Goal: Task Accomplishment & Management: Use online tool/utility

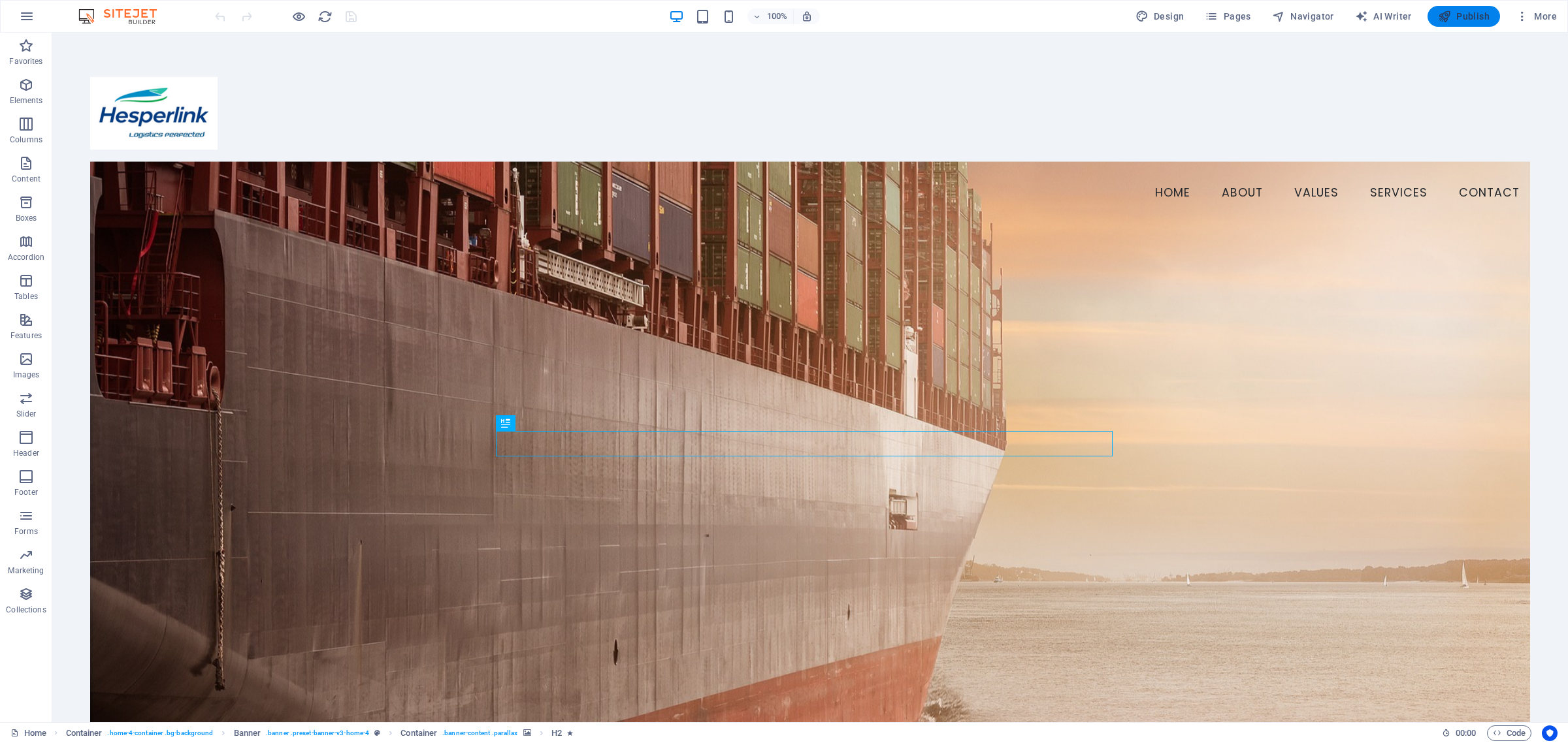
click at [1455, 20] on span "Publish" at bounding box center [1464, 16] width 52 height 13
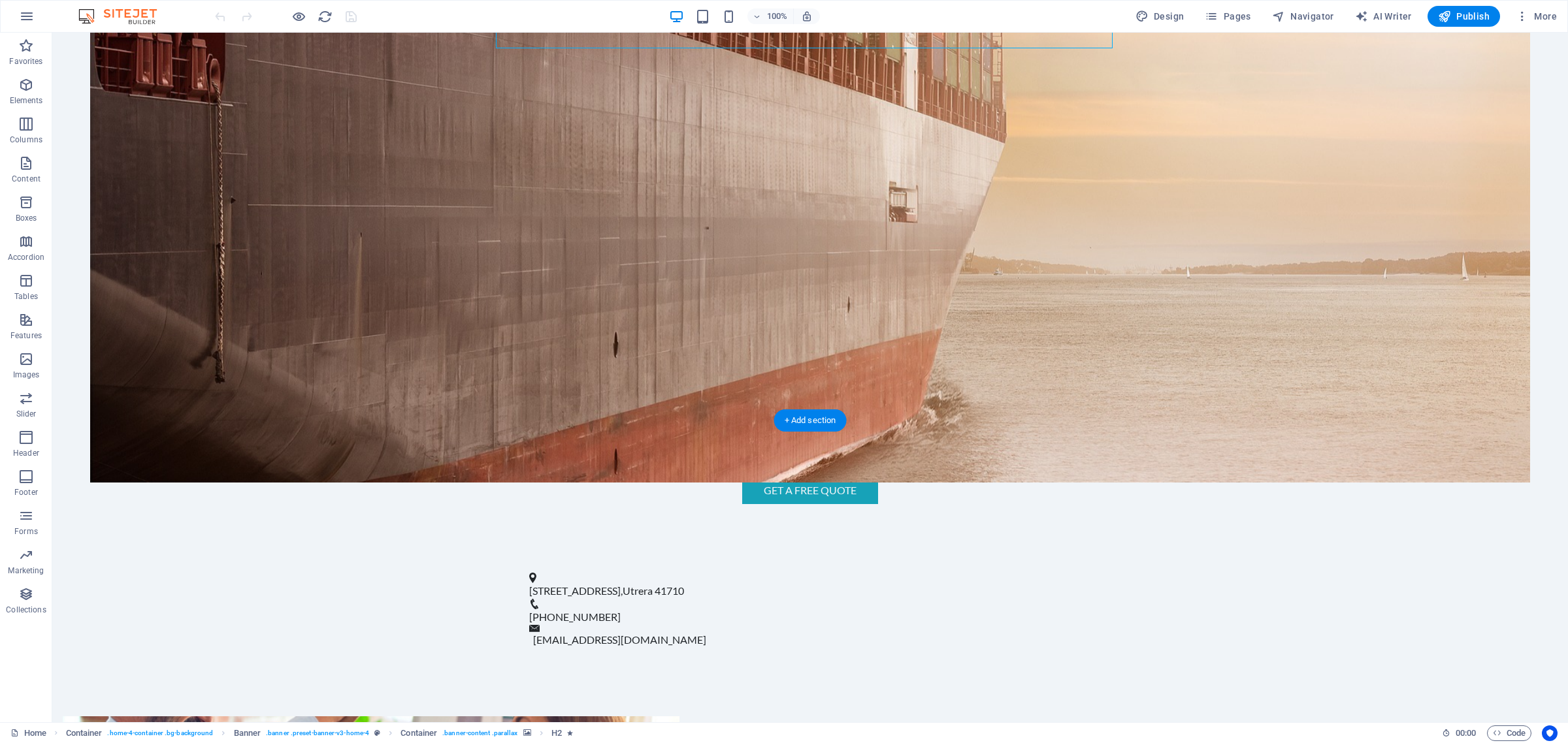
scroll to position [653, 0]
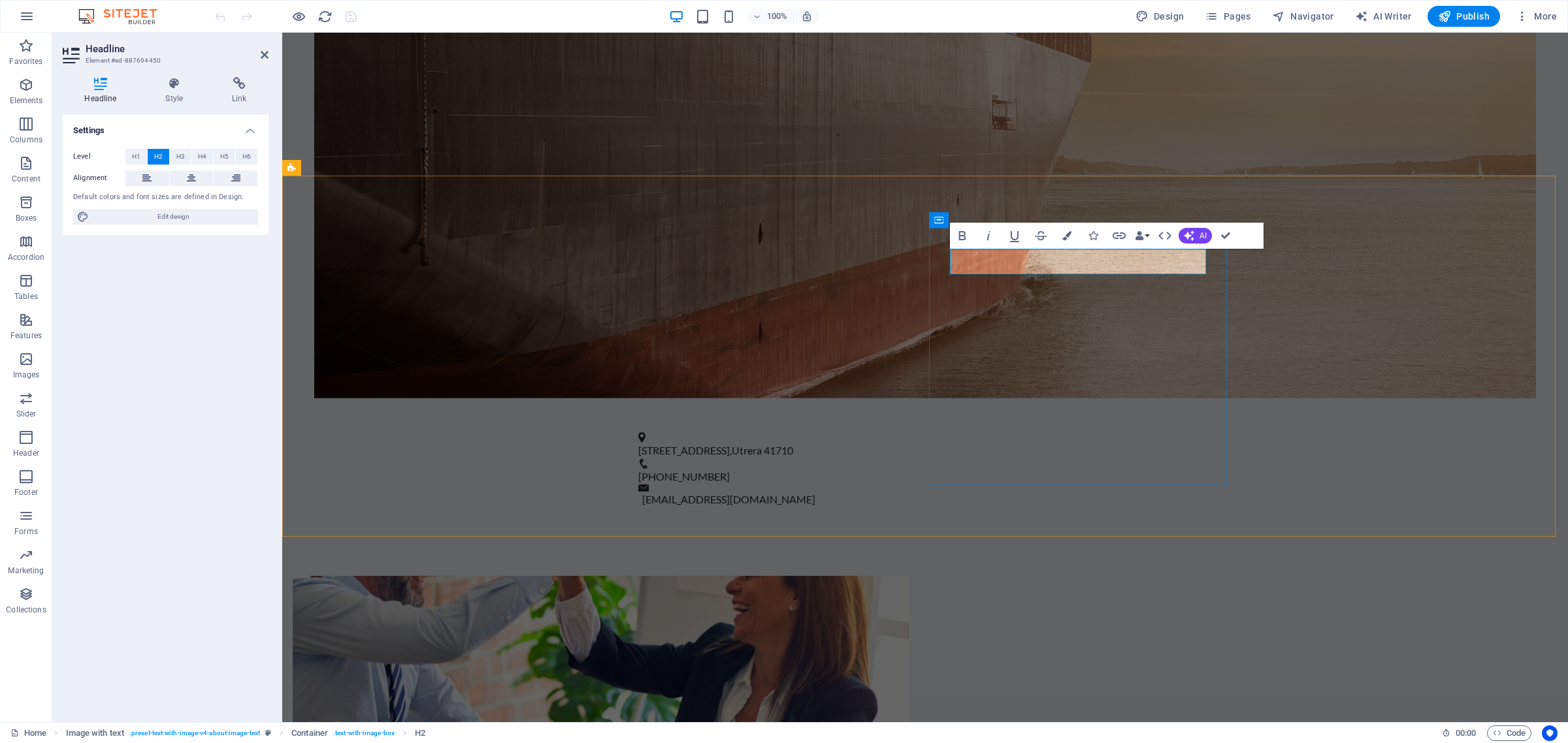
drag, startPoint x: 1141, startPoint y: 256, endPoint x: 1017, endPoint y: 265, distance: 124.3
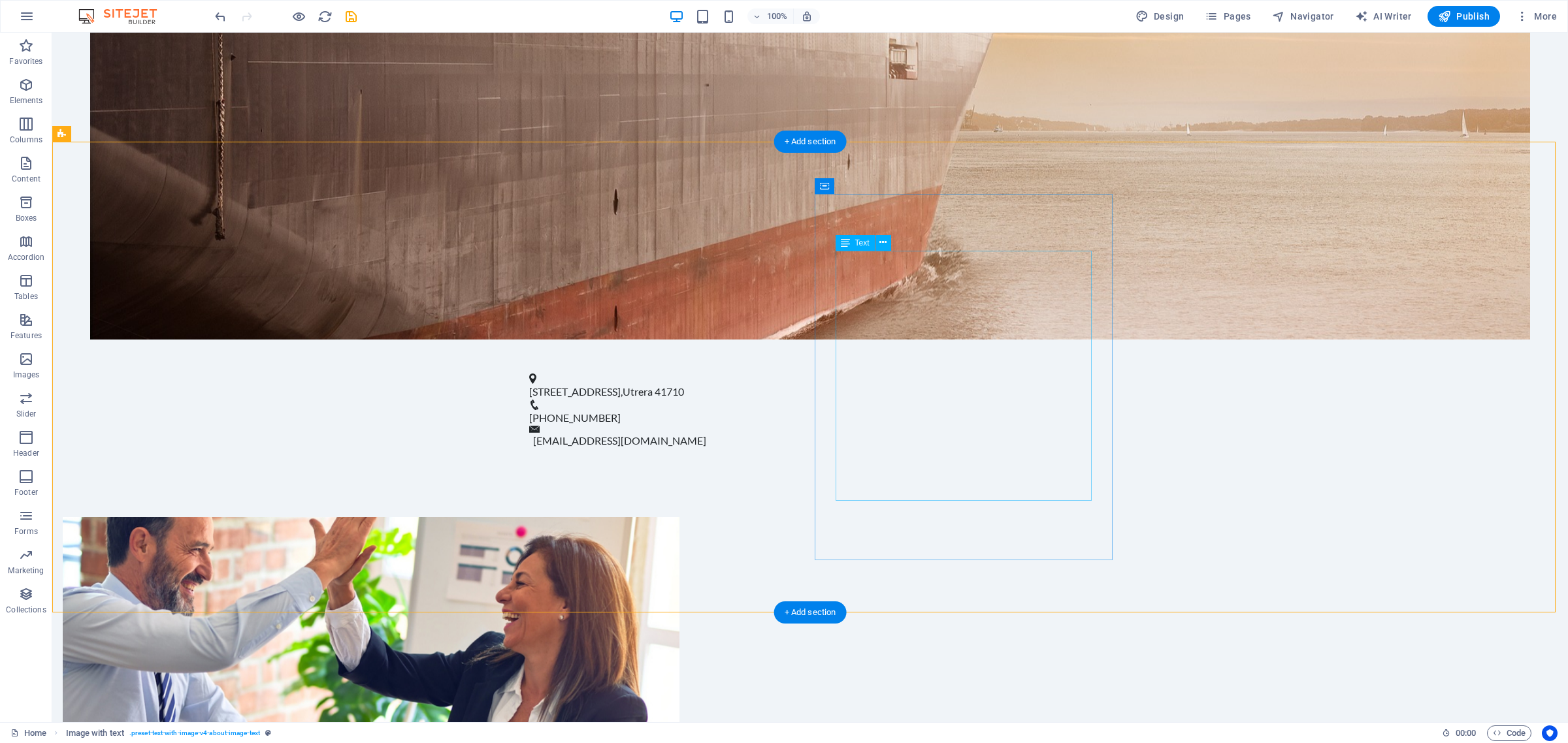
scroll to position [735, 0]
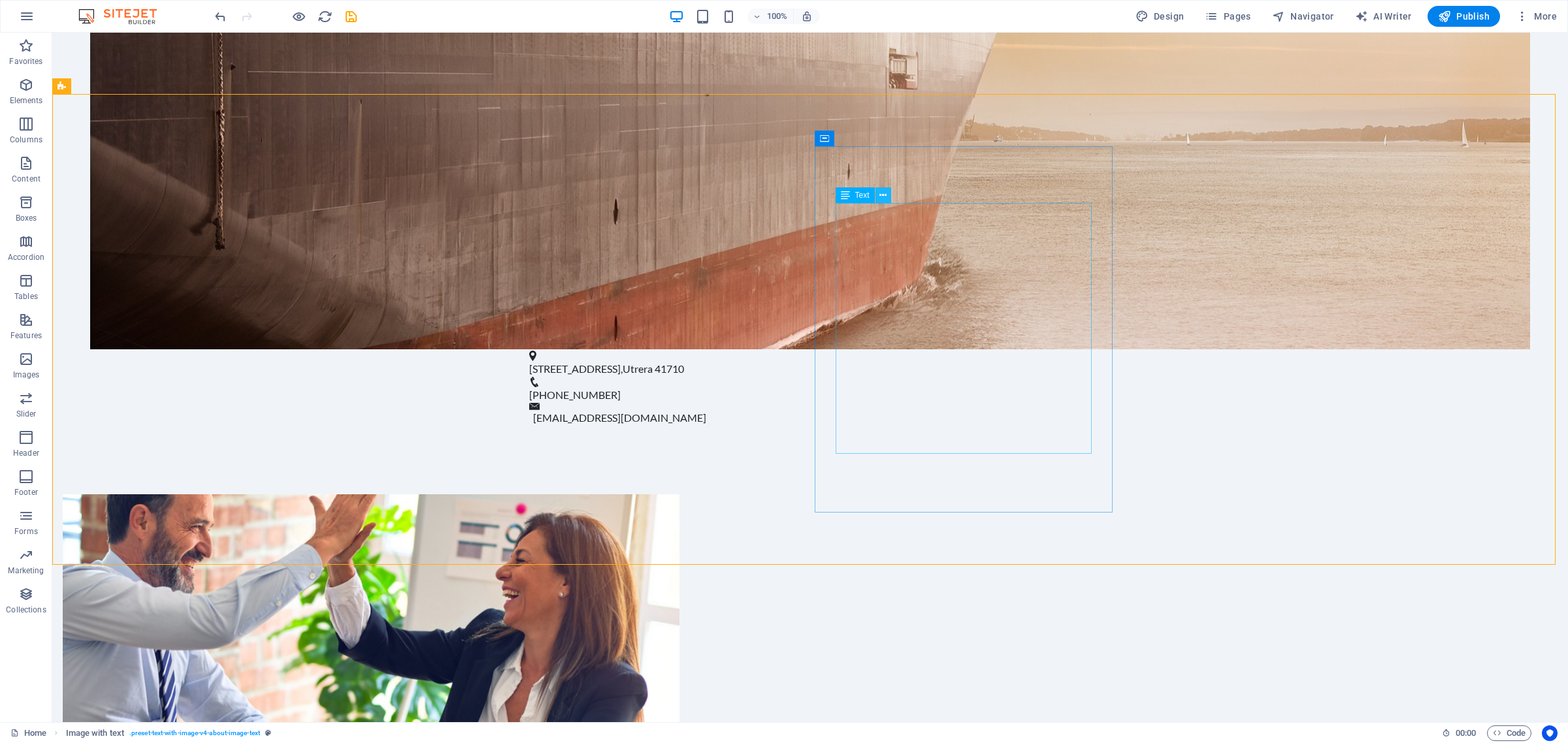
click at [883, 200] on icon at bounding box center [883, 195] width 7 height 14
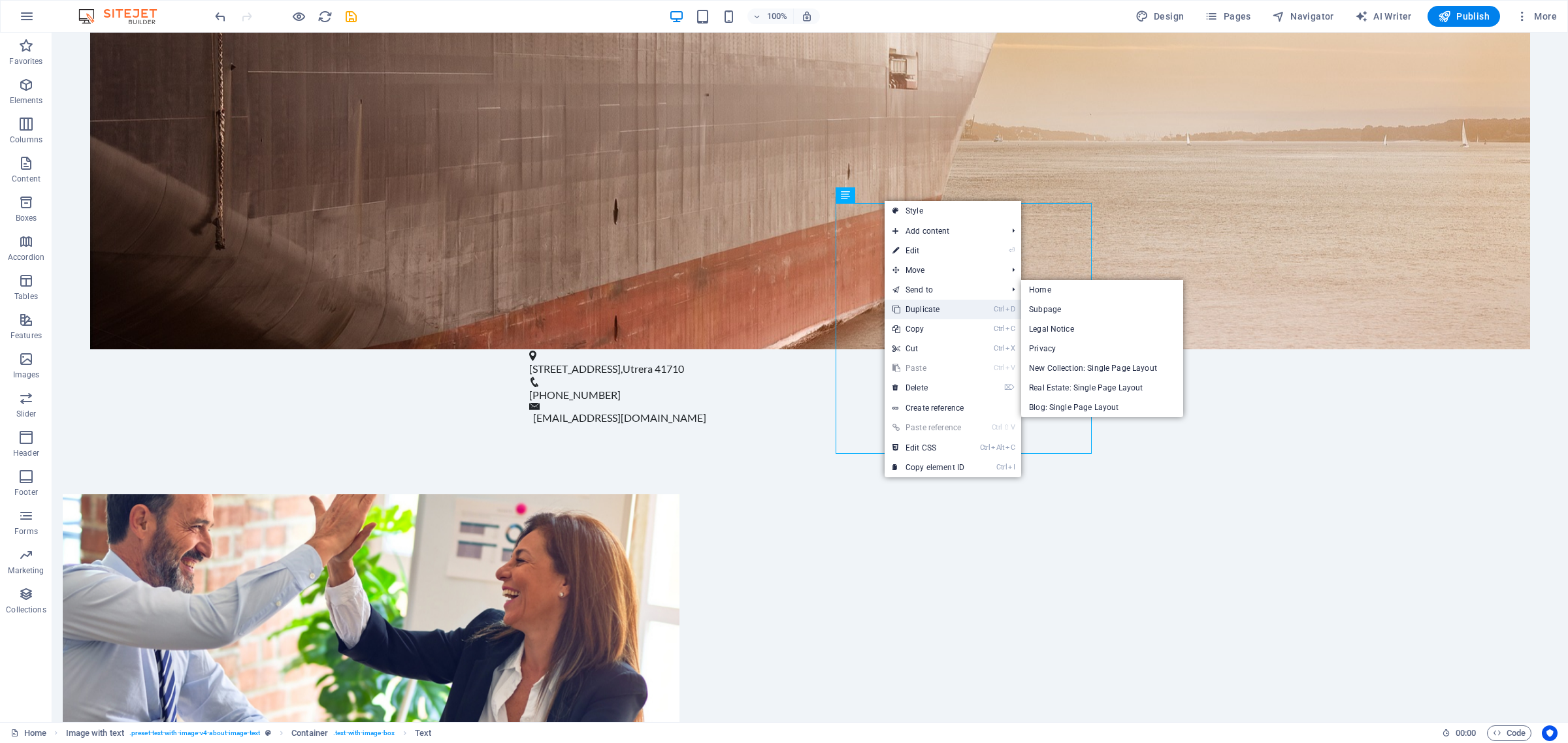
click at [941, 304] on link "Ctrl D Duplicate" at bounding box center [928, 310] width 87 height 20
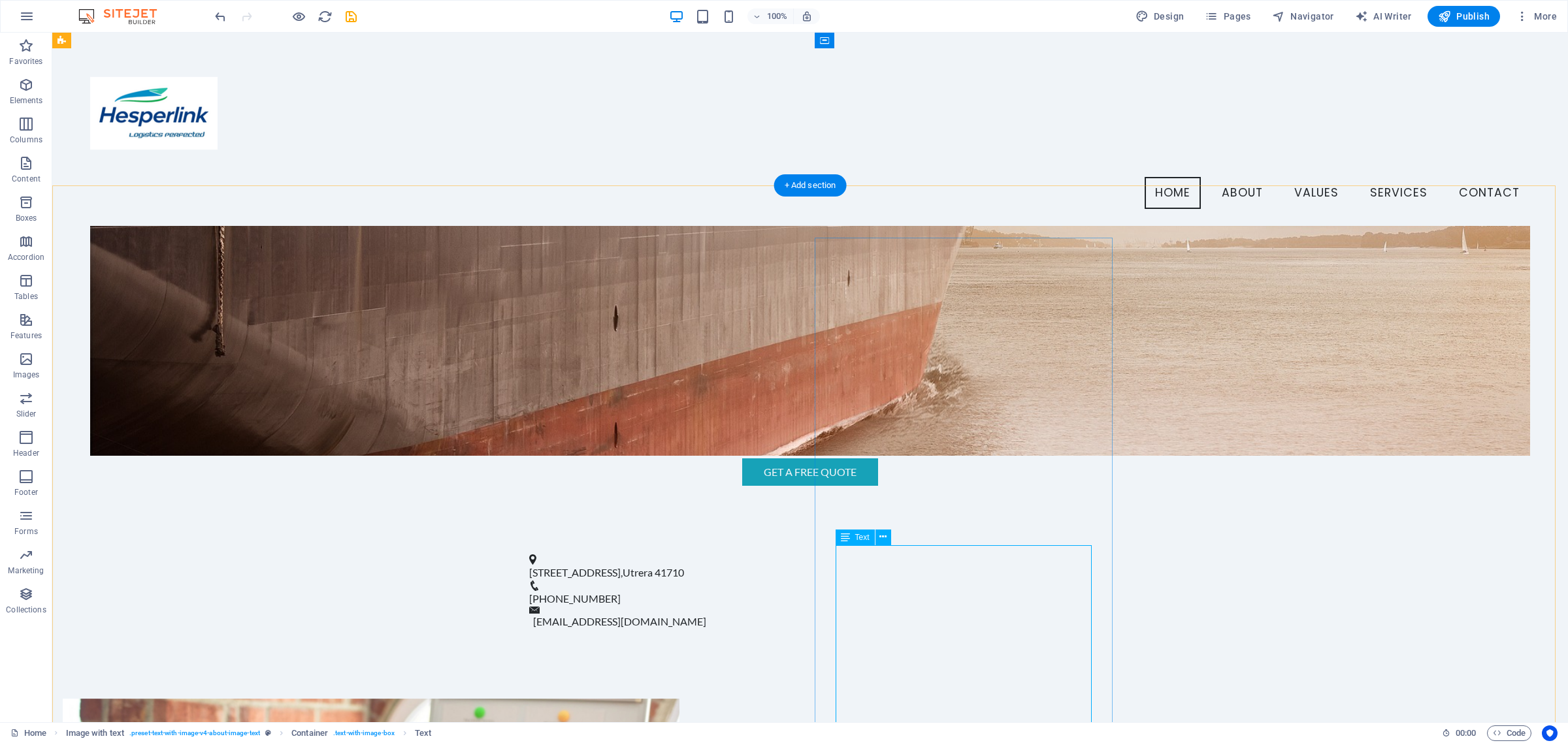
scroll to position [492, 0]
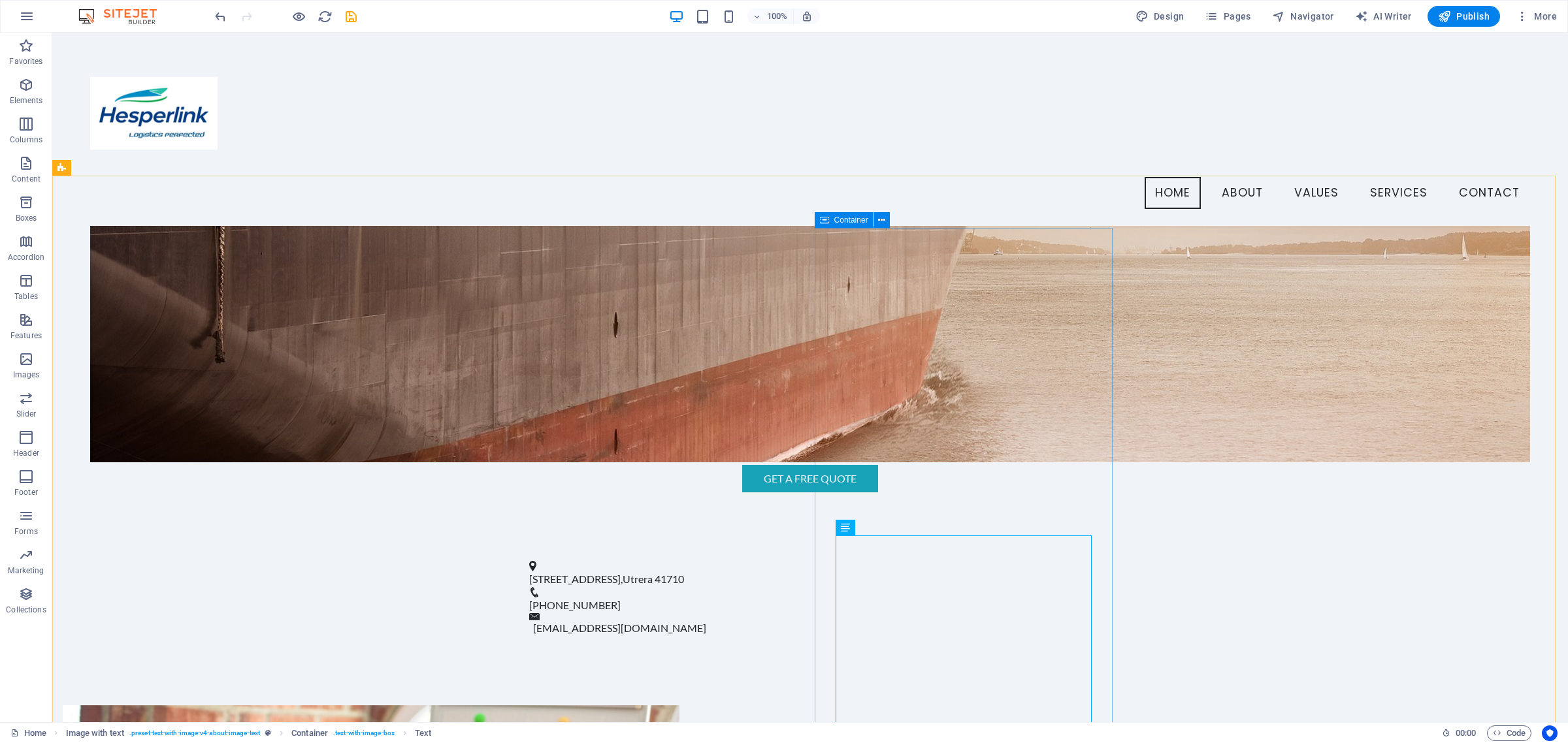
click at [820, 220] on icon at bounding box center [825, 220] width 9 height 15
click at [882, 220] on icon at bounding box center [882, 220] width 7 height 14
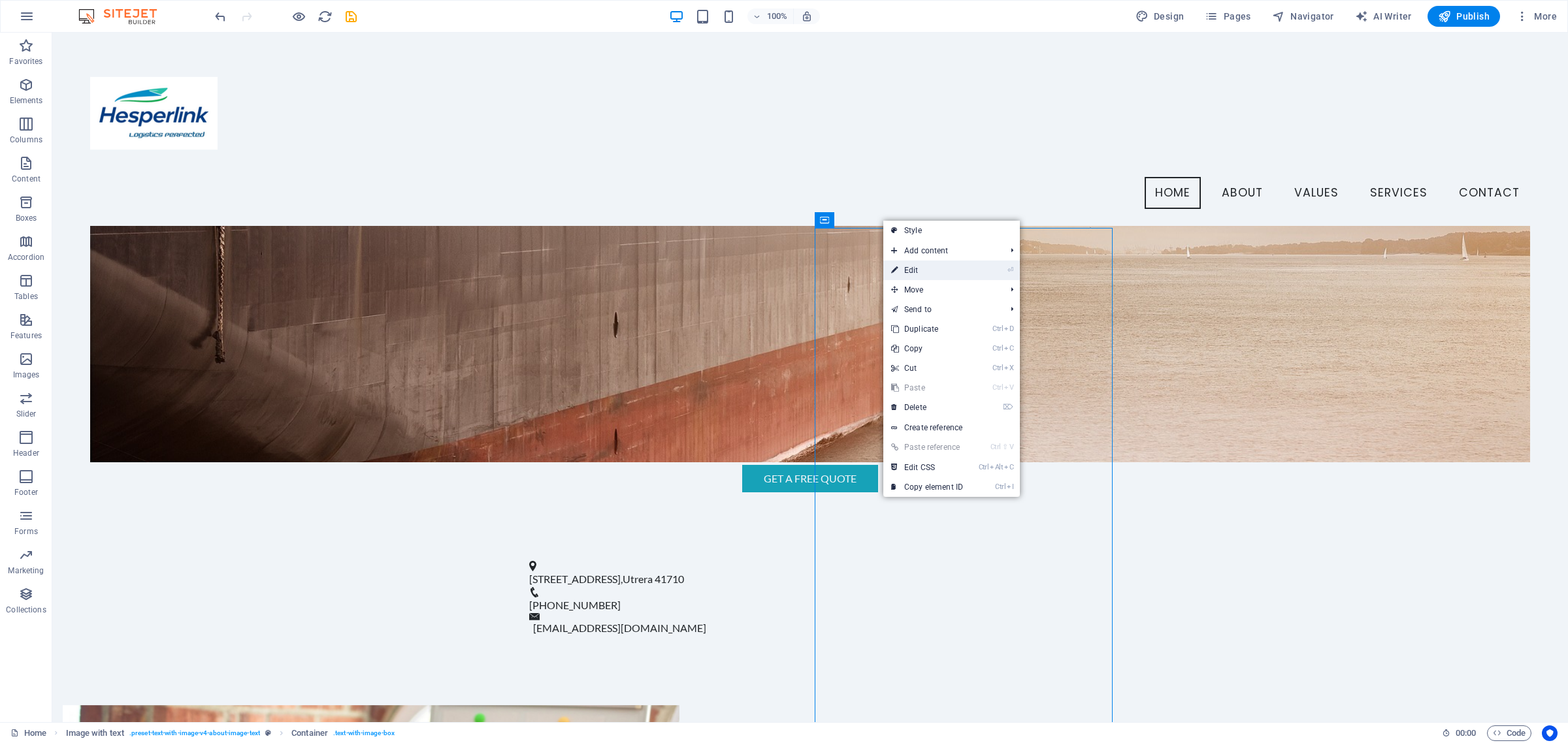
click at [934, 270] on link "⏎ Edit" at bounding box center [927, 271] width 87 height 20
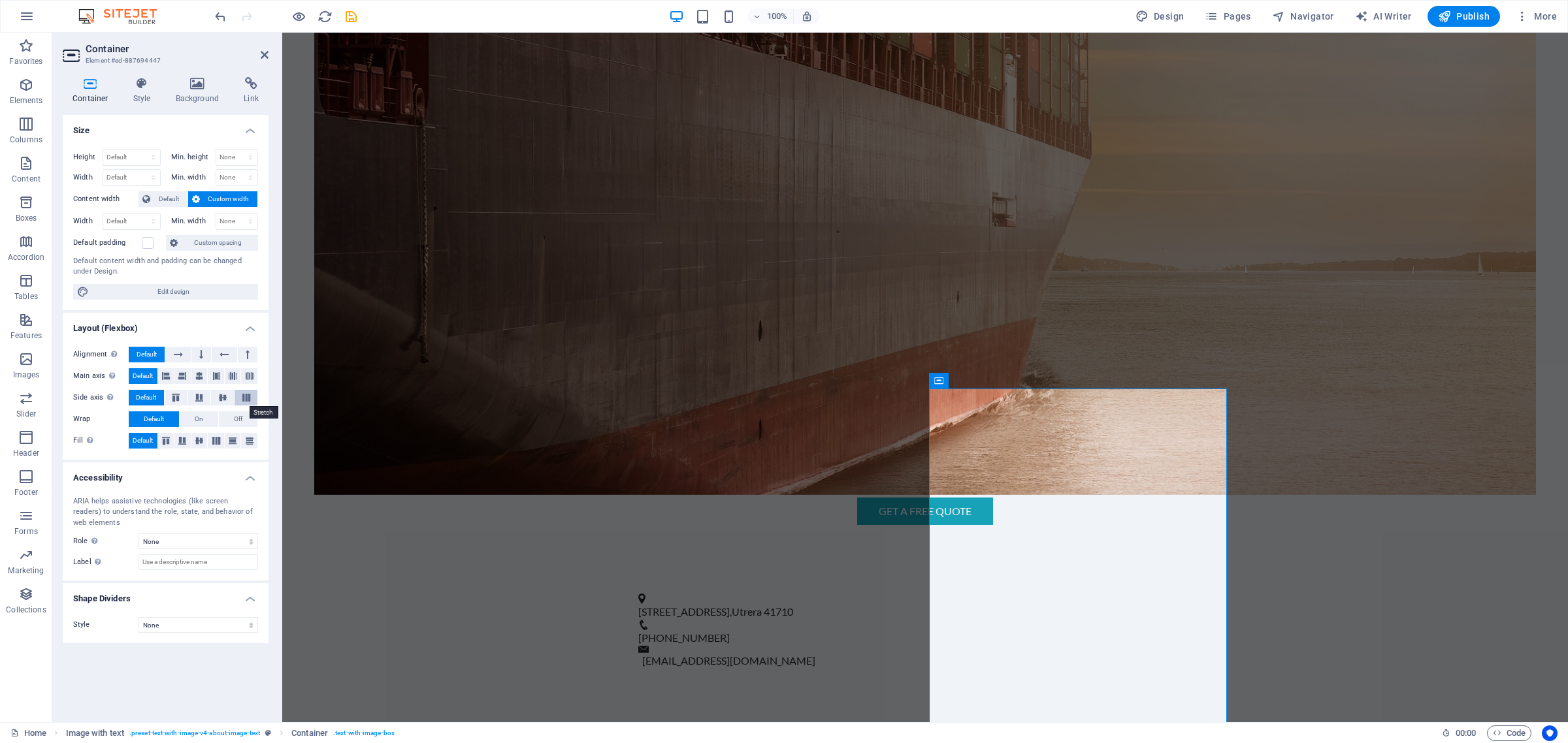
click at [243, 399] on icon at bounding box center [245, 398] width 15 height 8
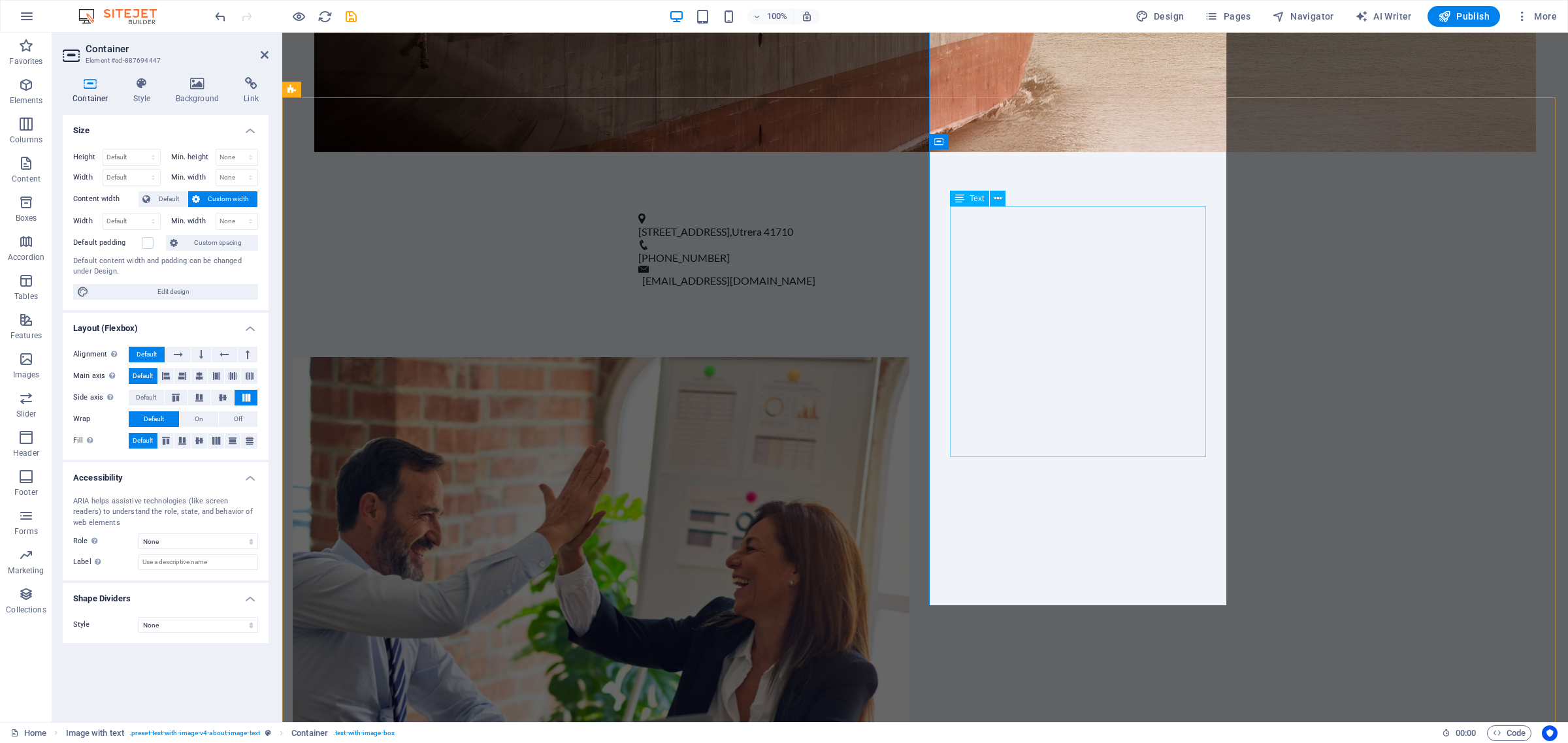
scroll to position [818, 0]
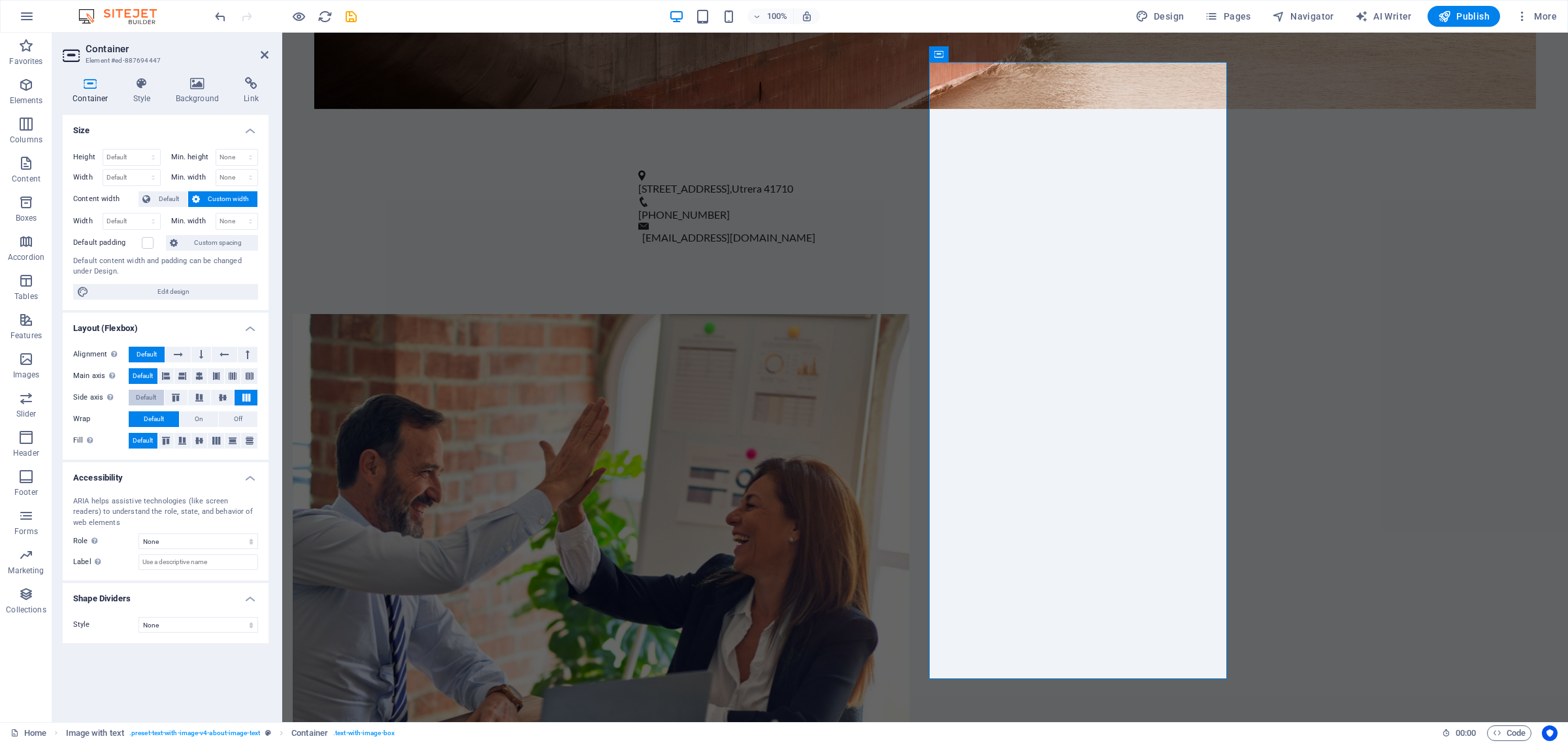
click at [141, 397] on span "Default" at bounding box center [146, 397] width 20 height 15
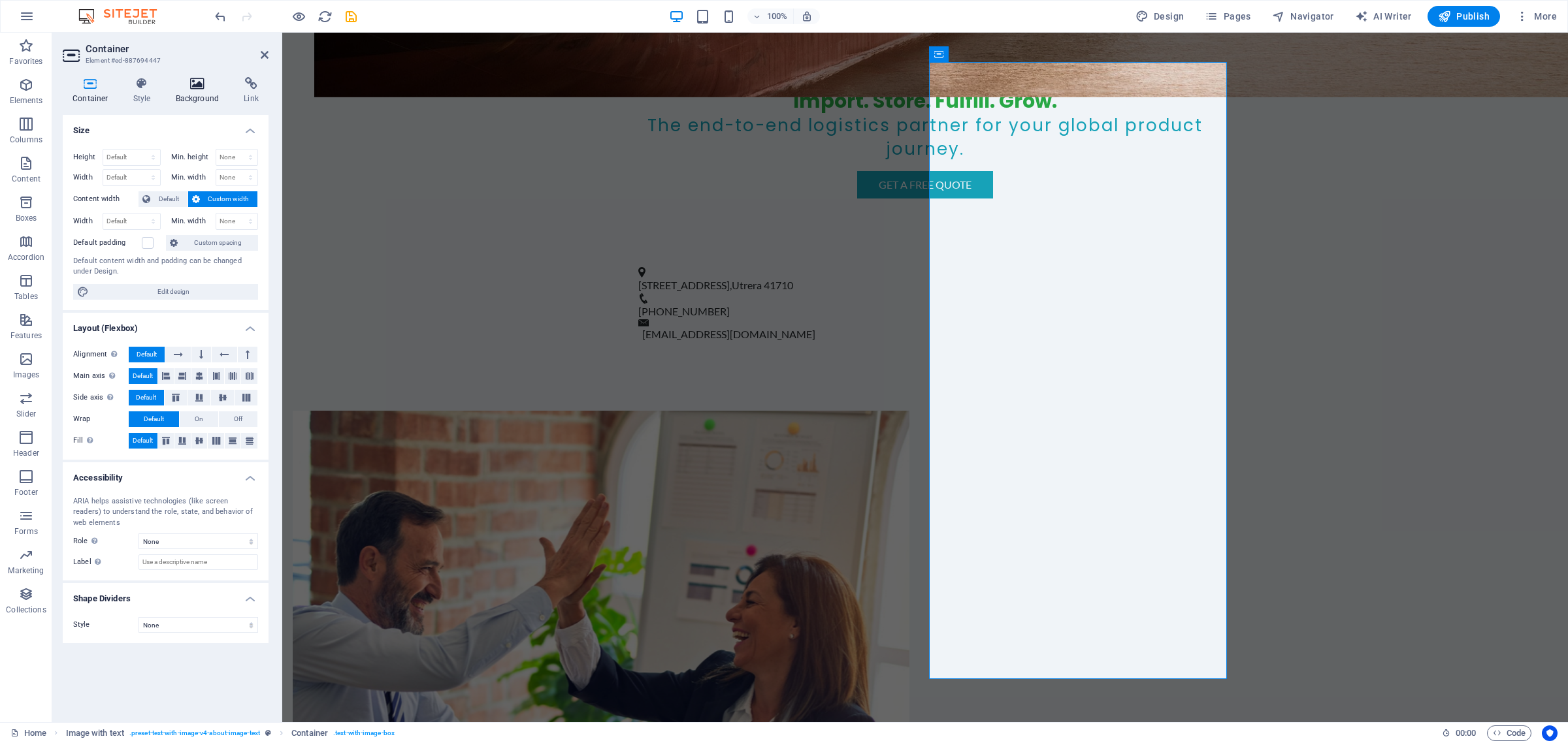
click at [183, 90] on h4 "Background" at bounding box center [201, 91] width 69 height 27
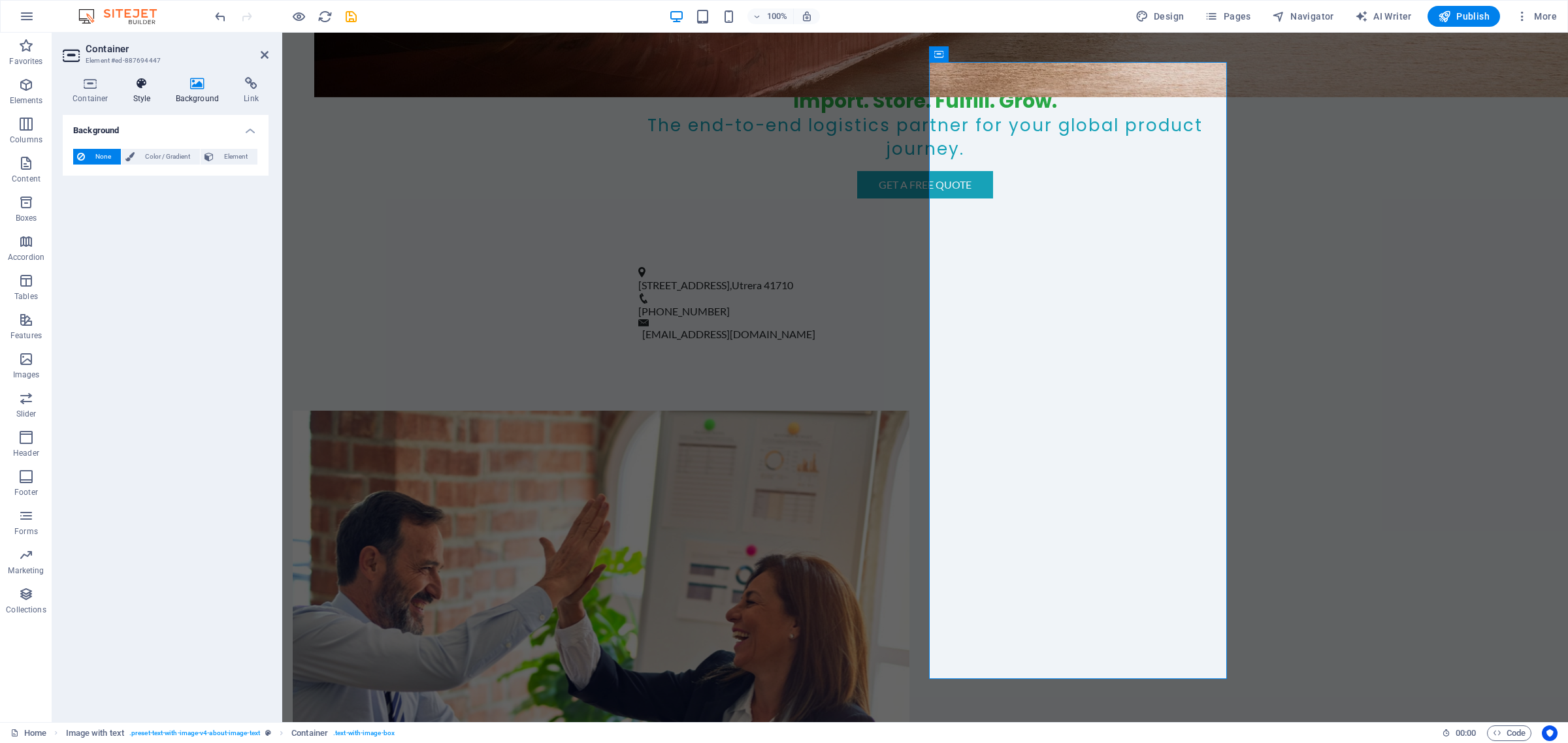
click at [148, 93] on h4 "Style" at bounding box center [144, 91] width 43 height 27
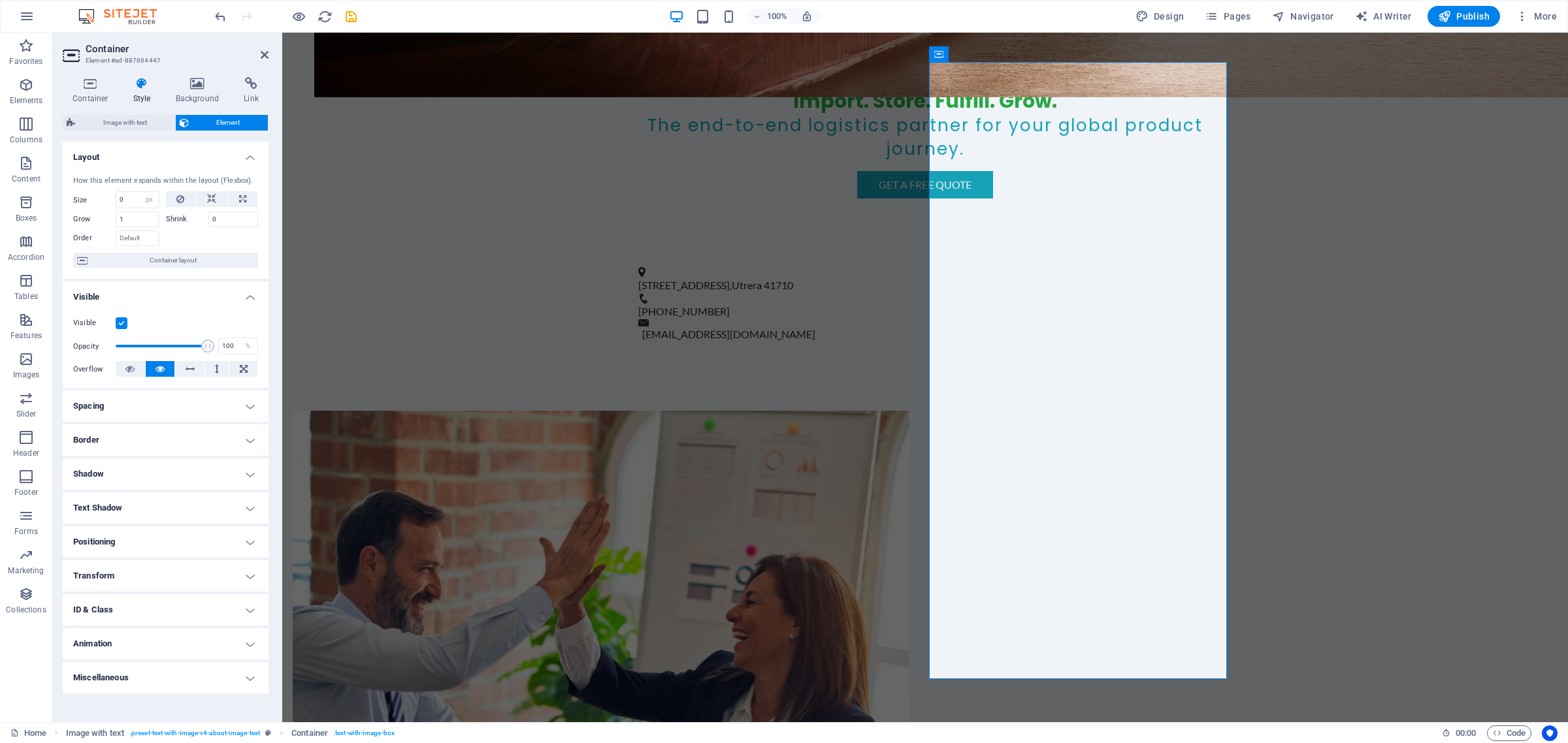
click at [250, 400] on h4 "Spacing" at bounding box center [165, 406] width 206 height 32
click at [239, 495] on h4 "Border" at bounding box center [165, 492] width 206 height 32
click at [240, 570] on h4 "Shadow" at bounding box center [165, 580] width 206 height 32
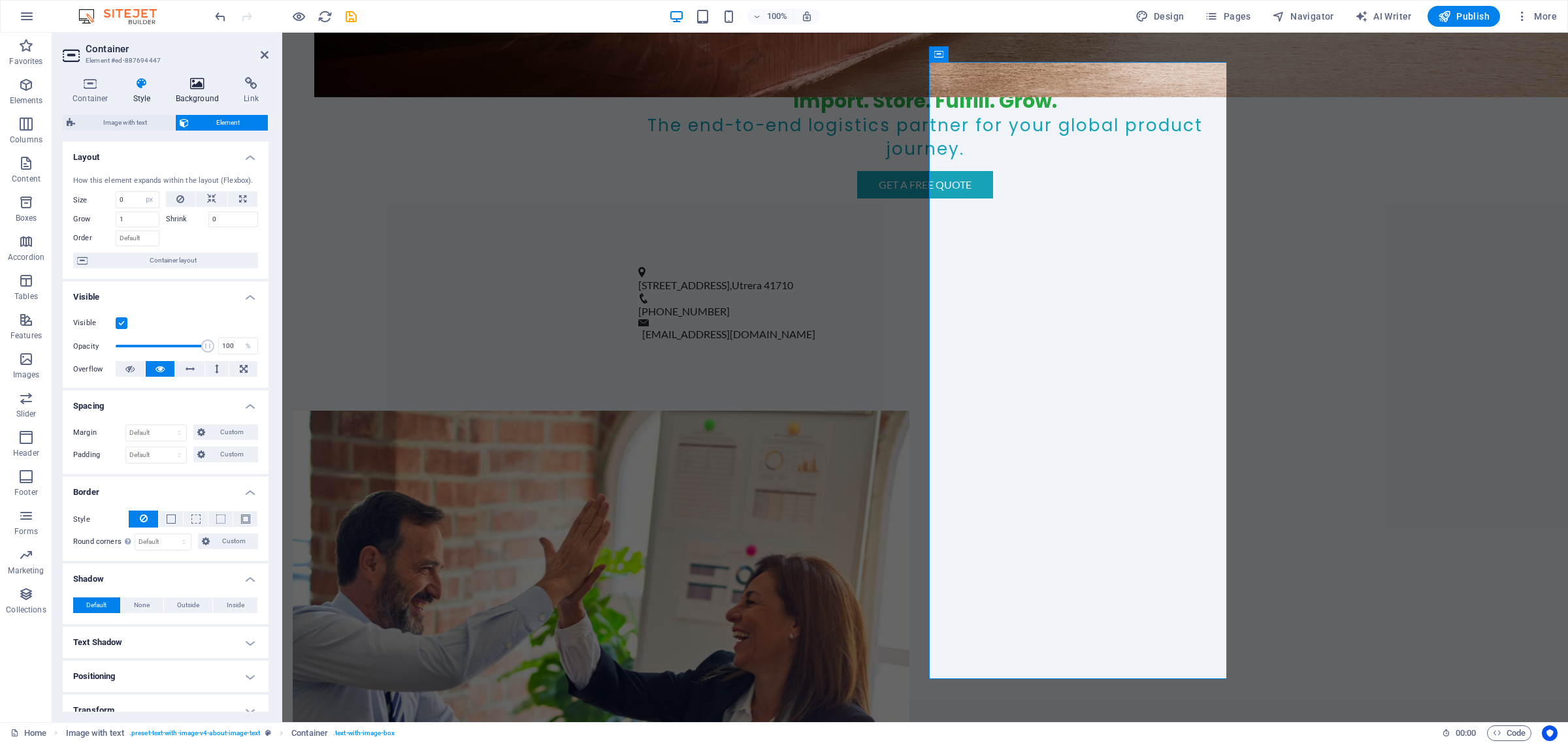
click at [198, 90] on icon at bounding box center [198, 84] width 64 height 13
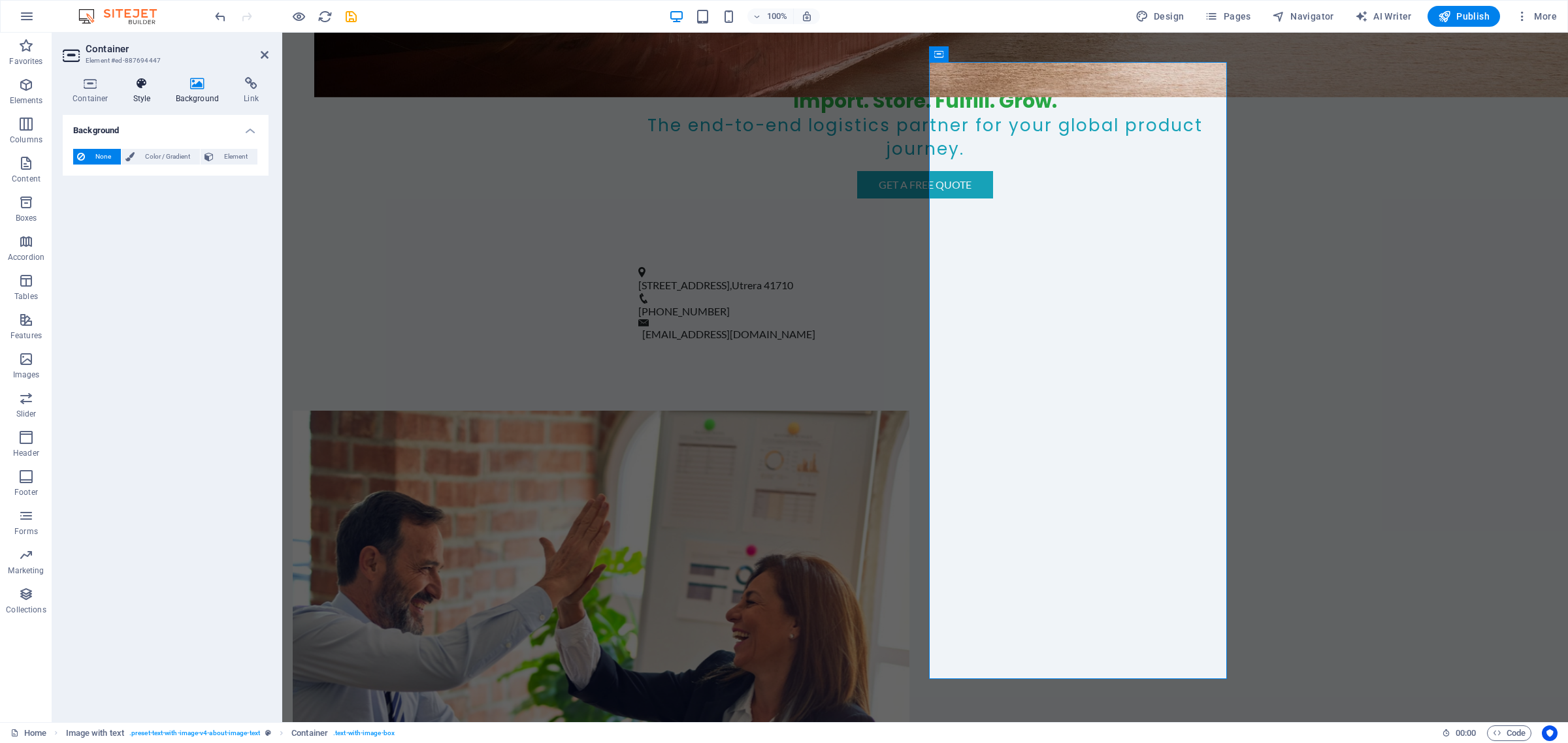
click at [145, 92] on h4 "Style" at bounding box center [144, 91] width 43 height 27
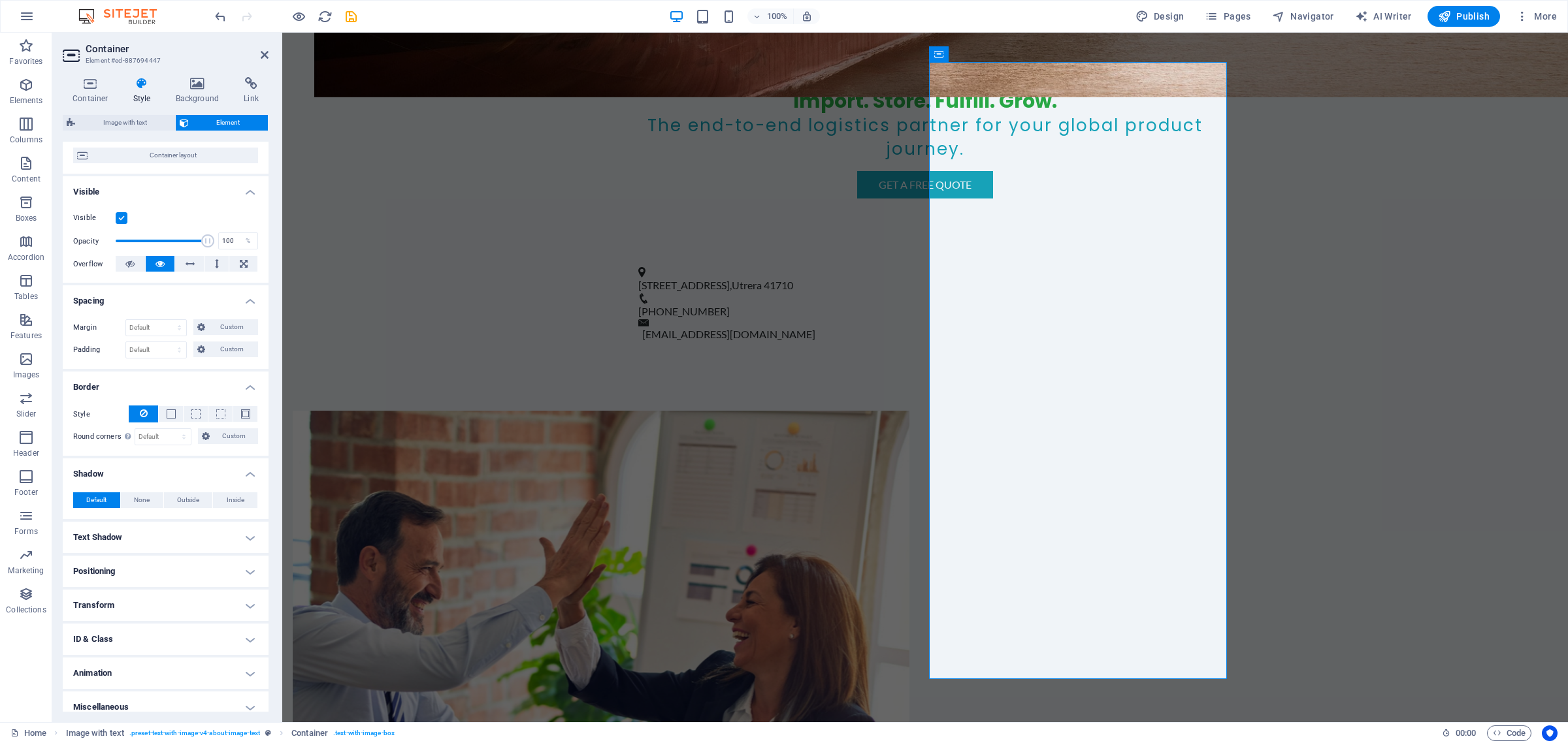
scroll to position [115, 0]
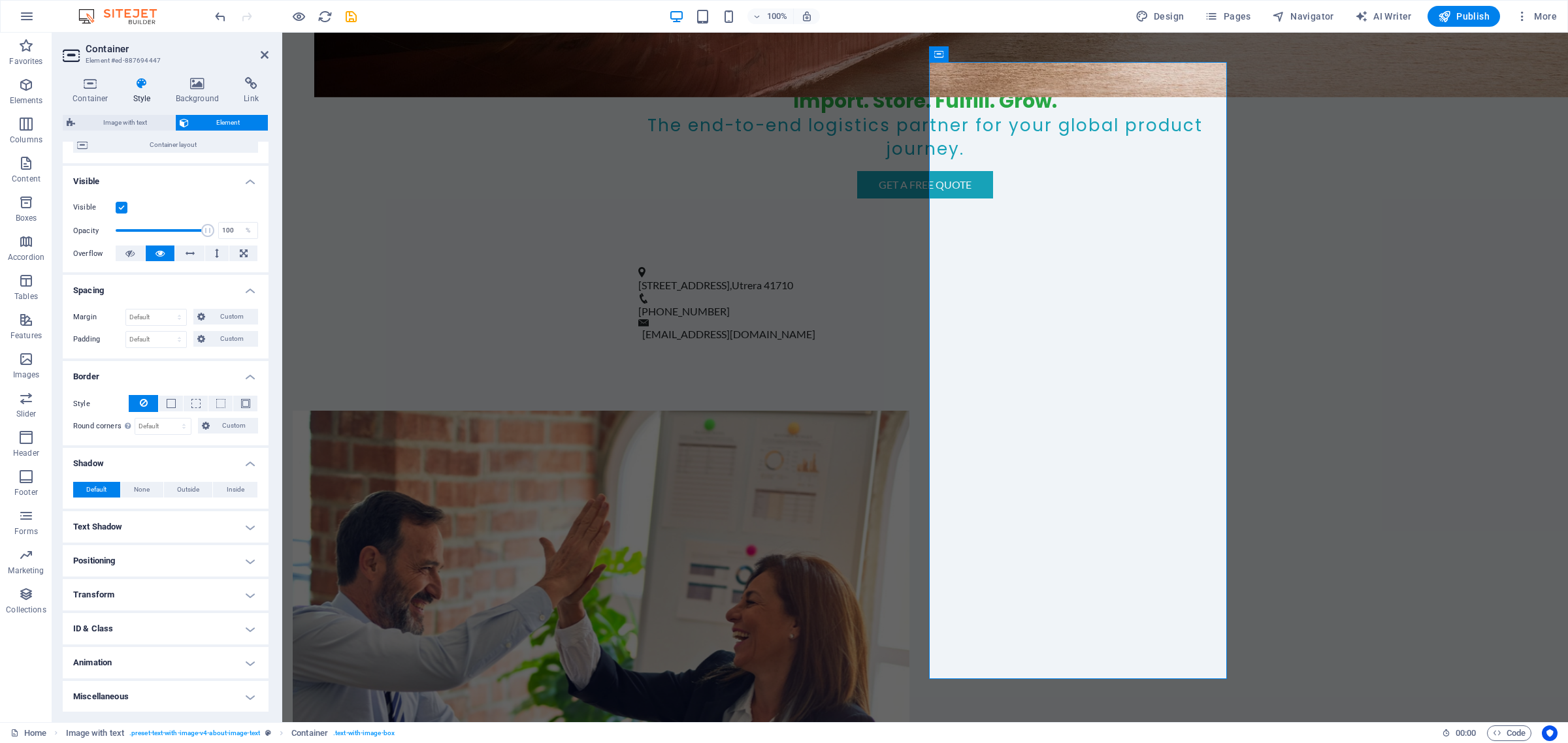
click at [250, 552] on h4 "Positioning" at bounding box center [165, 560] width 206 height 32
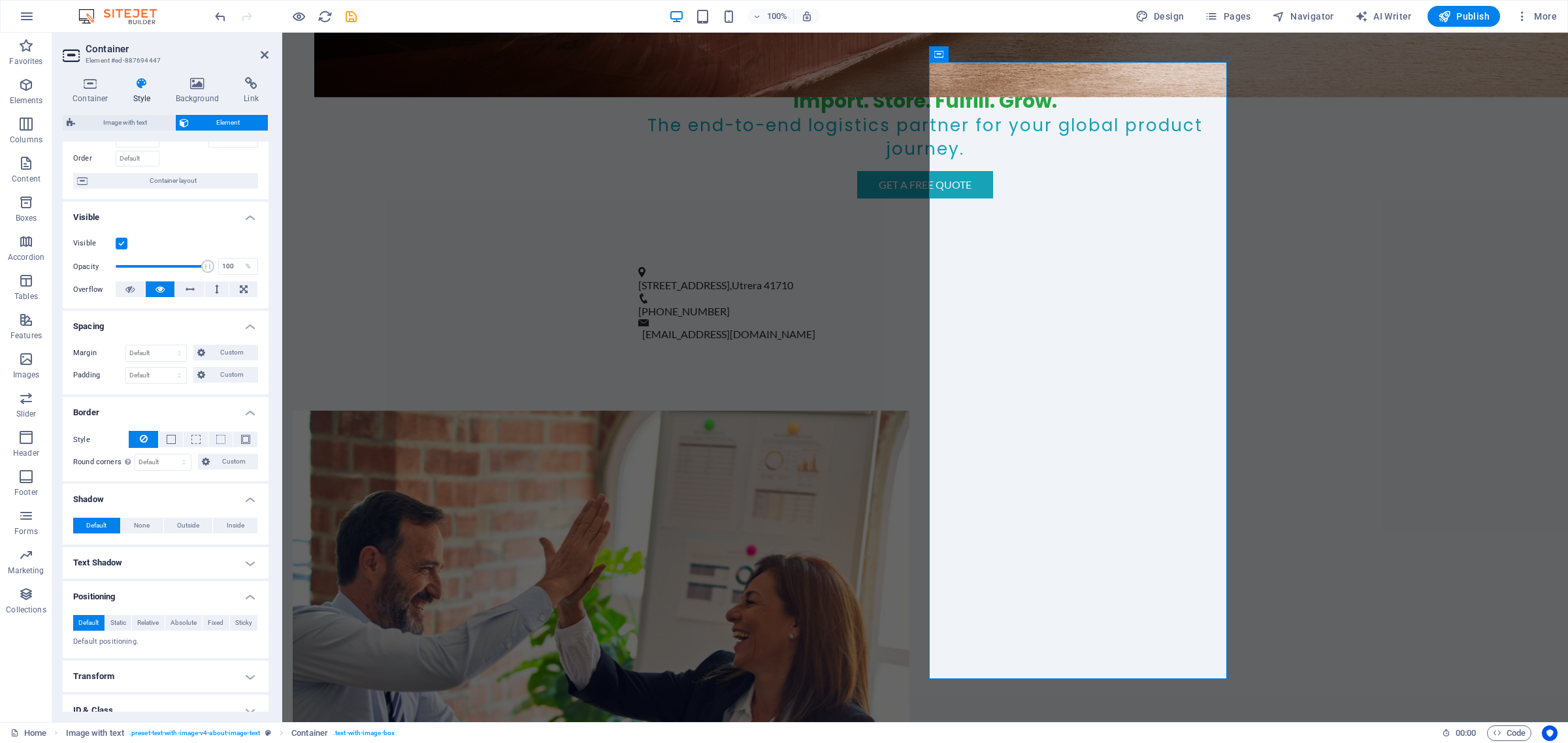
scroll to position [0, 0]
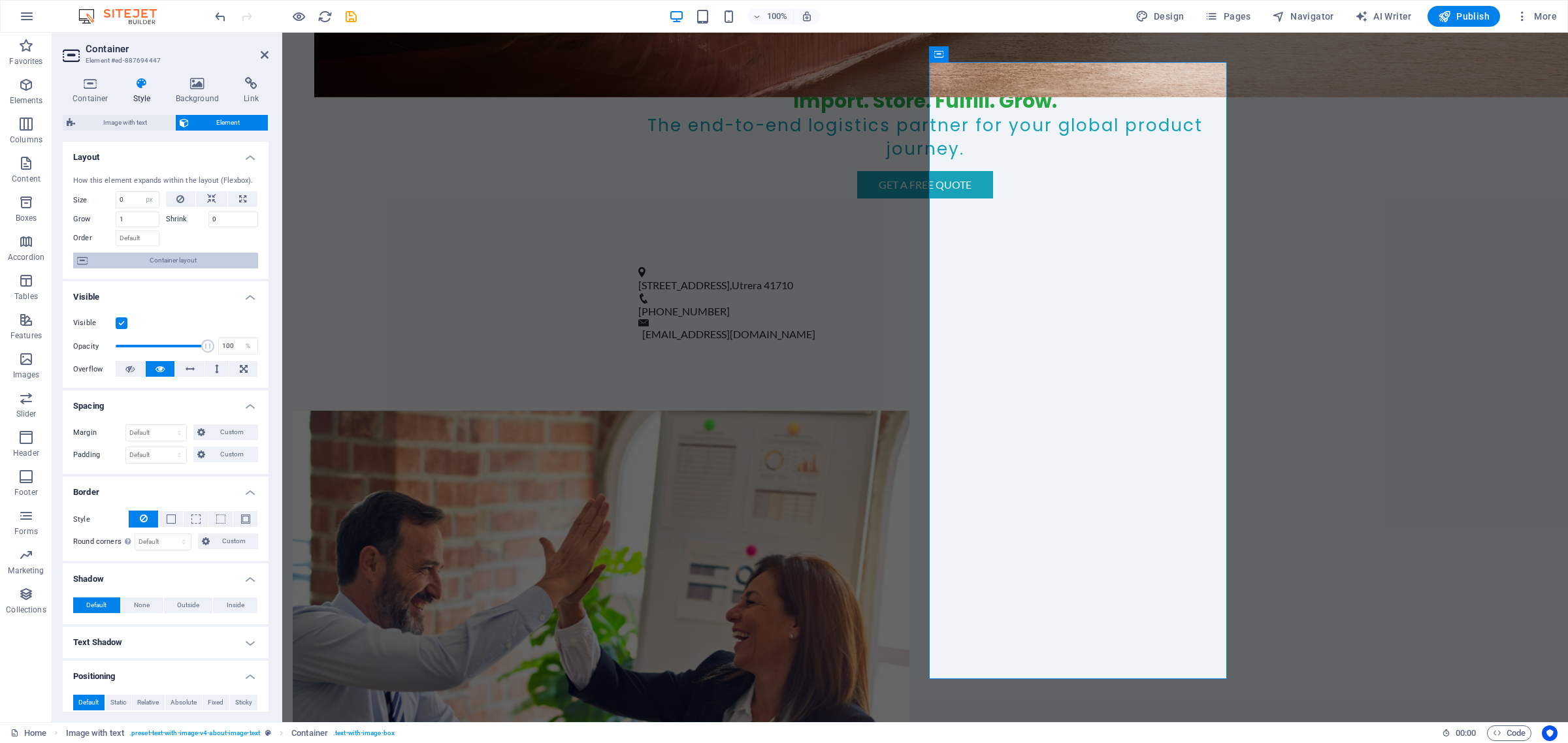
click at [92, 255] on span "Container layout" at bounding box center [173, 260] width 163 height 15
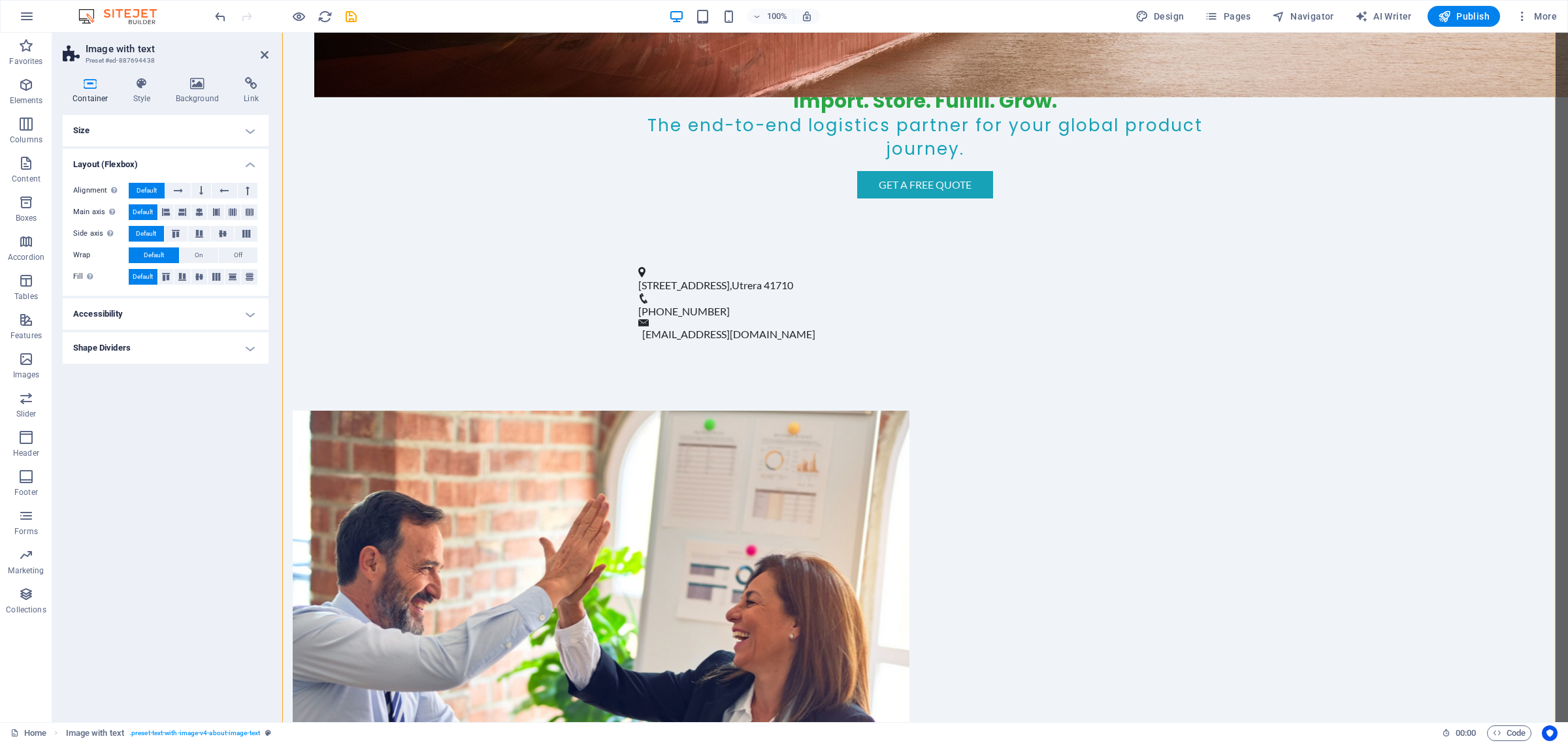
click at [245, 343] on h4 "Shape Dividers" at bounding box center [165, 348] width 206 height 32
click at [255, 309] on h4 "Accessibility" at bounding box center [165, 314] width 206 height 32
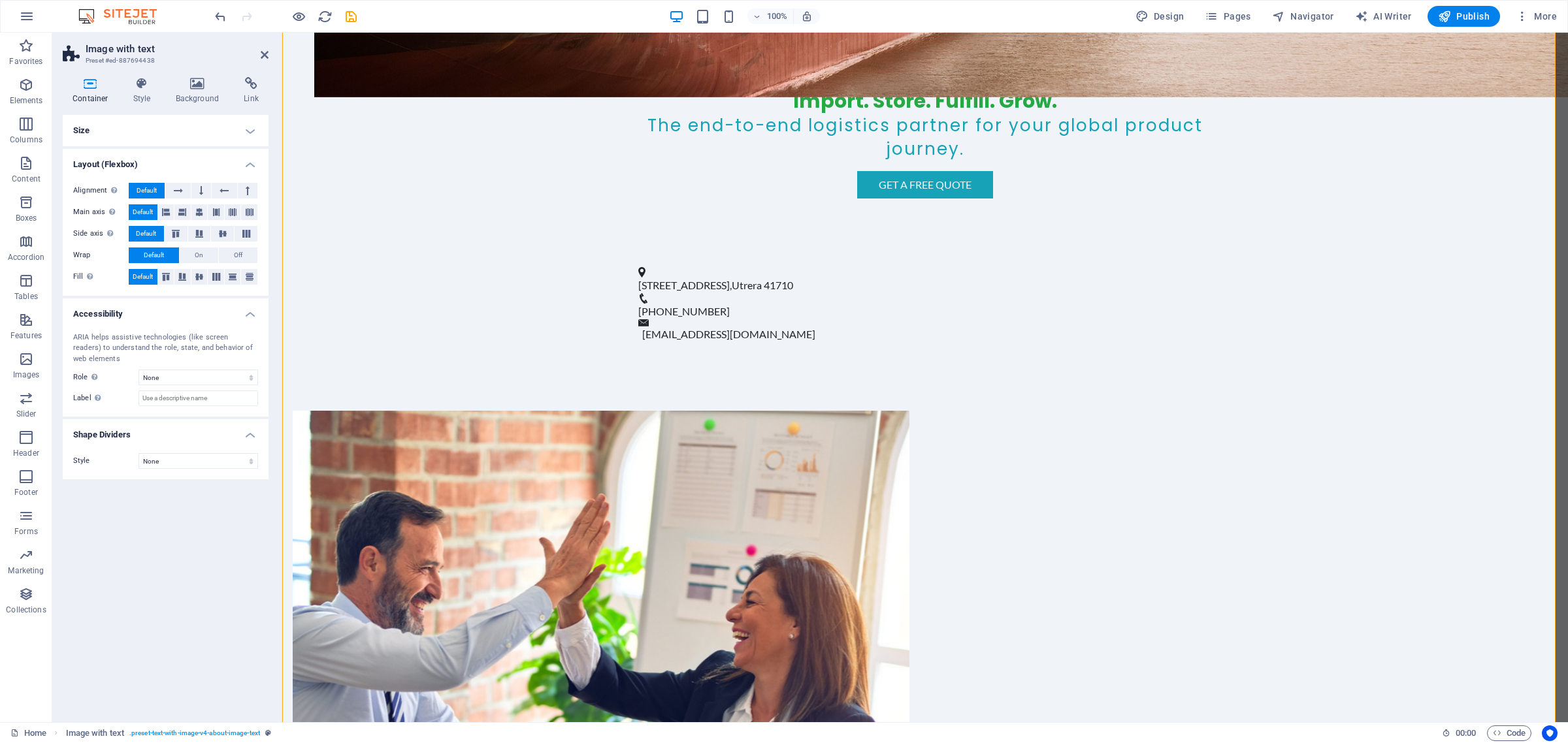
click at [248, 119] on h4 "Size" at bounding box center [165, 131] width 206 height 32
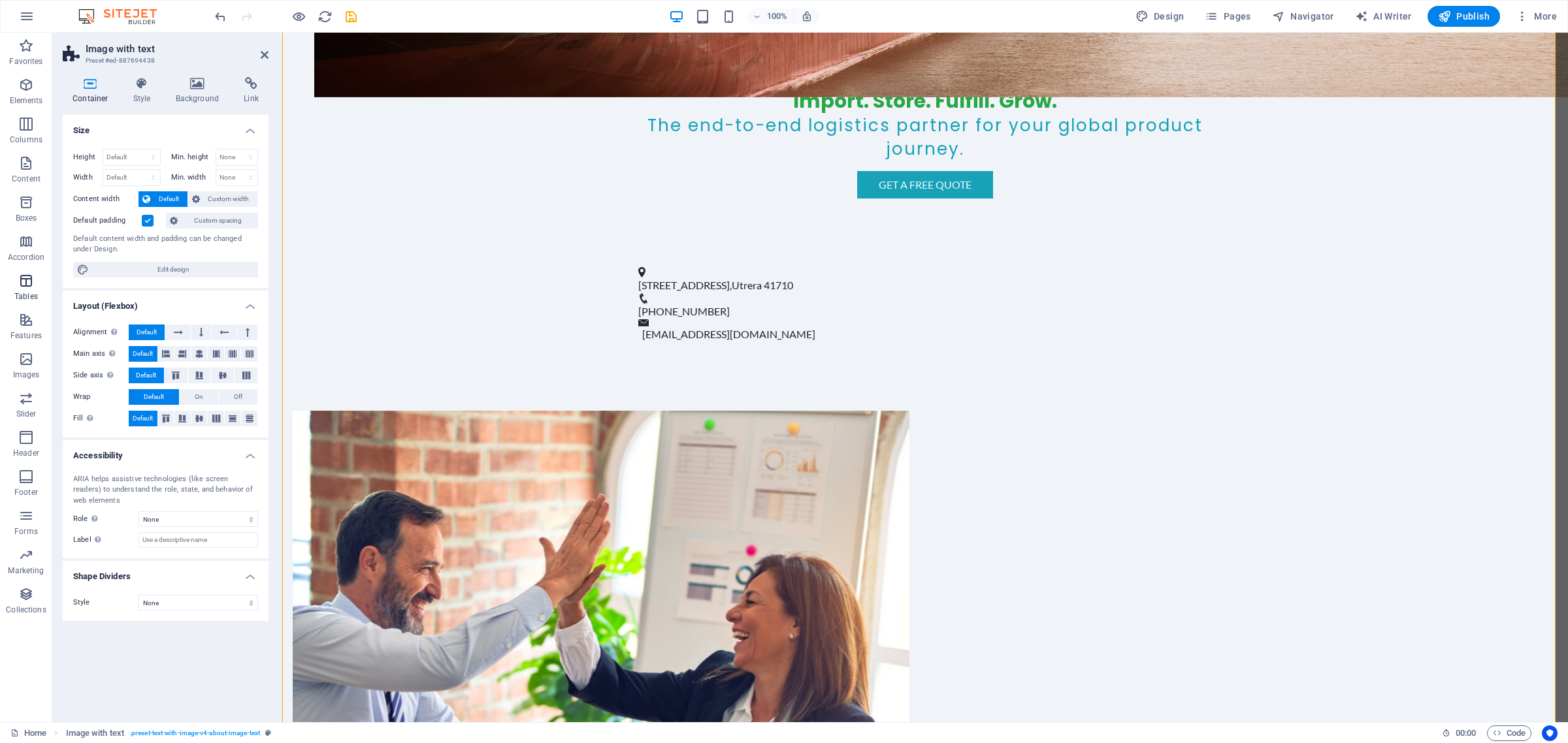
click at [25, 286] on icon "button" at bounding box center [25, 281] width 15 height 15
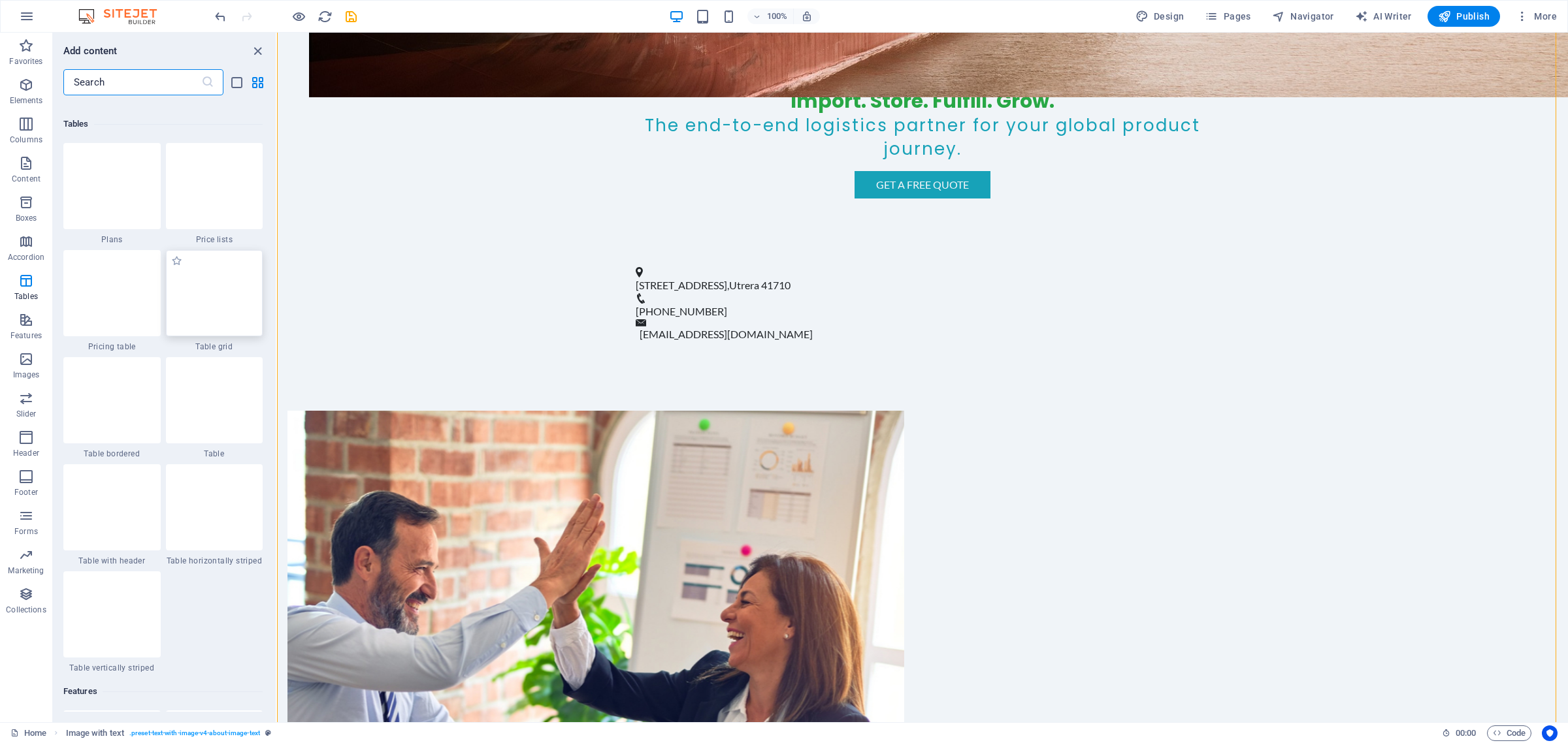
scroll to position [4523, 0]
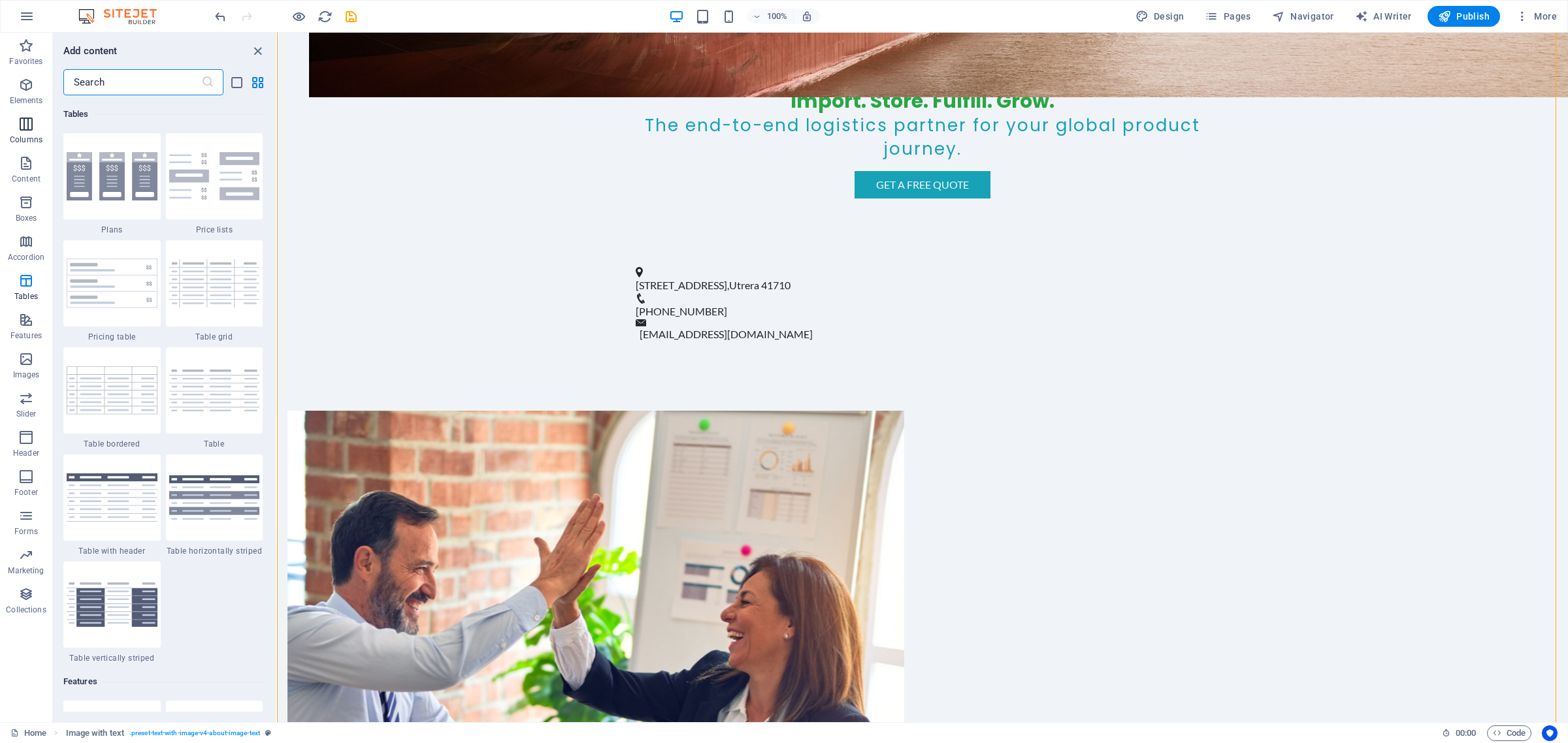
click at [23, 131] on icon "button" at bounding box center [25, 124] width 15 height 15
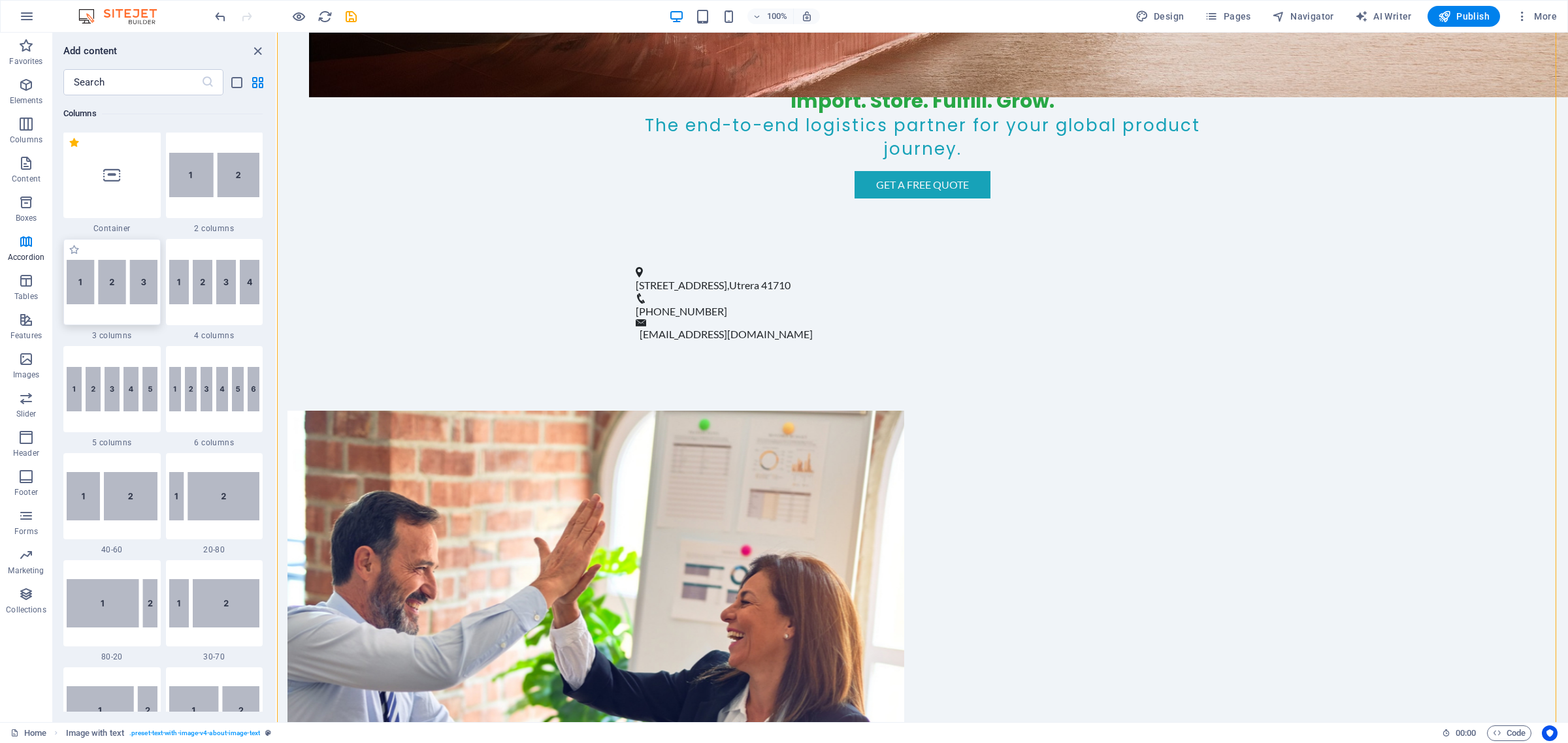
scroll to position [647, 0]
click at [210, 183] on img at bounding box center [214, 175] width 91 height 45
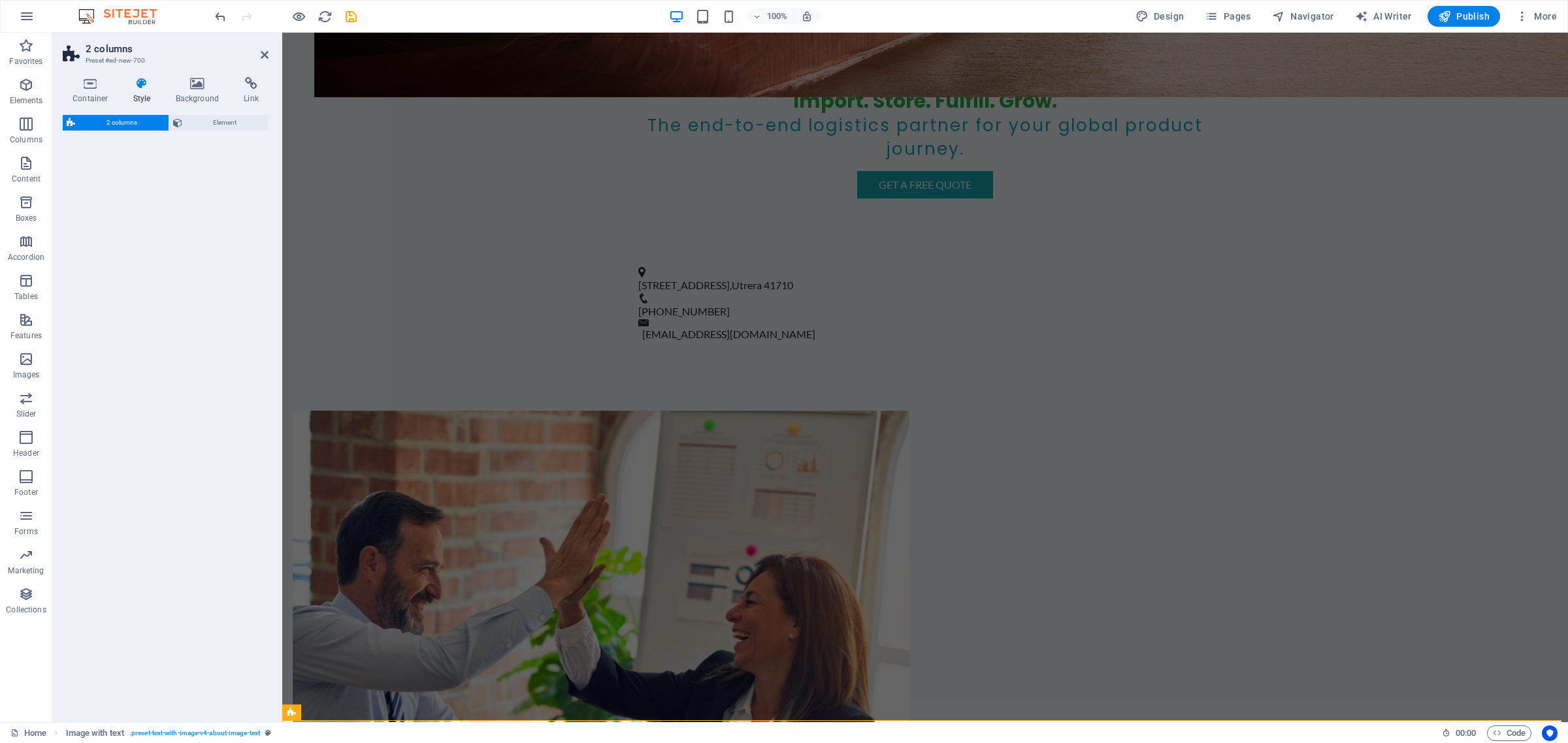
select select "rem"
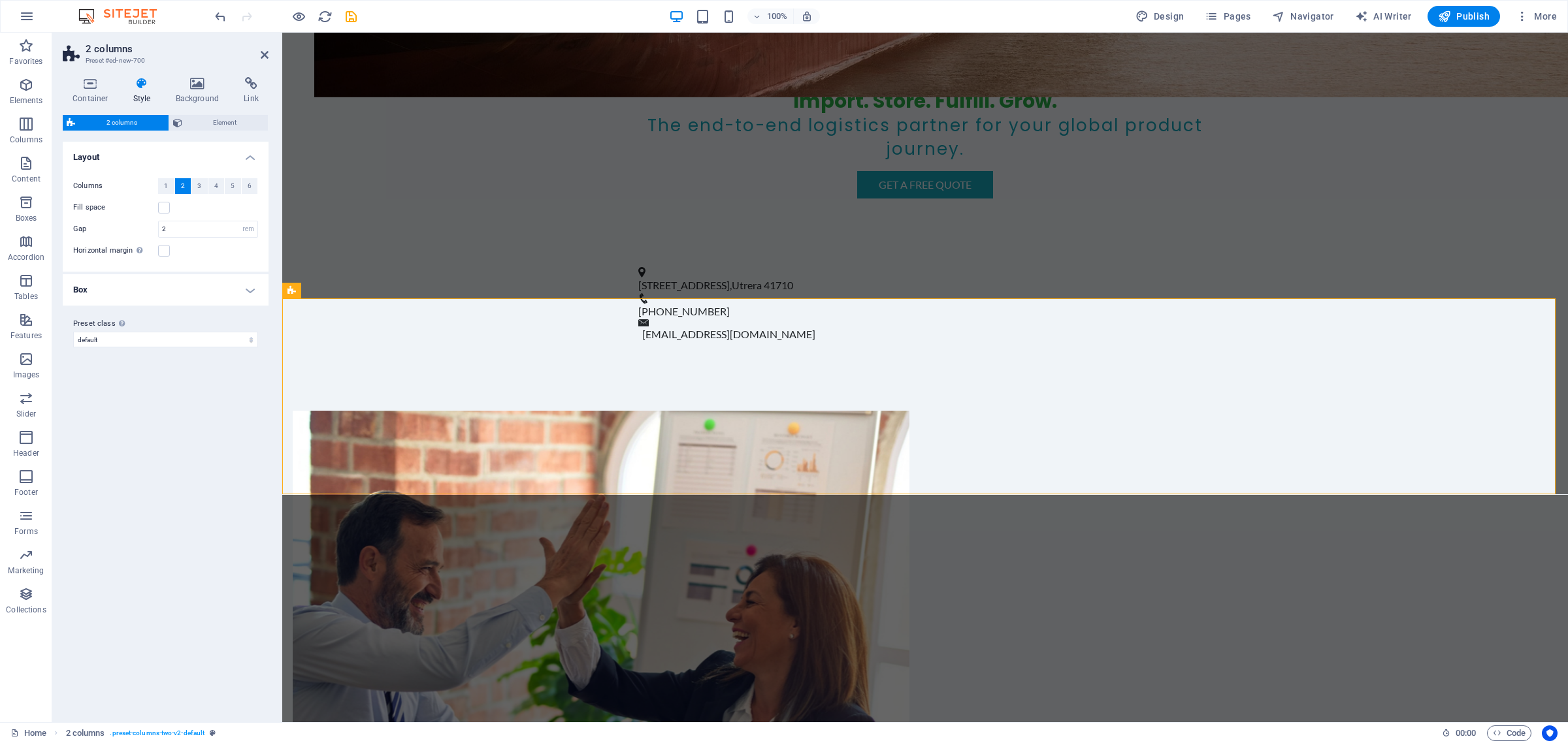
scroll to position [1271, 0]
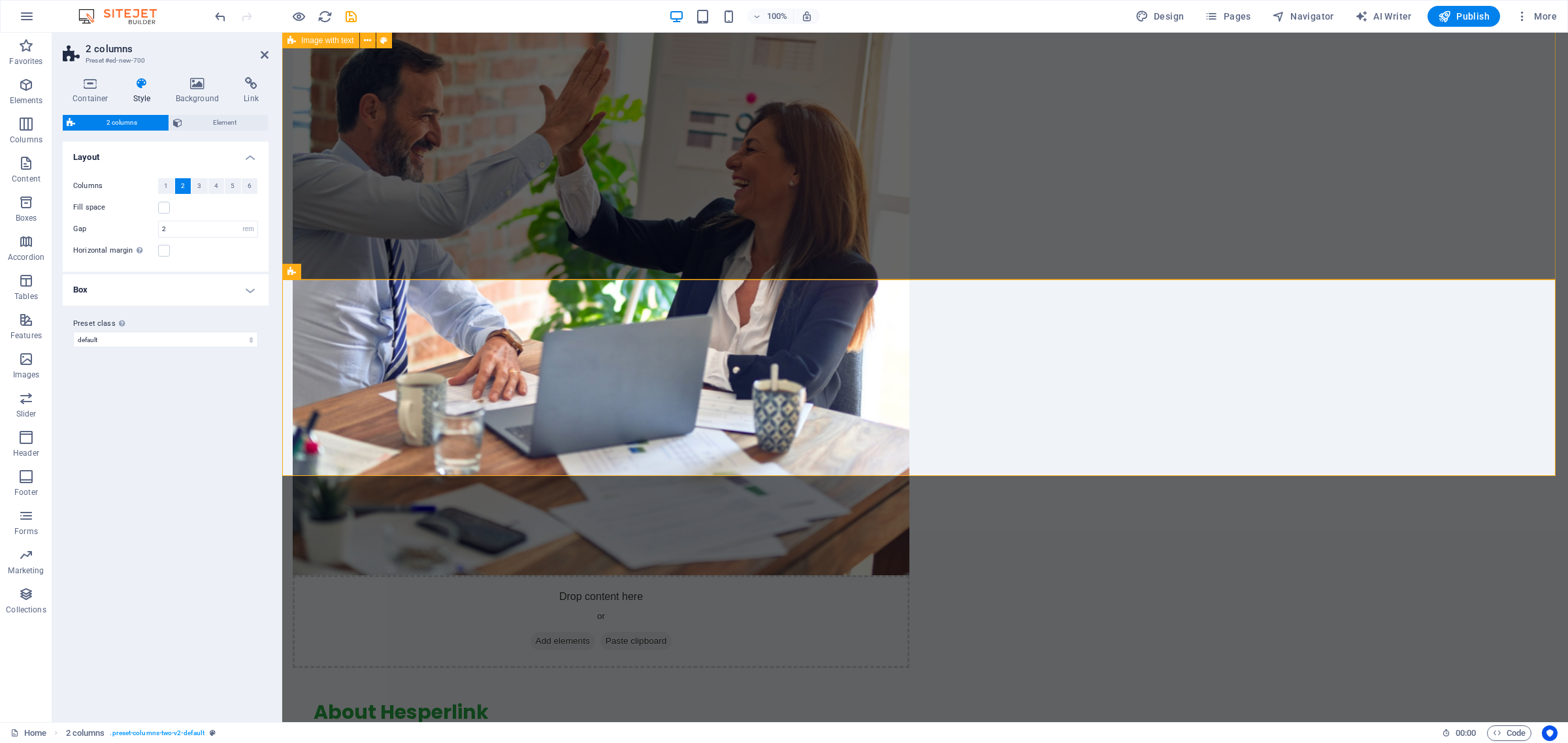
click at [741, 118] on figure at bounding box center [600, 267] width 617 height 618
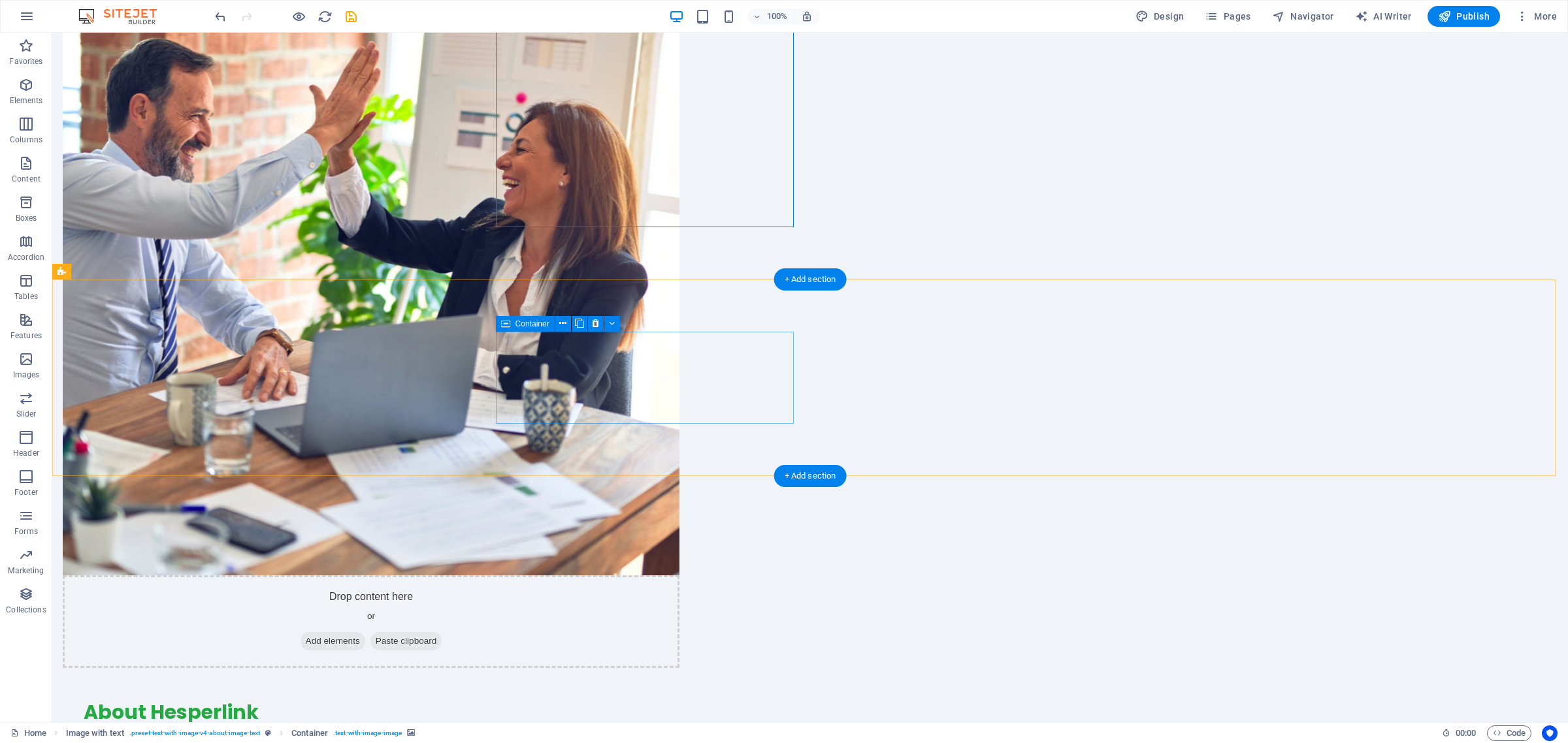
drag, startPoint x: 676, startPoint y: 110, endPoint x: 660, endPoint y: 362, distance: 252.5
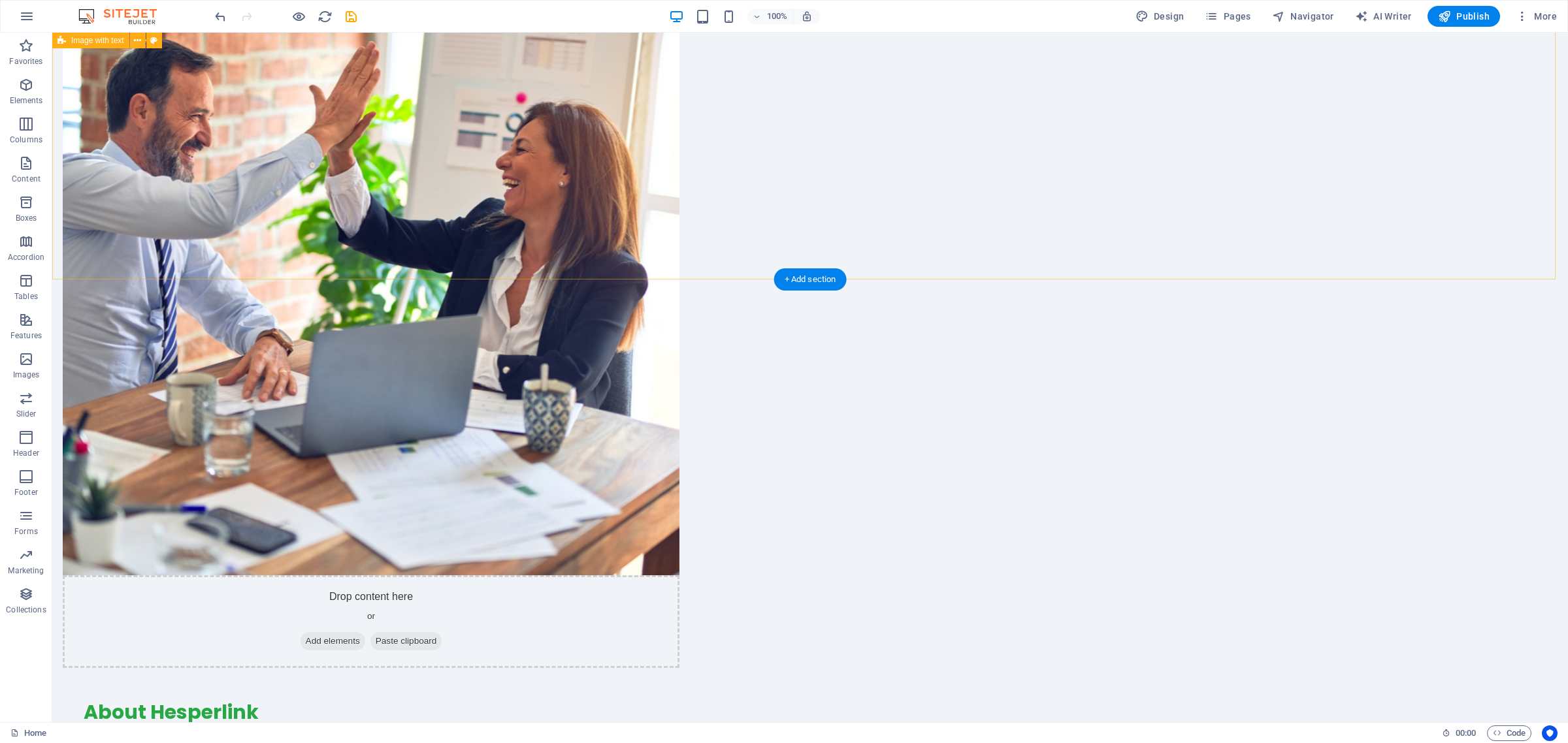
click at [604, 116] on figure at bounding box center [371, 267] width 617 height 618
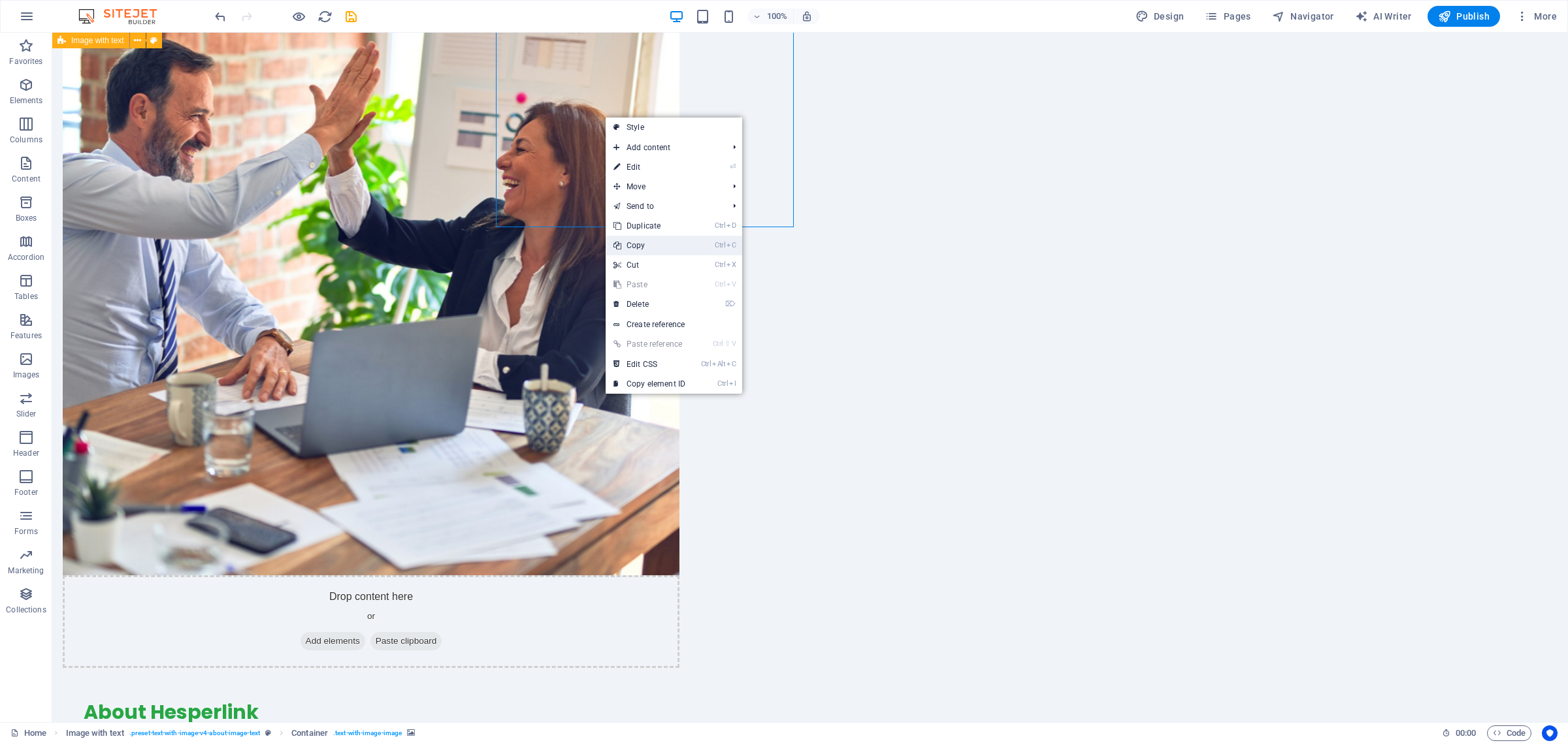
click at [640, 236] on link "Ctrl C Copy" at bounding box center [650, 246] width 87 height 20
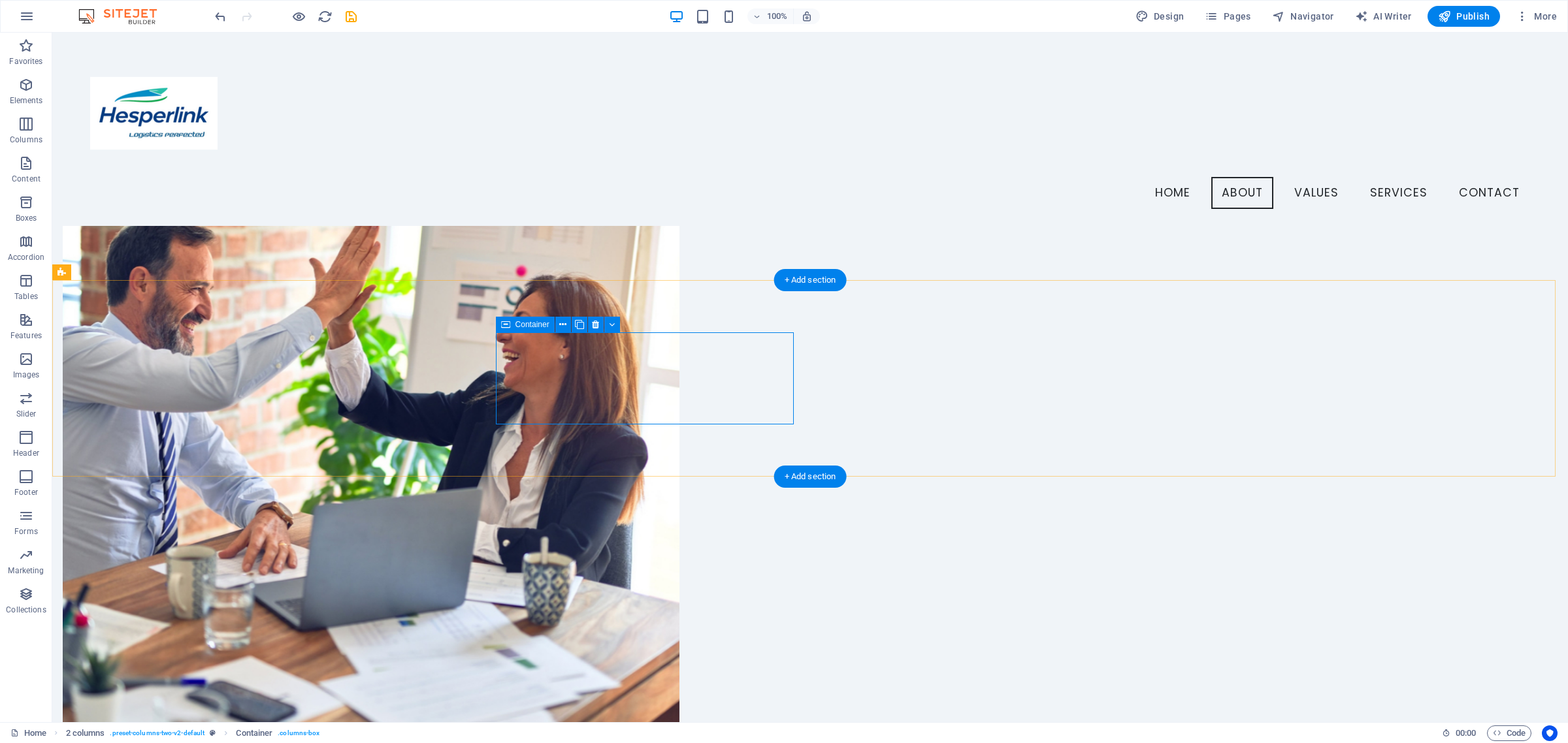
scroll to position [1029, 0]
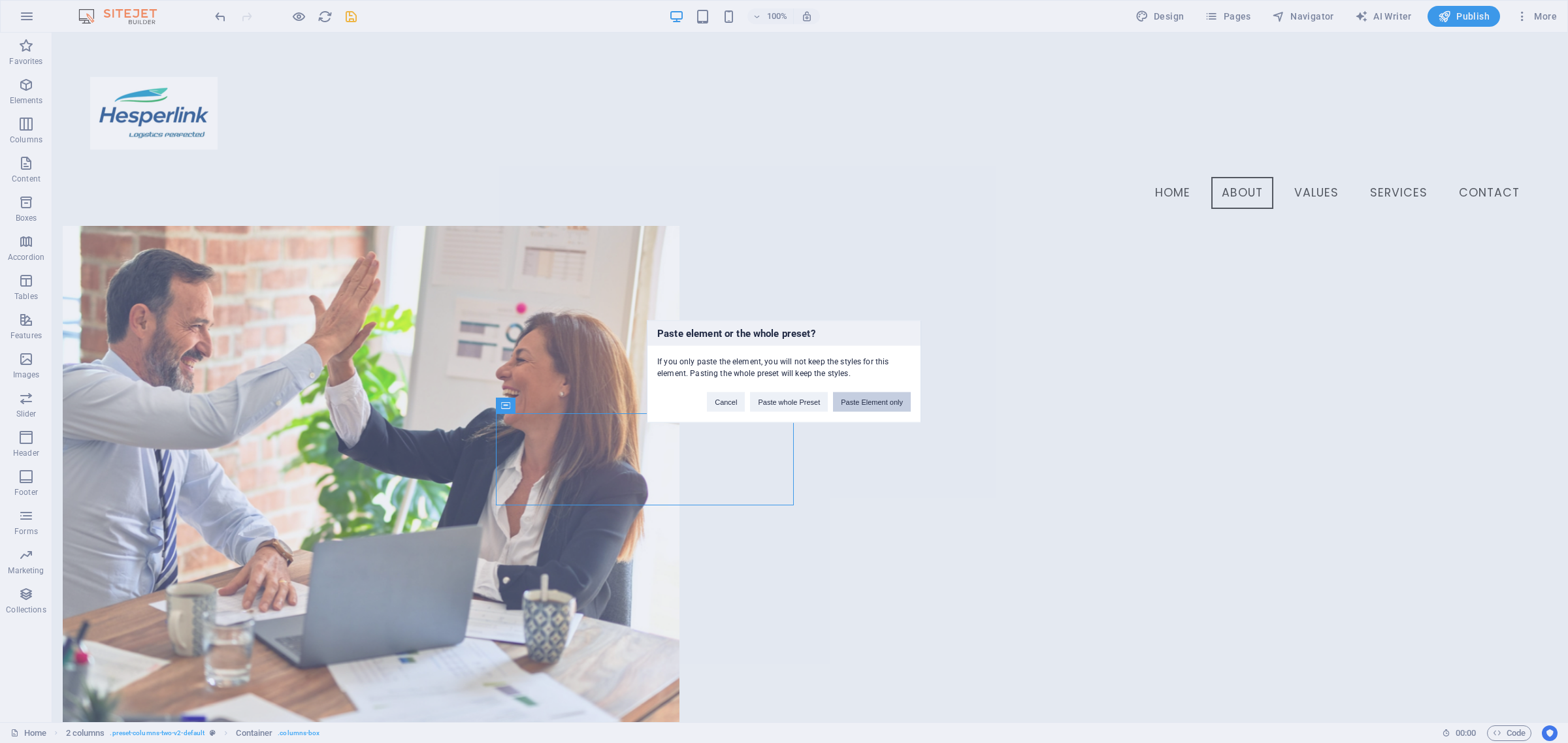
click at [871, 403] on button "Paste Element only" at bounding box center [872, 402] width 78 height 20
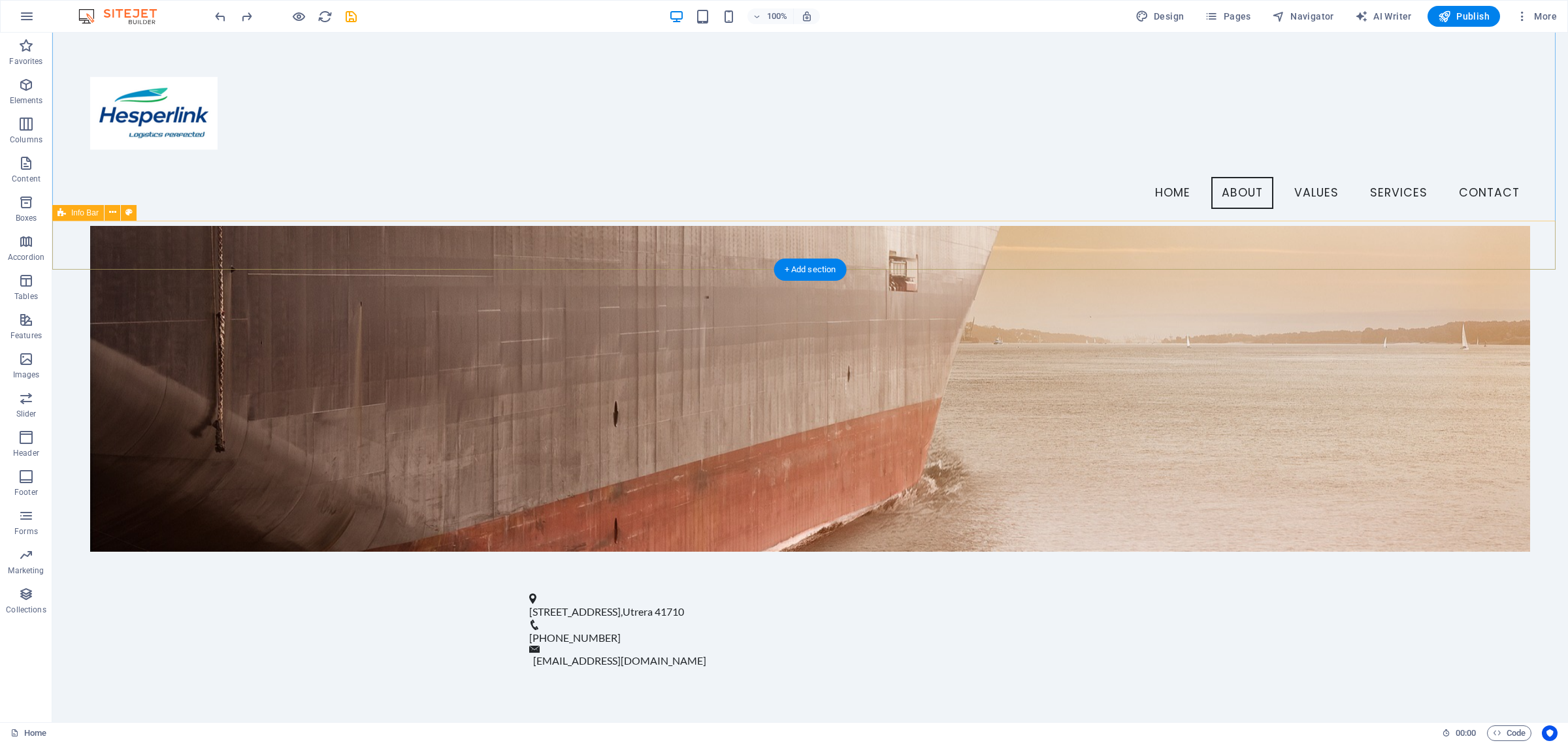
scroll to position [378, 0]
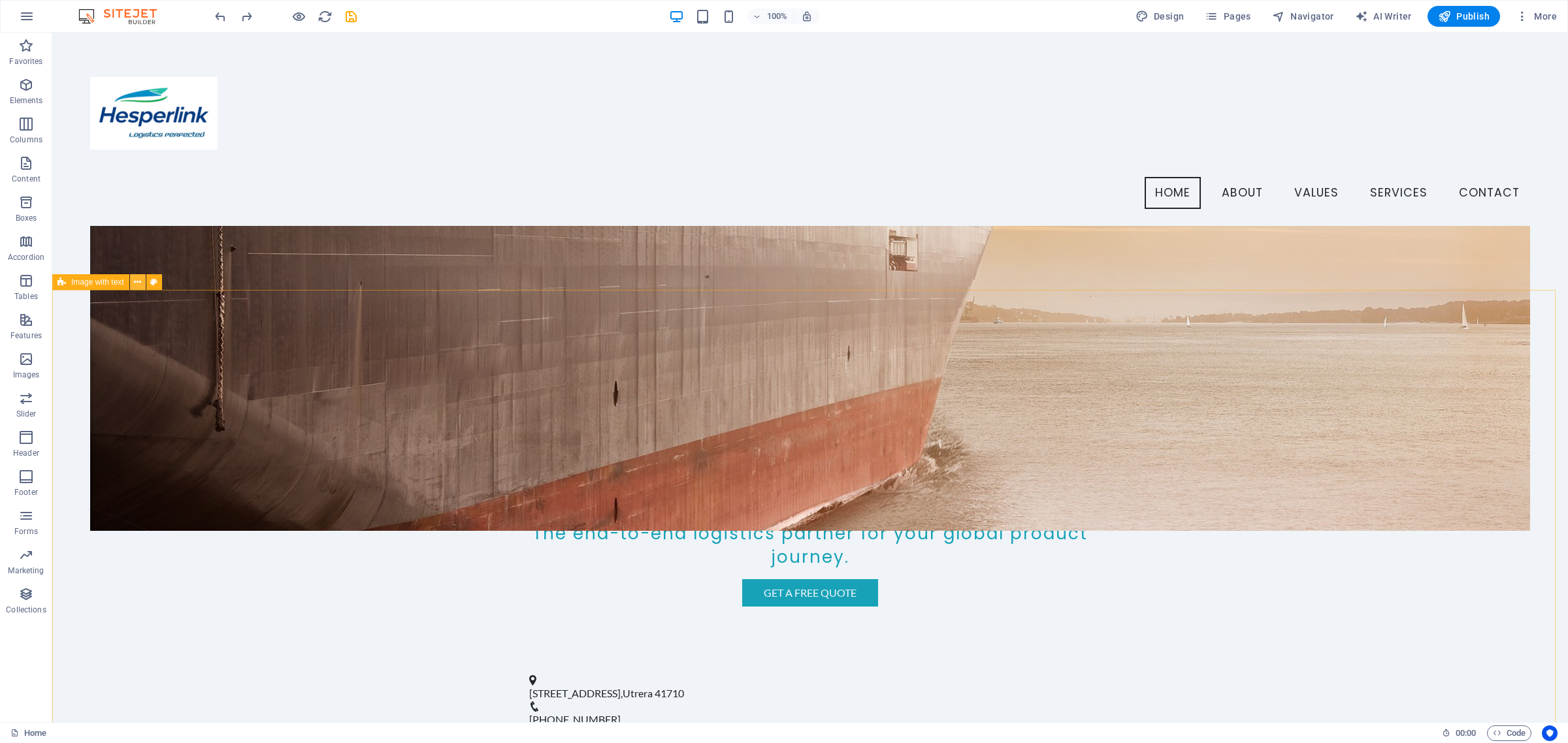
click at [139, 284] on icon at bounding box center [137, 282] width 7 height 14
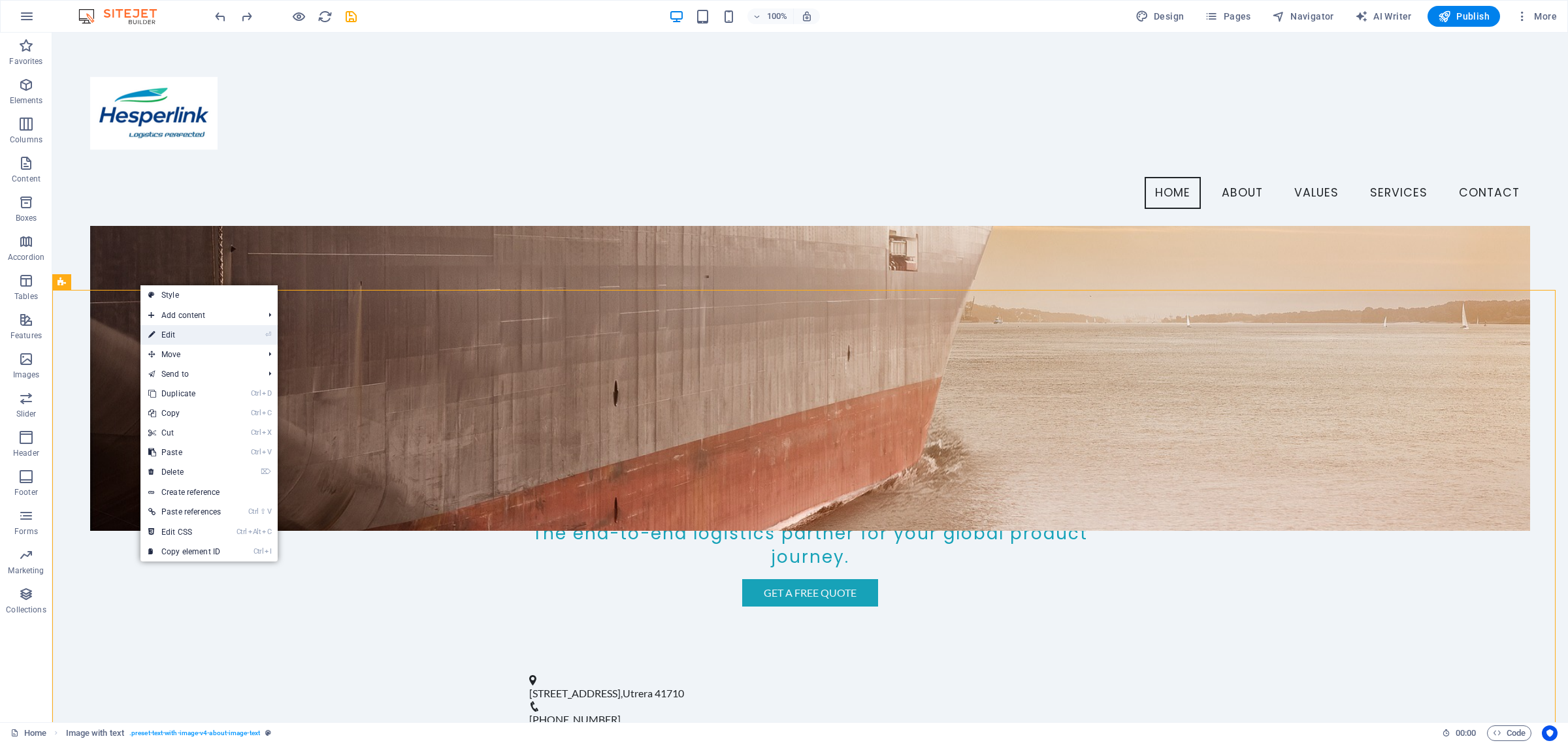
click at [199, 338] on link "⏎ Edit" at bounding box center [184, 335] width 88 height 20
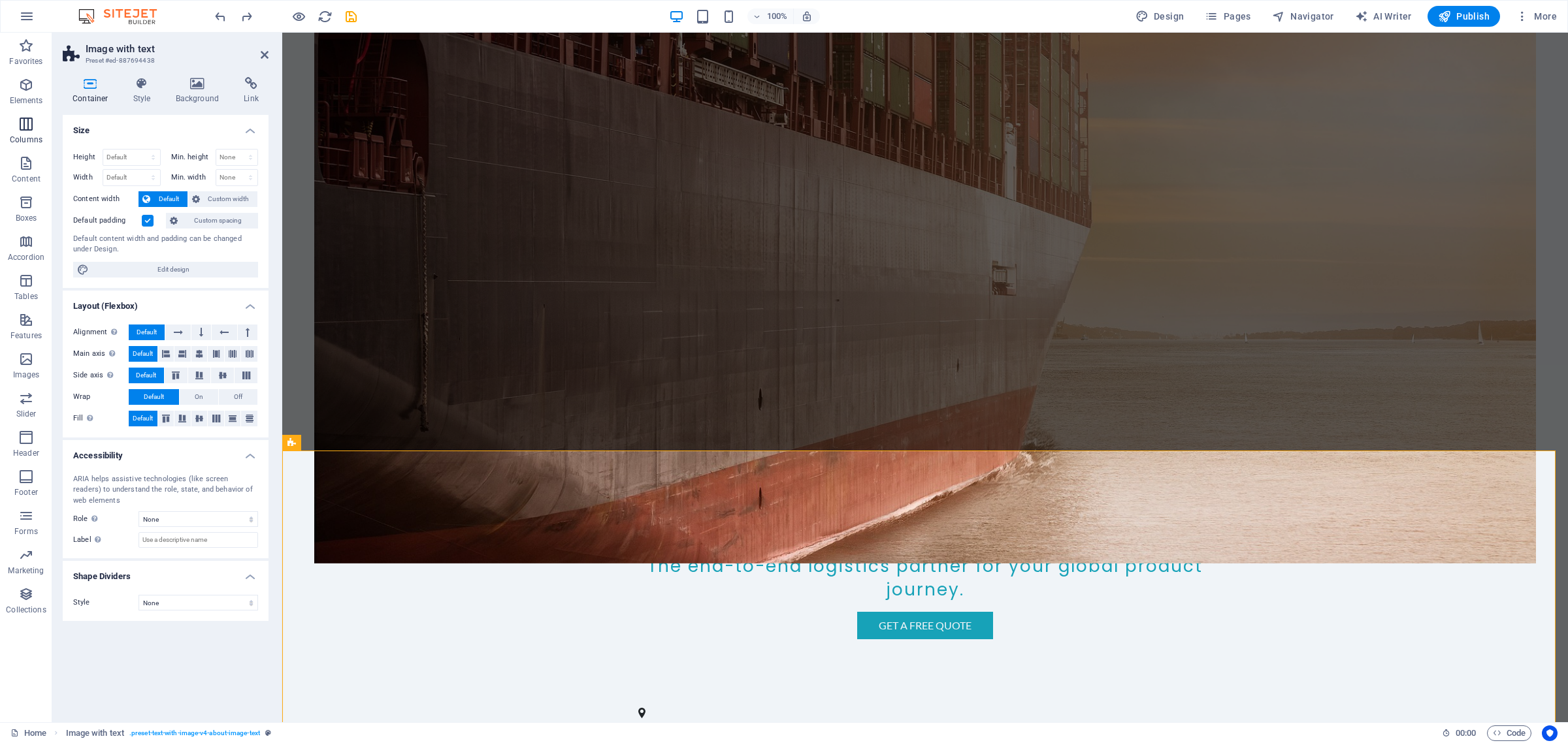
click at [28, 122] on icon "button" at bounding box center [25, 124] width 15 height 15
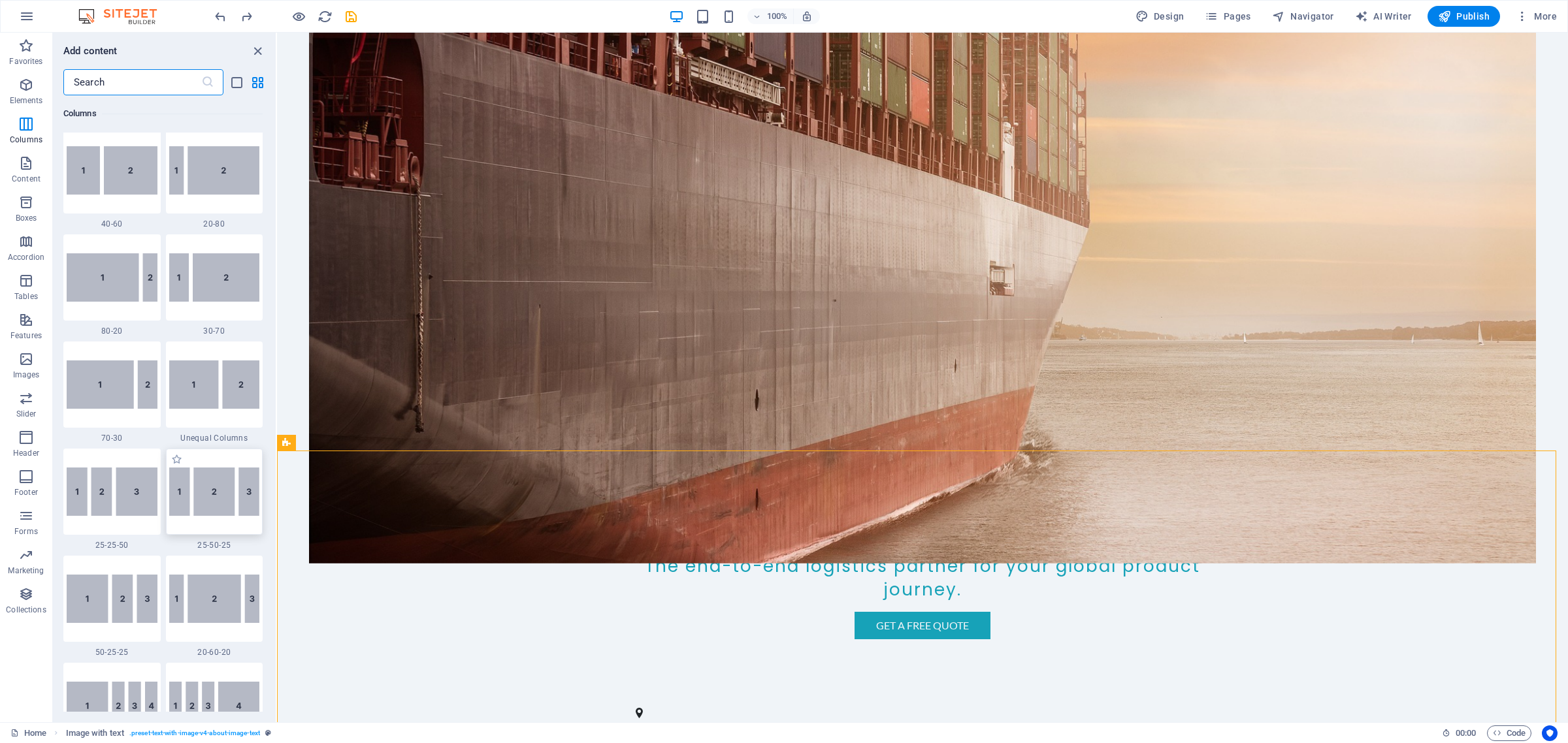
scroll to position [1055, 0]
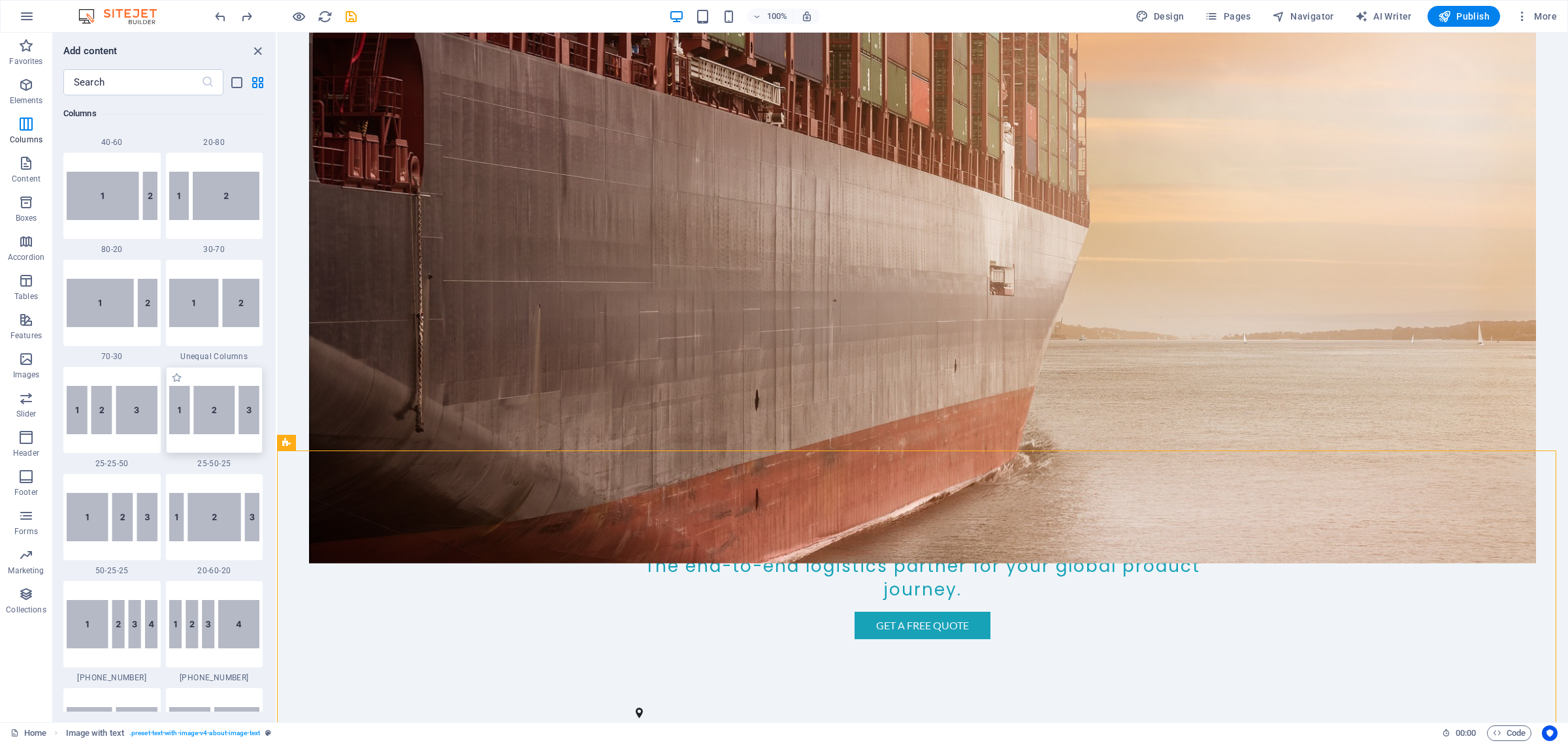
drag, startPoint x: 227, startPoint y: 408, endPoint x: 474, endPoint y: 550, distance: 284.9
click at [227, 408] on img at bounding box center [214, 410] width 91 height 48
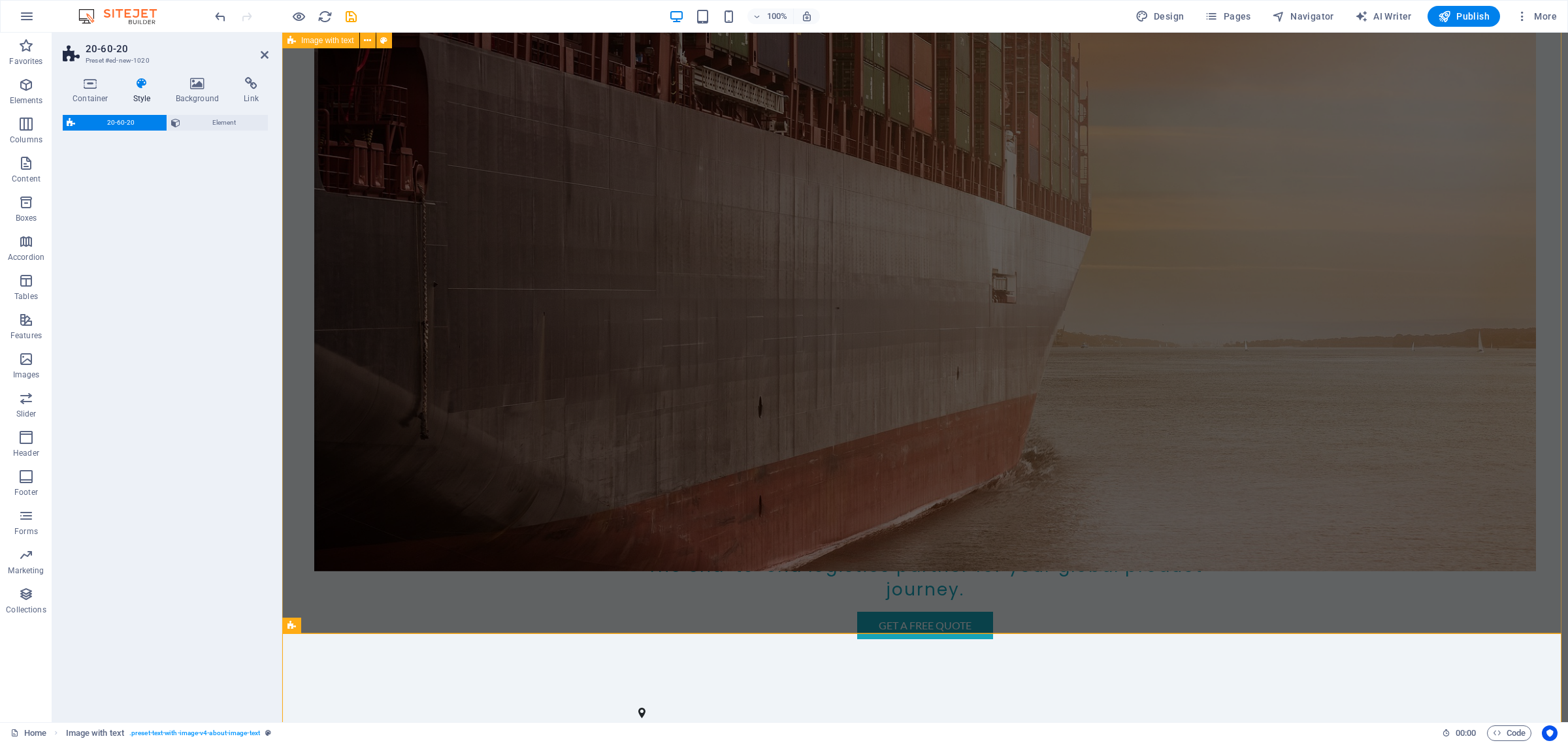
select select "%"
select select "rem"
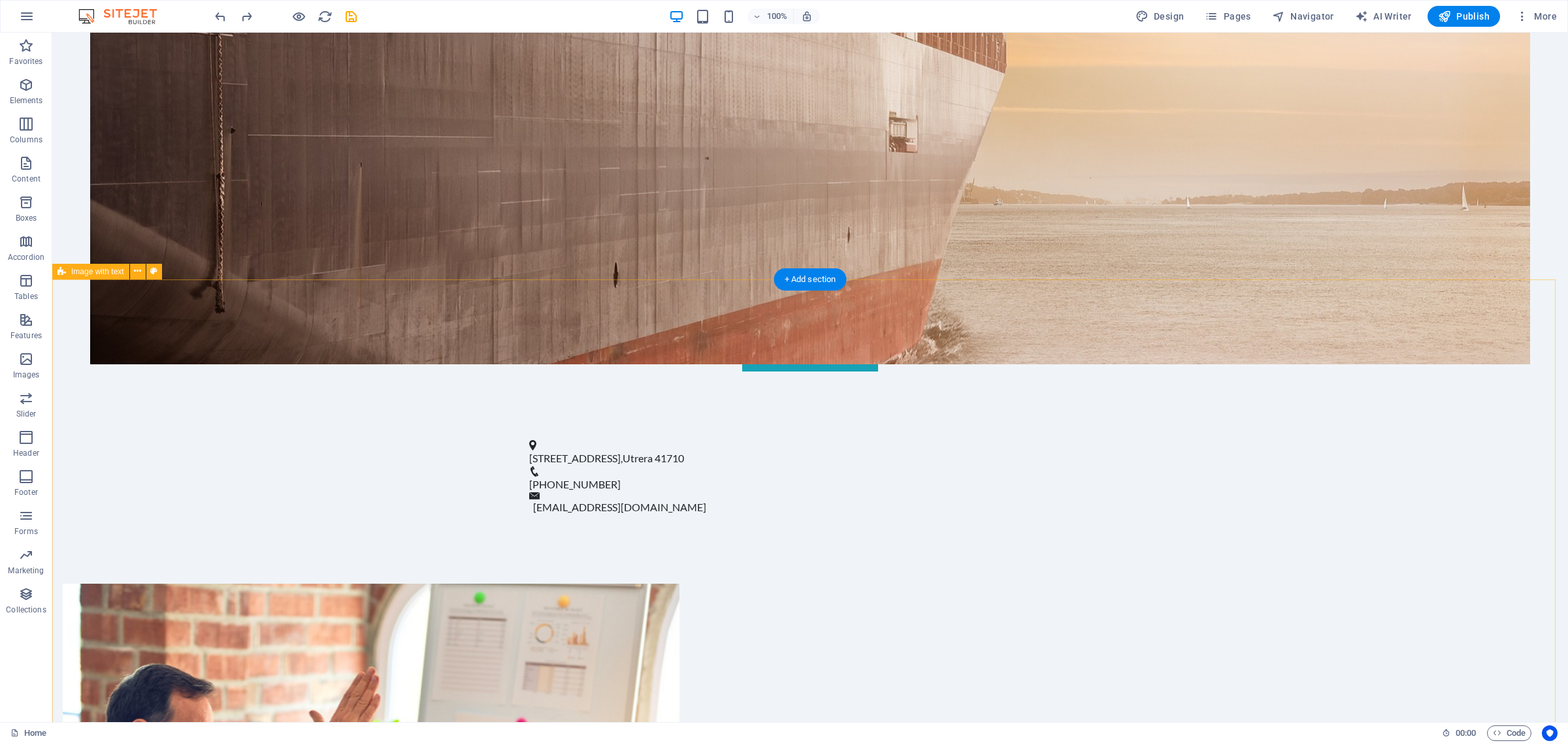
scroll to position [715, 0]
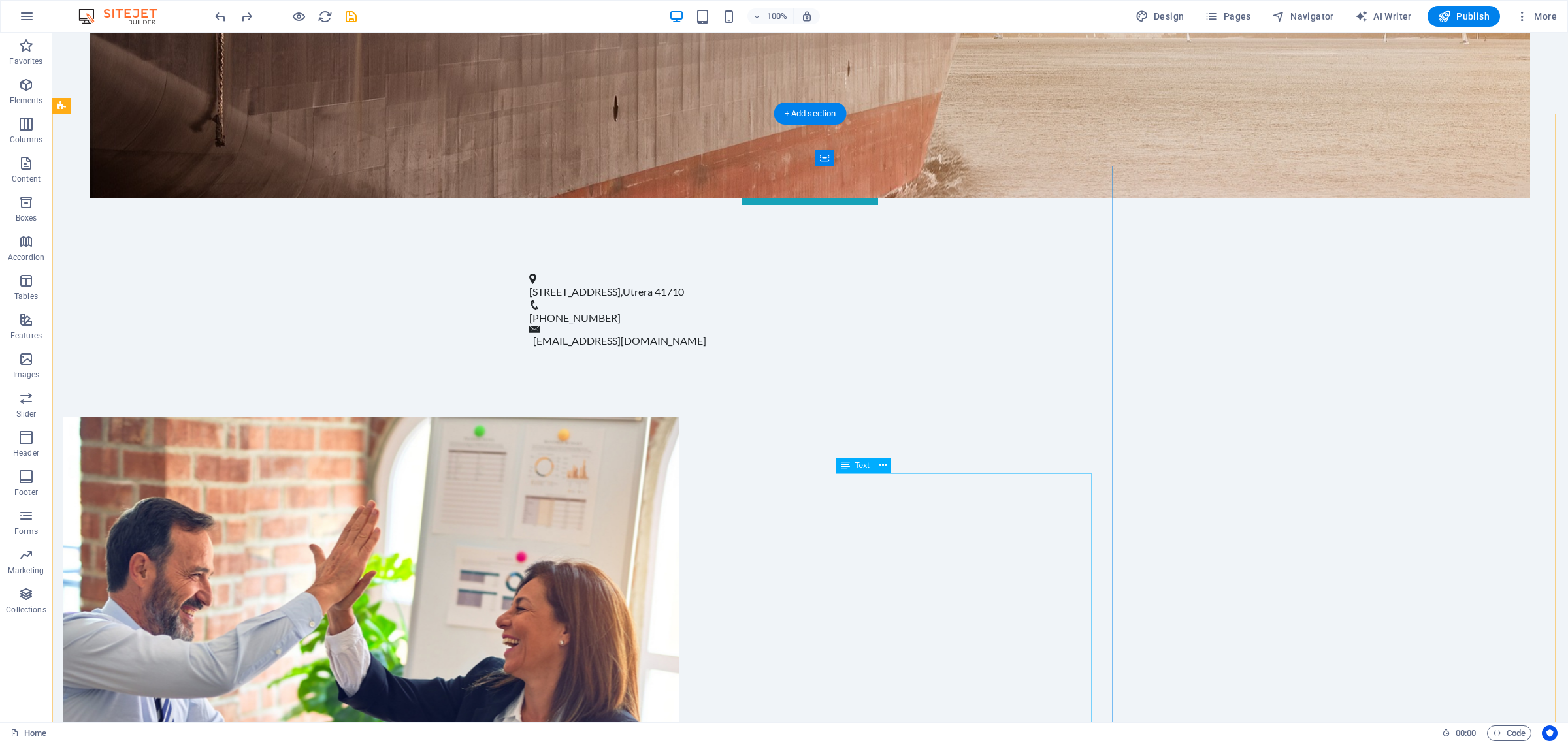
click at [879, 461] on icon at bounding box center [883, 465] width 7 height 14
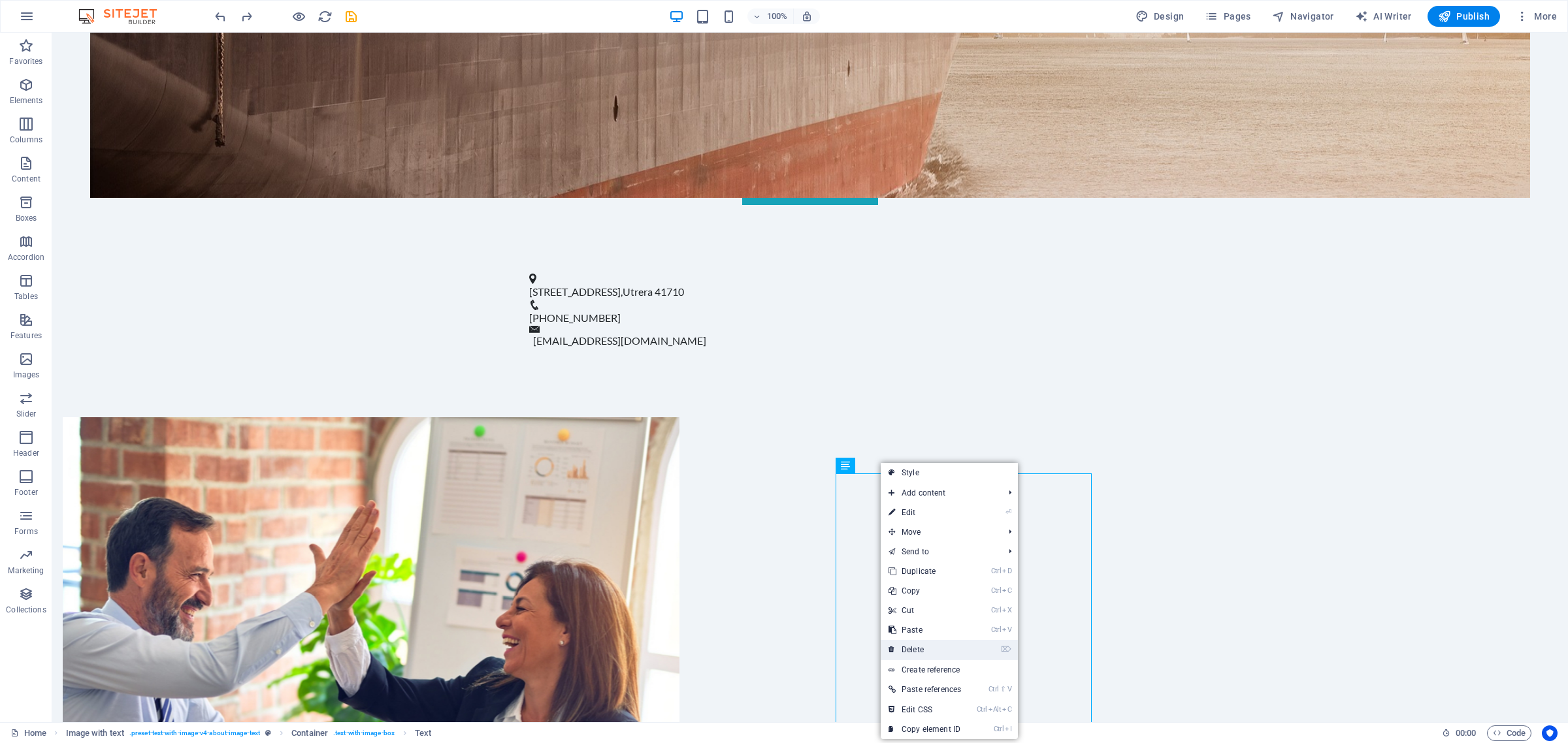
click at [921, 648] on link "⌦ Delete" at bounding box center [924, 650] width 88 height 20
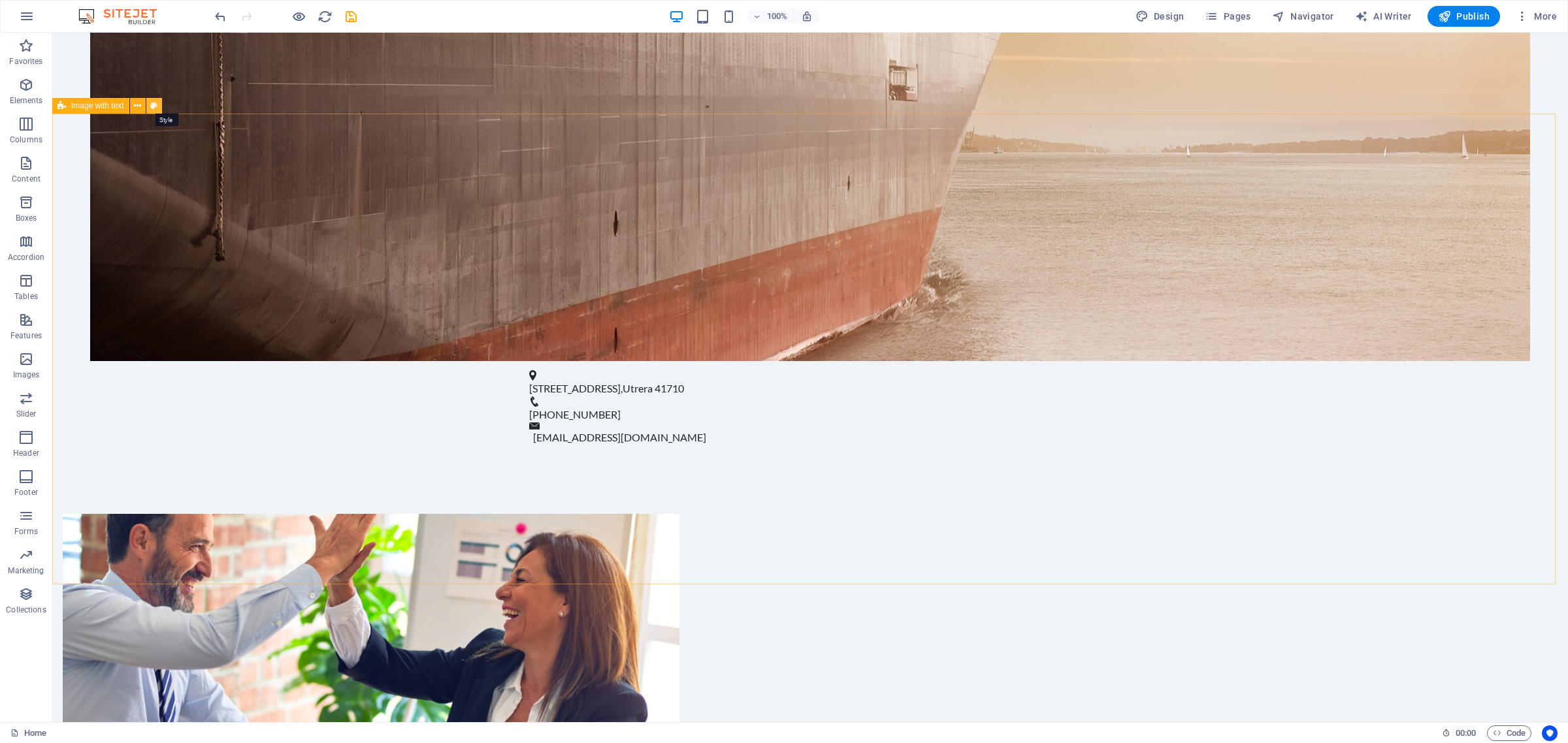
click at [151, 105] on icon at bounding box center [154, 105] width 7 height 14
select select "rem"
select select "px"
select select "preset-text-with-image-v4-about-image-text"
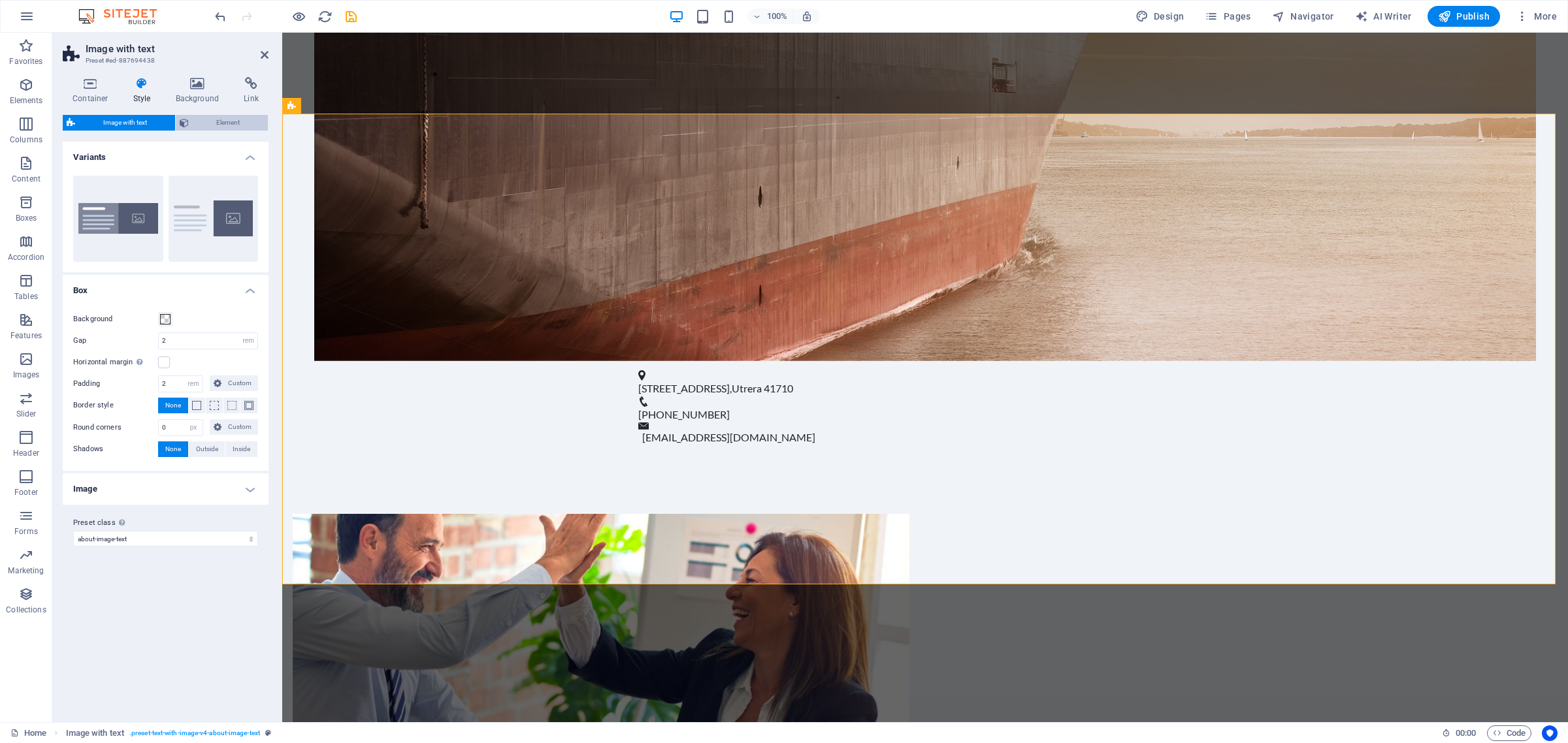
click at [223, 122] on span "Element" at bounding box center [228, 123] width 72 height 15
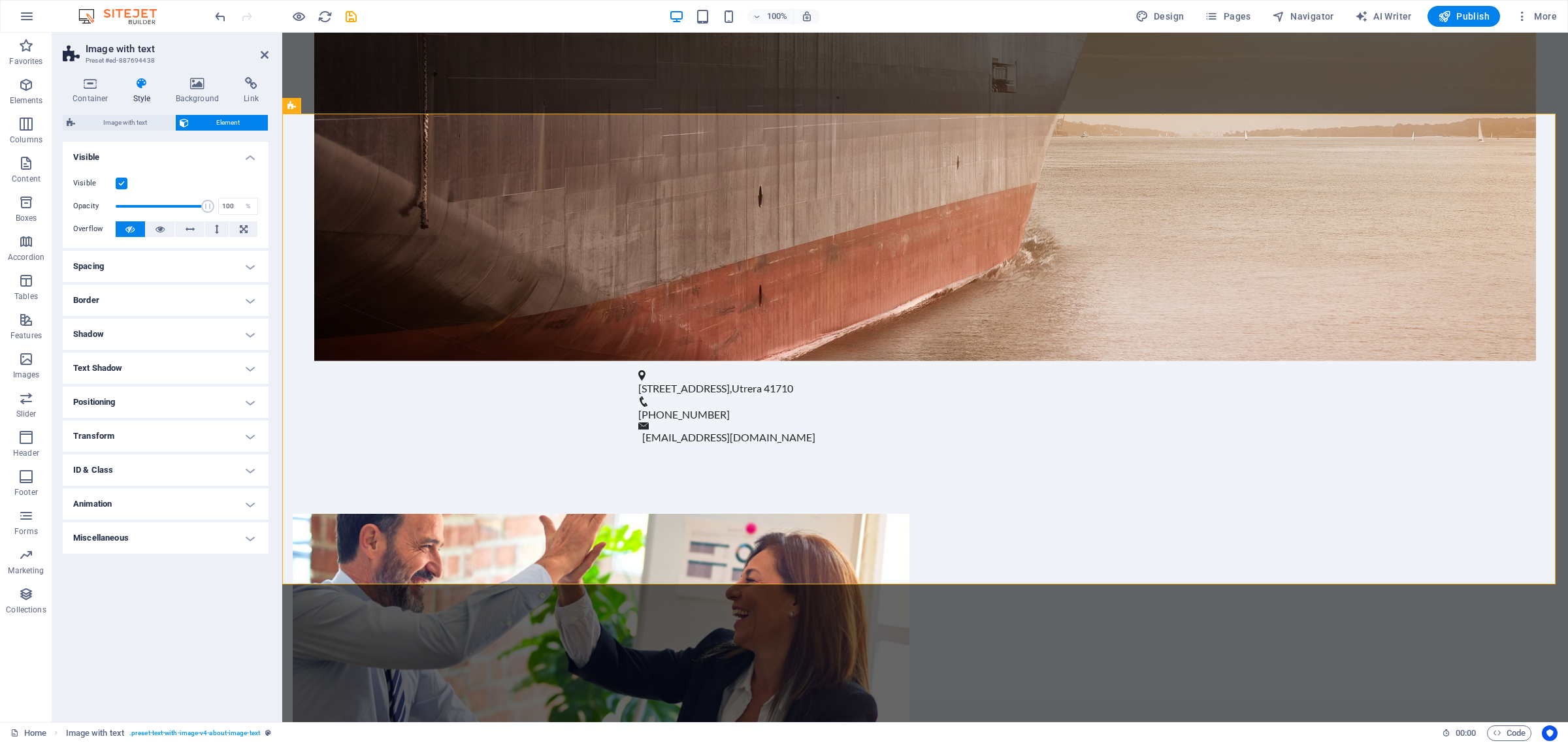
click at [122, 132] on div "Image with text Element Layout How this element expands within the layout (Flex…" at bounding box center [165, 413] width 206 height 597
click at [121, 121] on span "Image with text" at bounding box center [124, 123] width 92 height 15
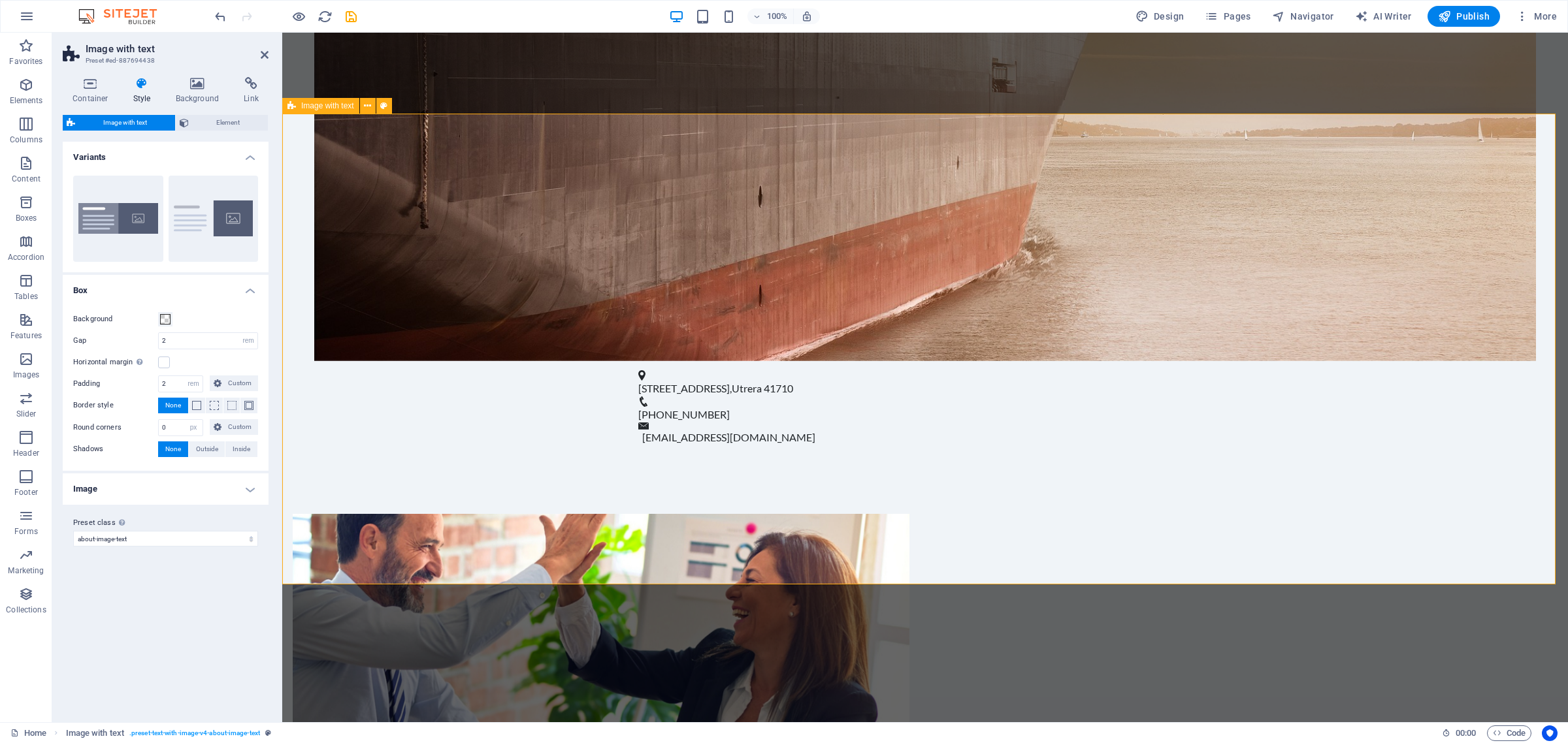
click at [298, 105] on div "Image with text" at bounding box center [321, 105] width 77 height 15
click at [360, 101] on button at bounding box center [367, 105] width 15 height 15
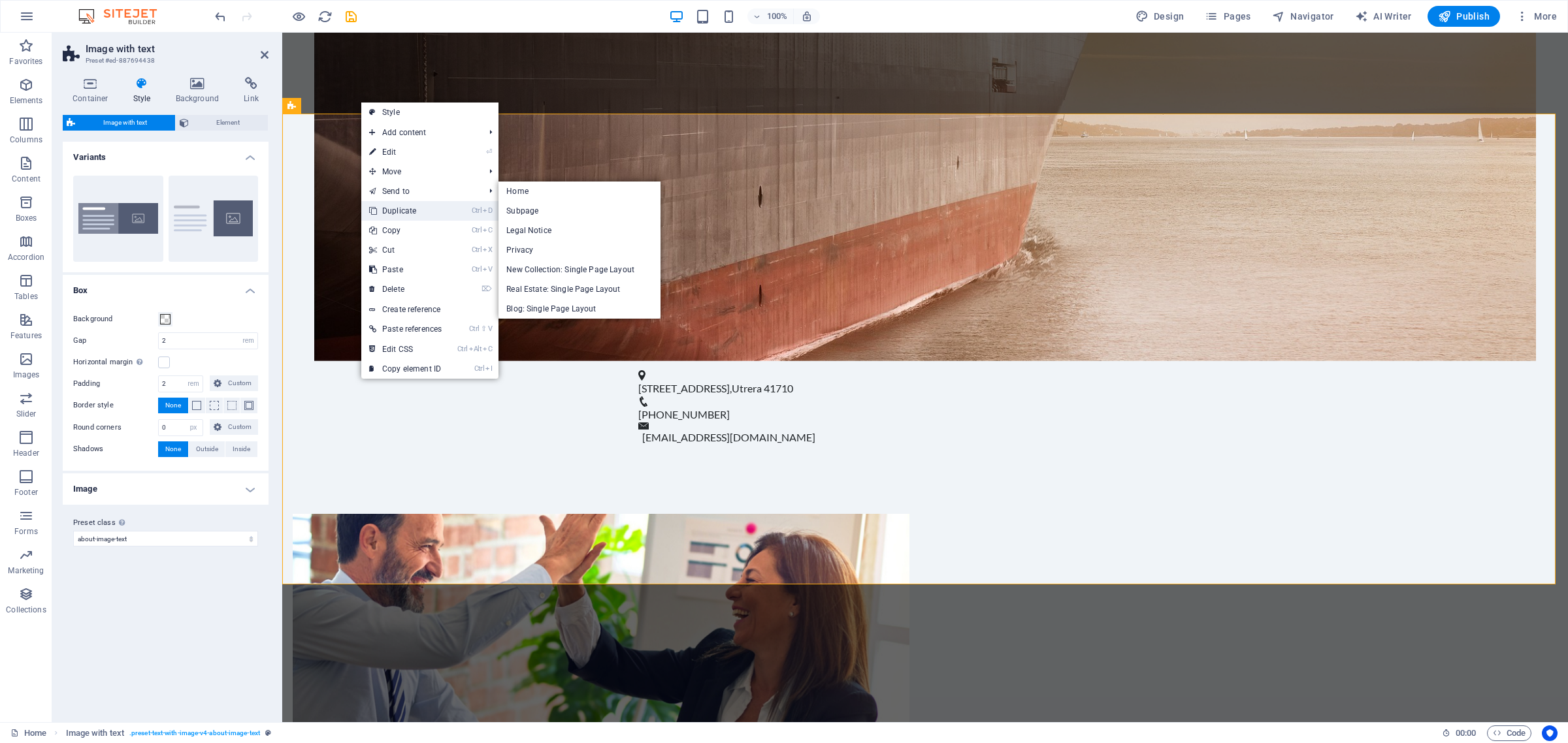
click at [410, 208] on link "Ctrl D Duplicate" at bounding box center [405, 211] width 88 height 20
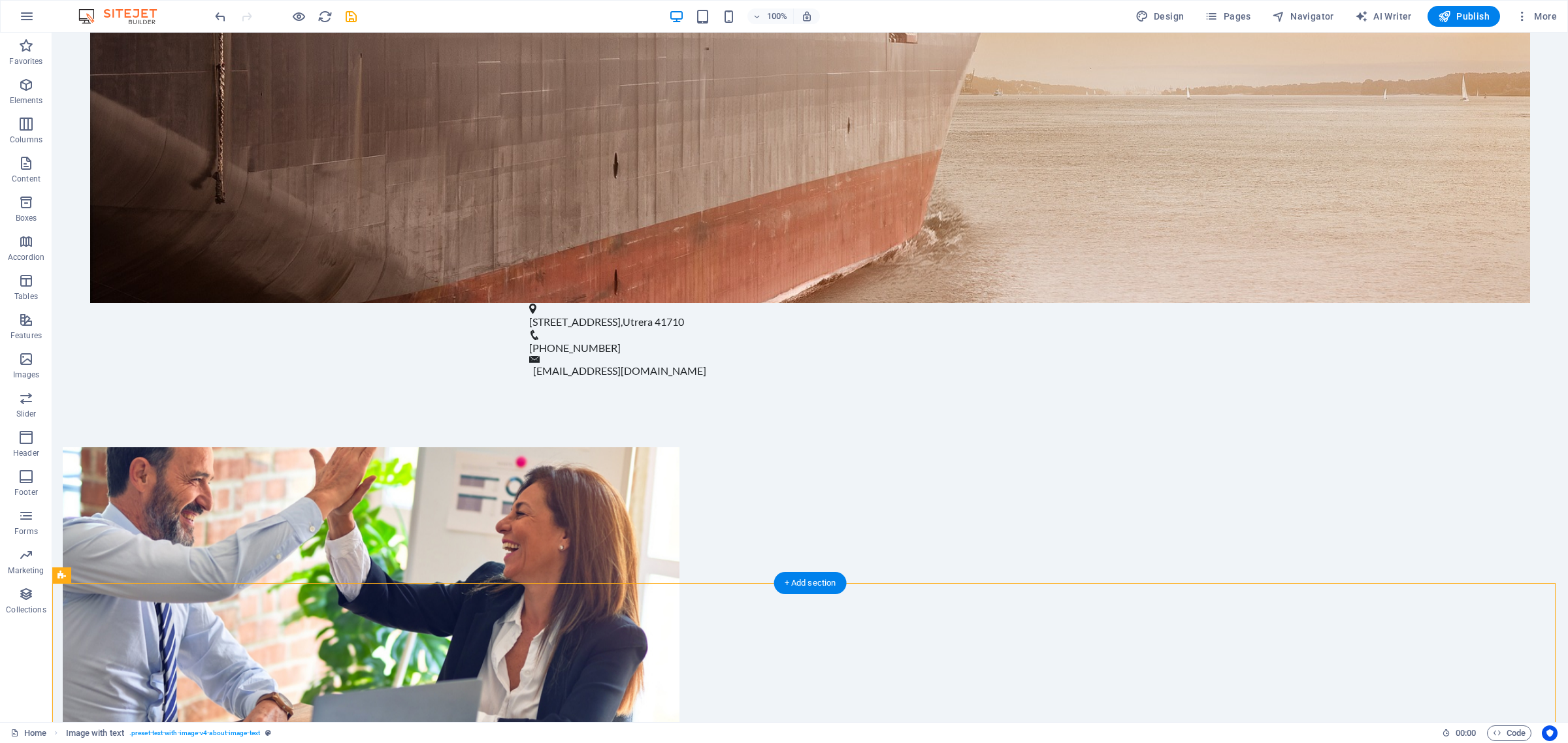
scroll to position [878, 0]
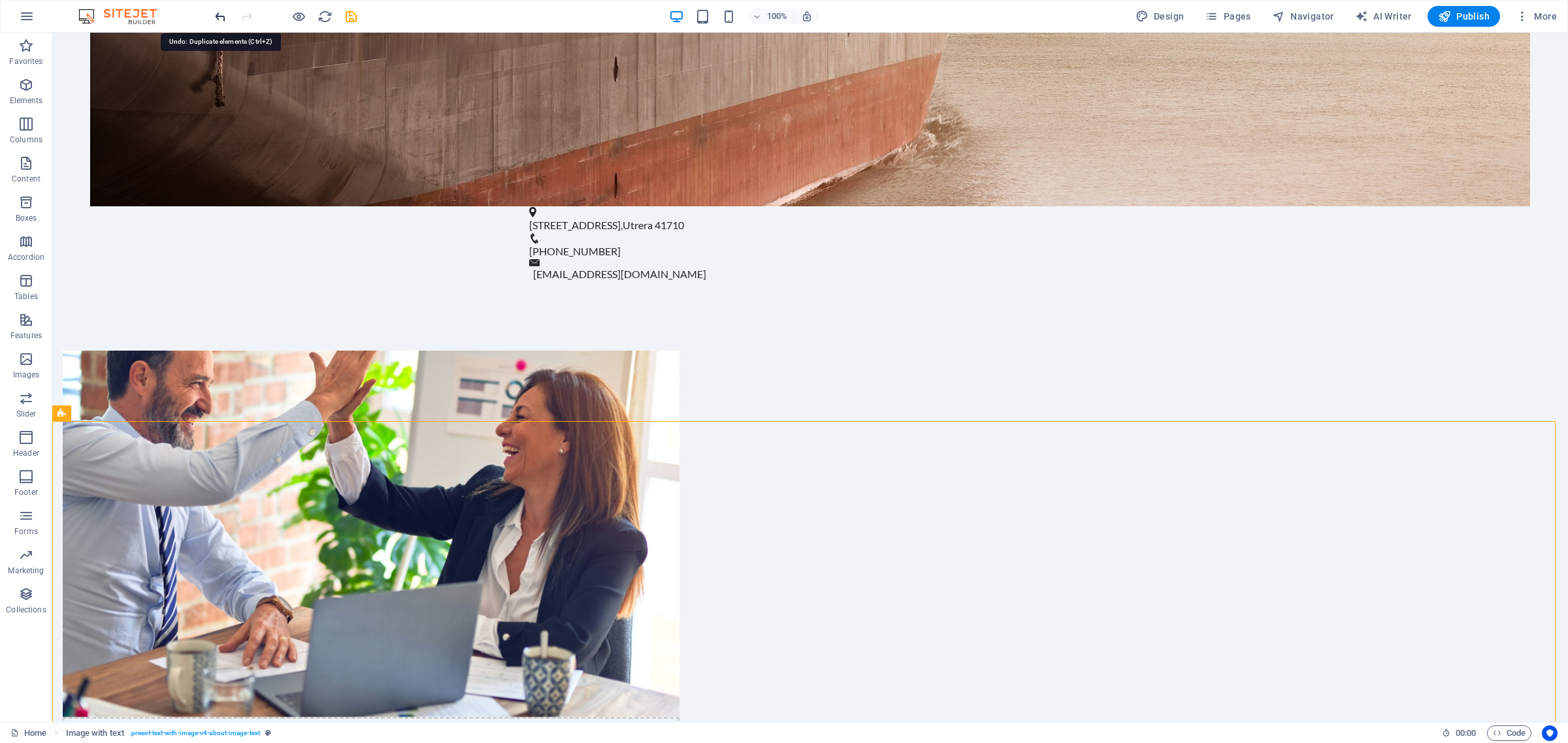
click at [220, 21] on icon "undo" at bounding box center [220, 16] width 15 height 15
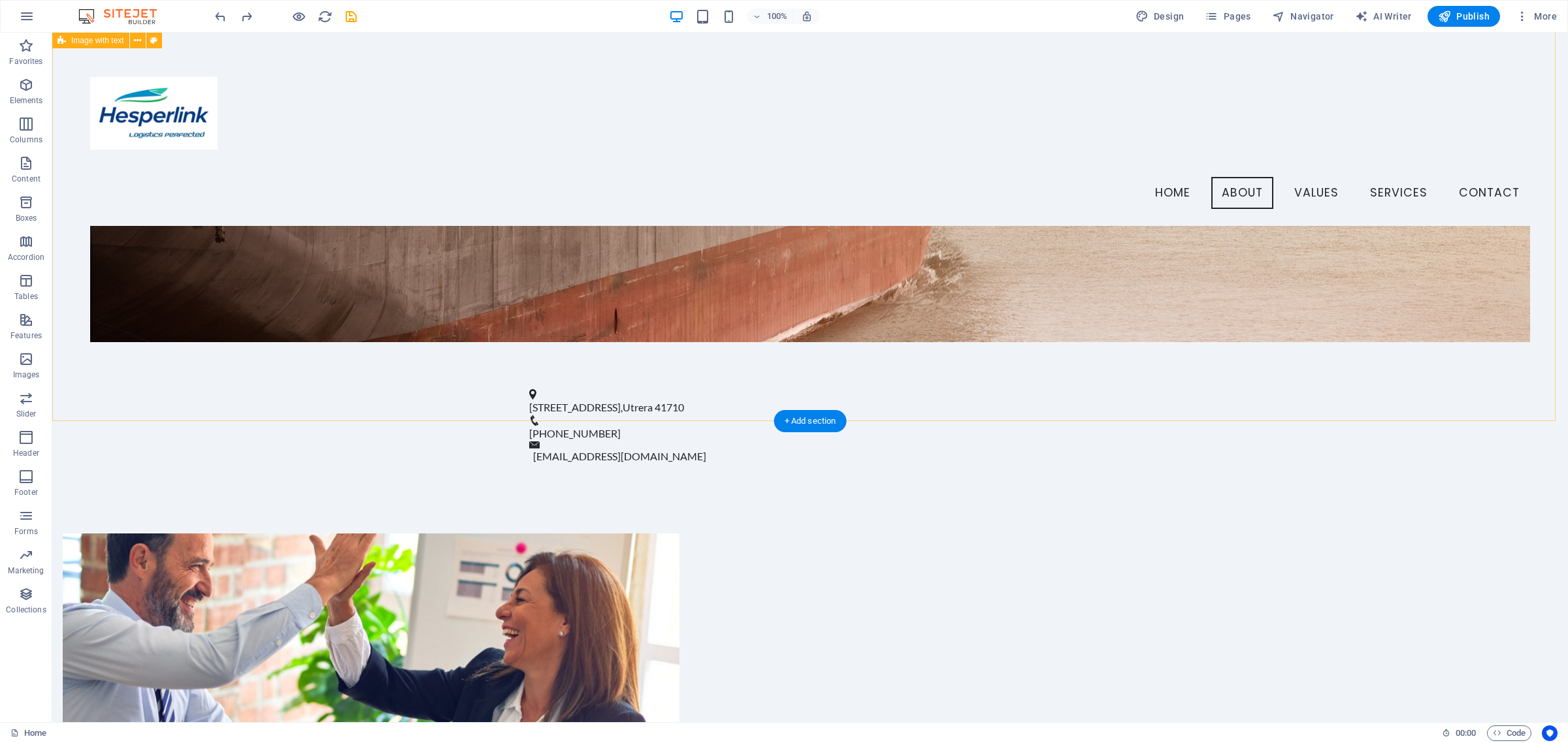
scroll to position [472, 0]
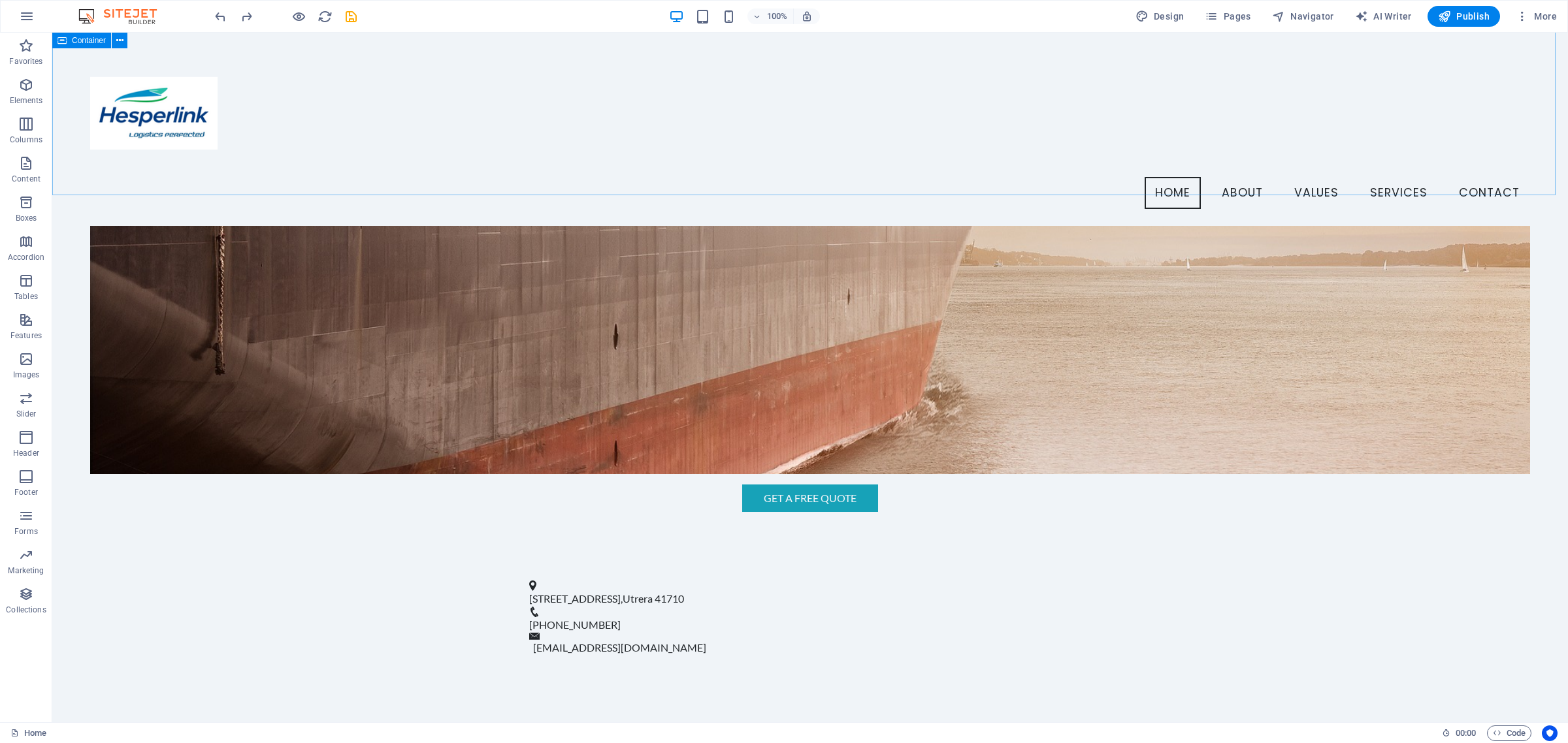
click at [72, 40] on span "Container" at bounding box center [88, 40] width 34 height 8
click at [124, 37] on button at bounding box center [119, 40] width 15 height 15
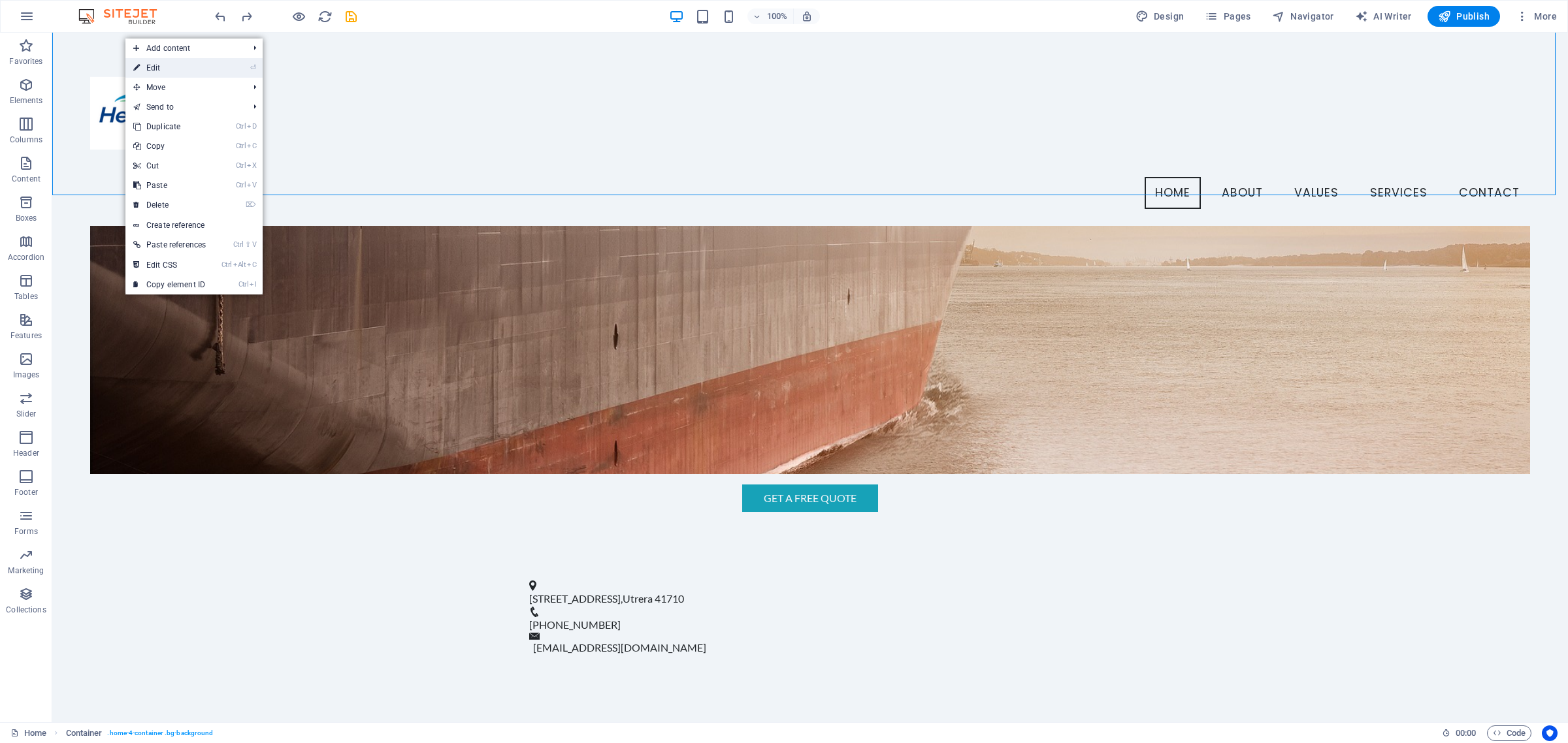
click at [170, 62] on link "⏎ Edit" at bounding box center [169, 68] width 88 height 20
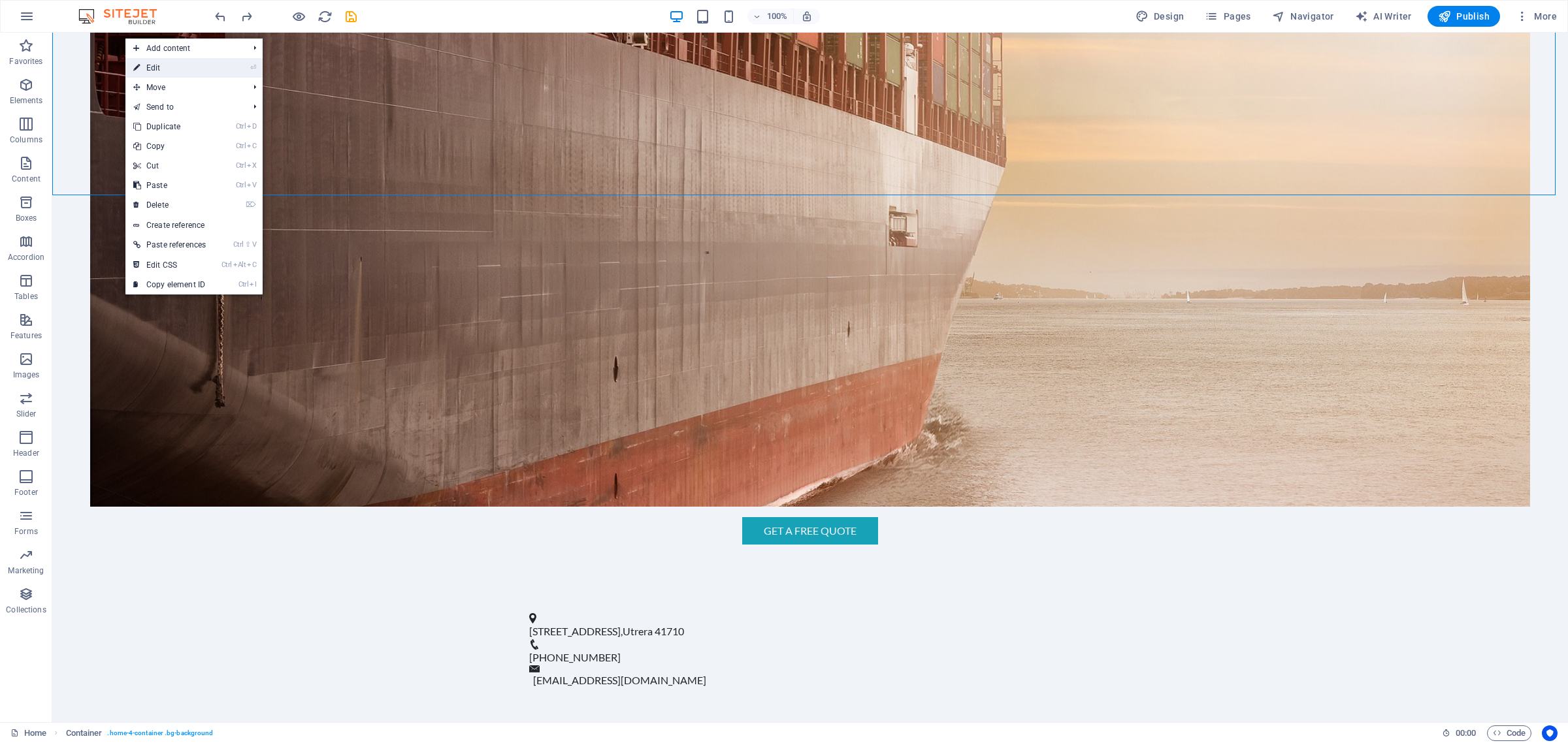
select select "header"
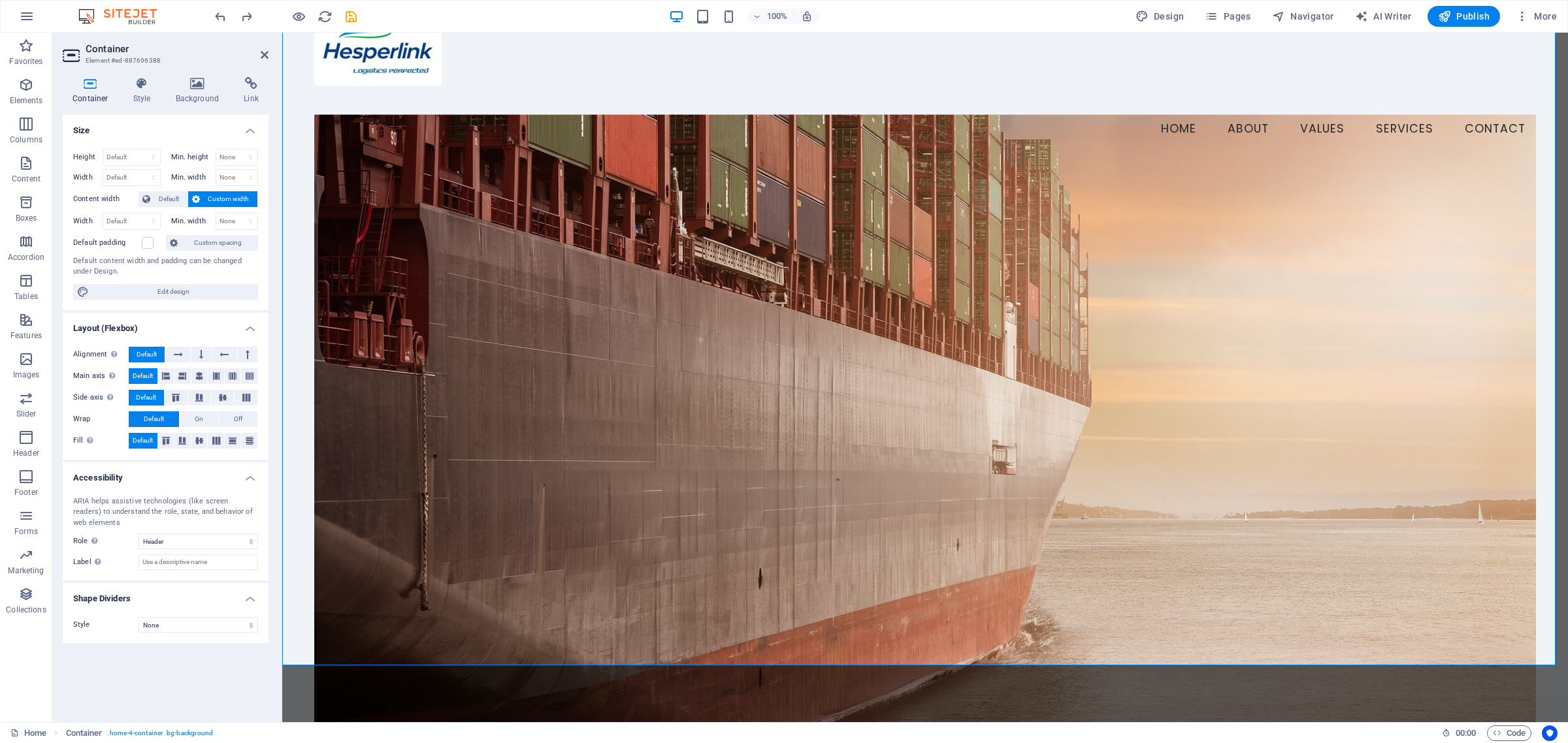
scroll to position [0, 0]
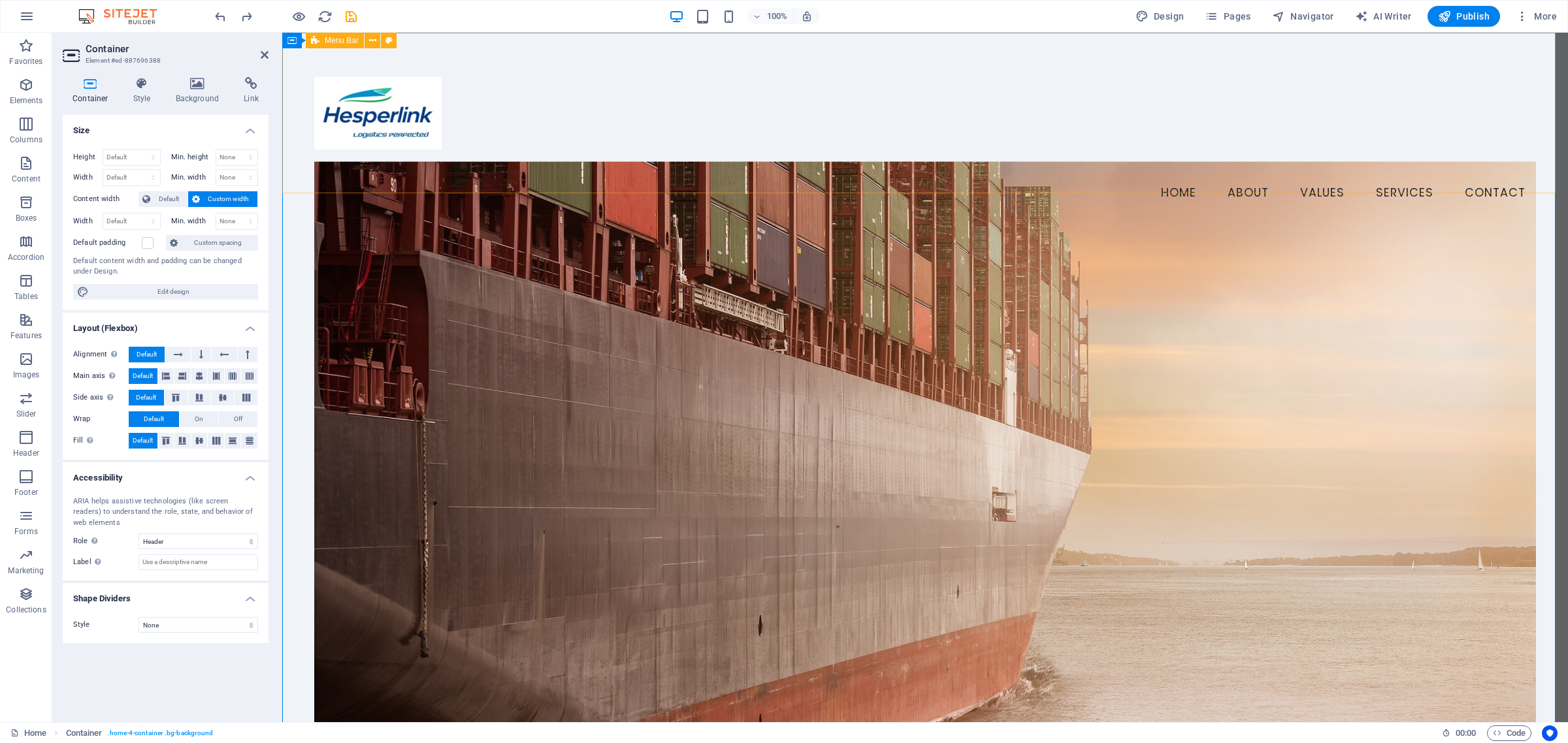
click at [422, 148] on div at bounding box center [925, 114] width 1222 height 127
click at [387, 167] on div at bounding box center [925, 114] width 1222 height 127
select select "px"
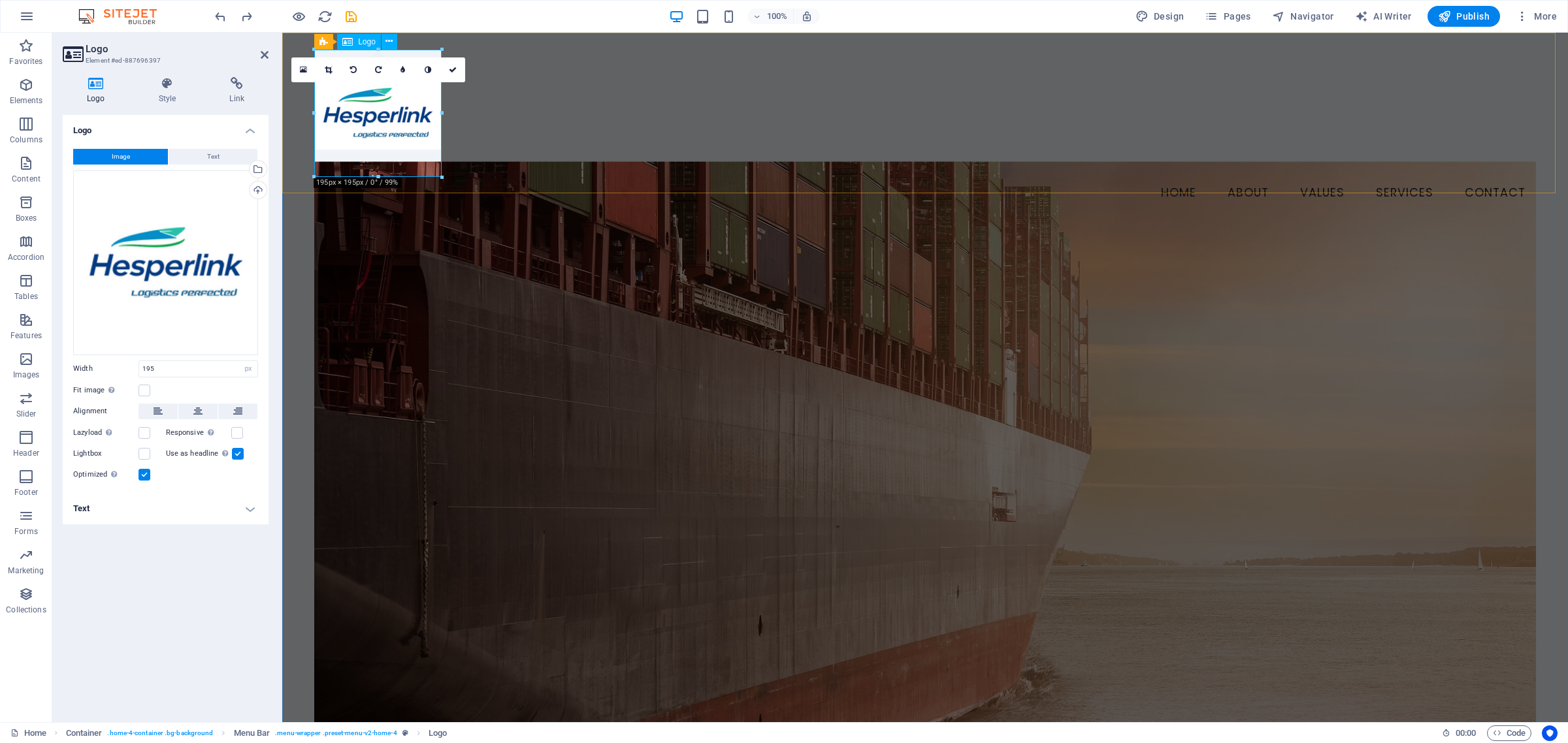
drag, startPoint x: 659, startPoint y: 208, endPoint x: 377, endPoint y: 164, distance: 285.4
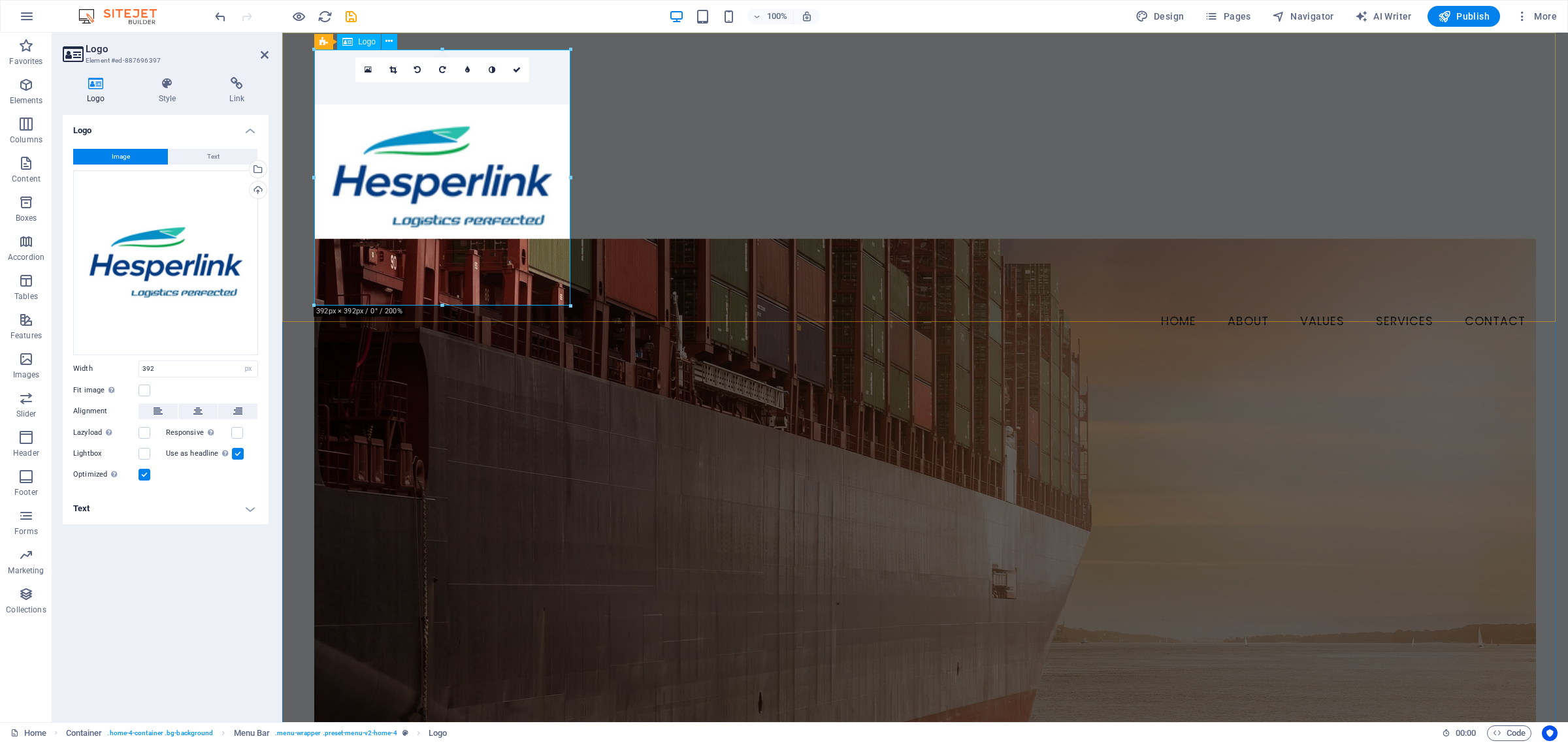
type input "195"
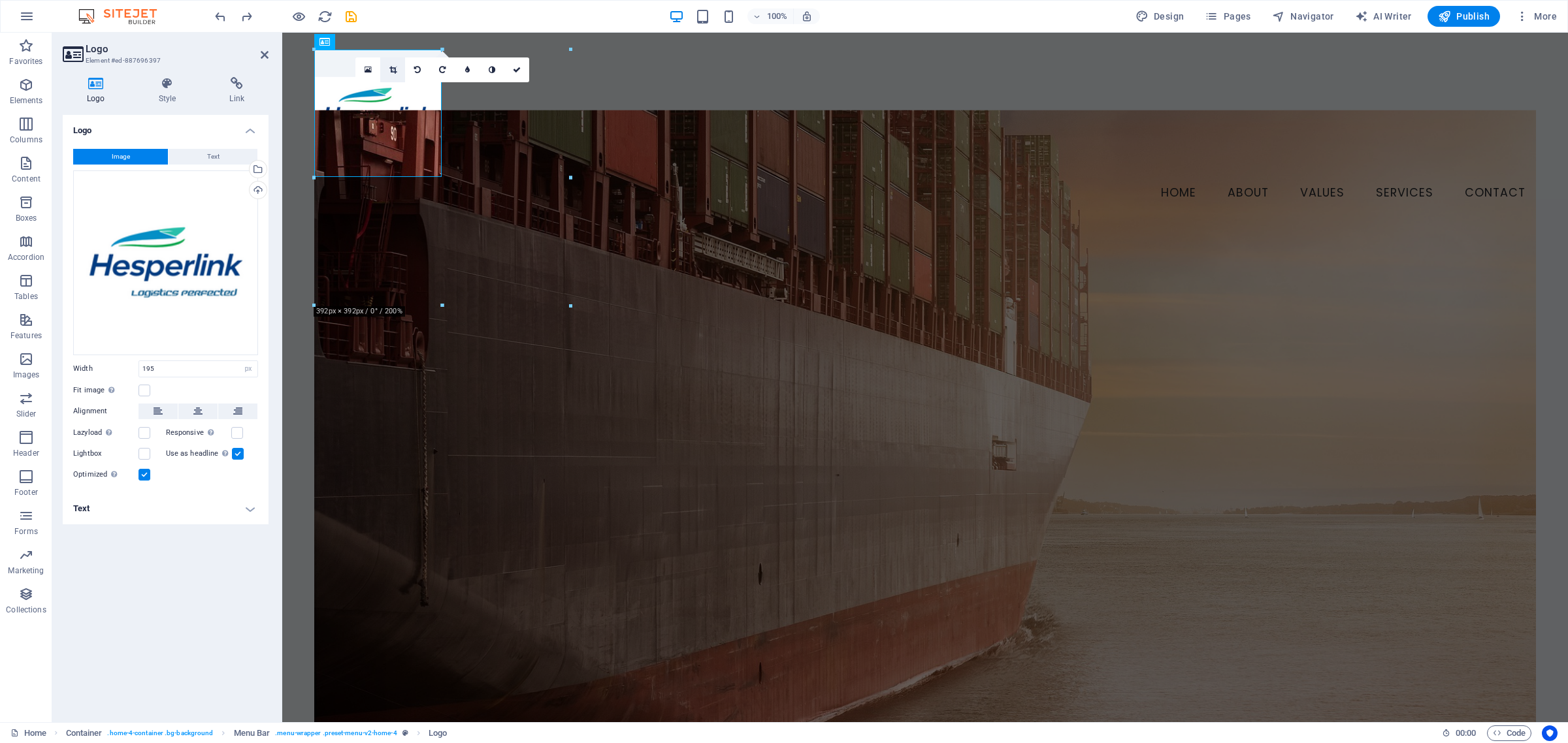
click at [387, 64] on link at bounding box center [392, 69] width 25 height 25
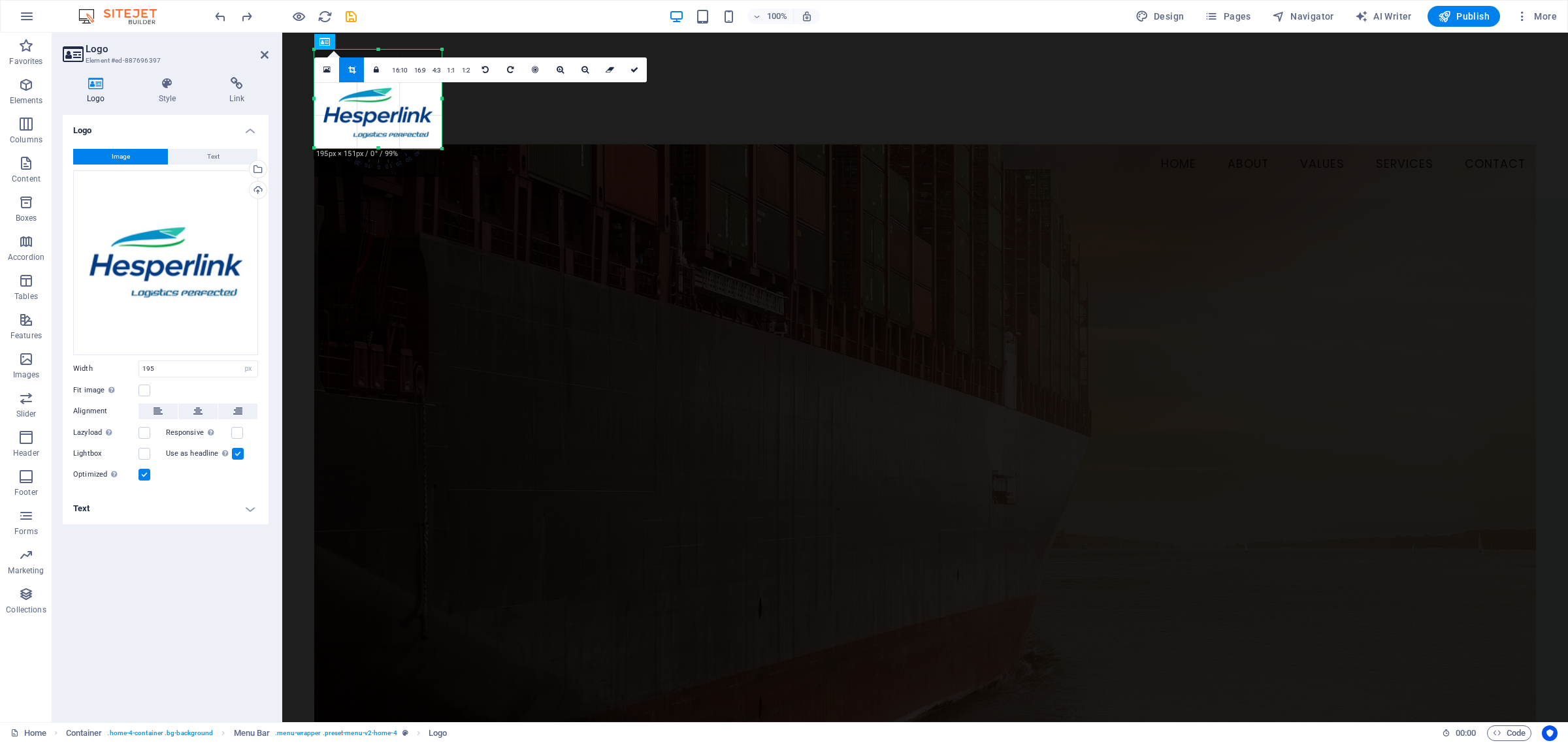
drag, startPoint x: 381, startPoint y: 174, endPoint x: 376, endPoint y: 145, distance: 29.4
click at [376, 146] on div at bounding box center [378, 148] width 127 height 5
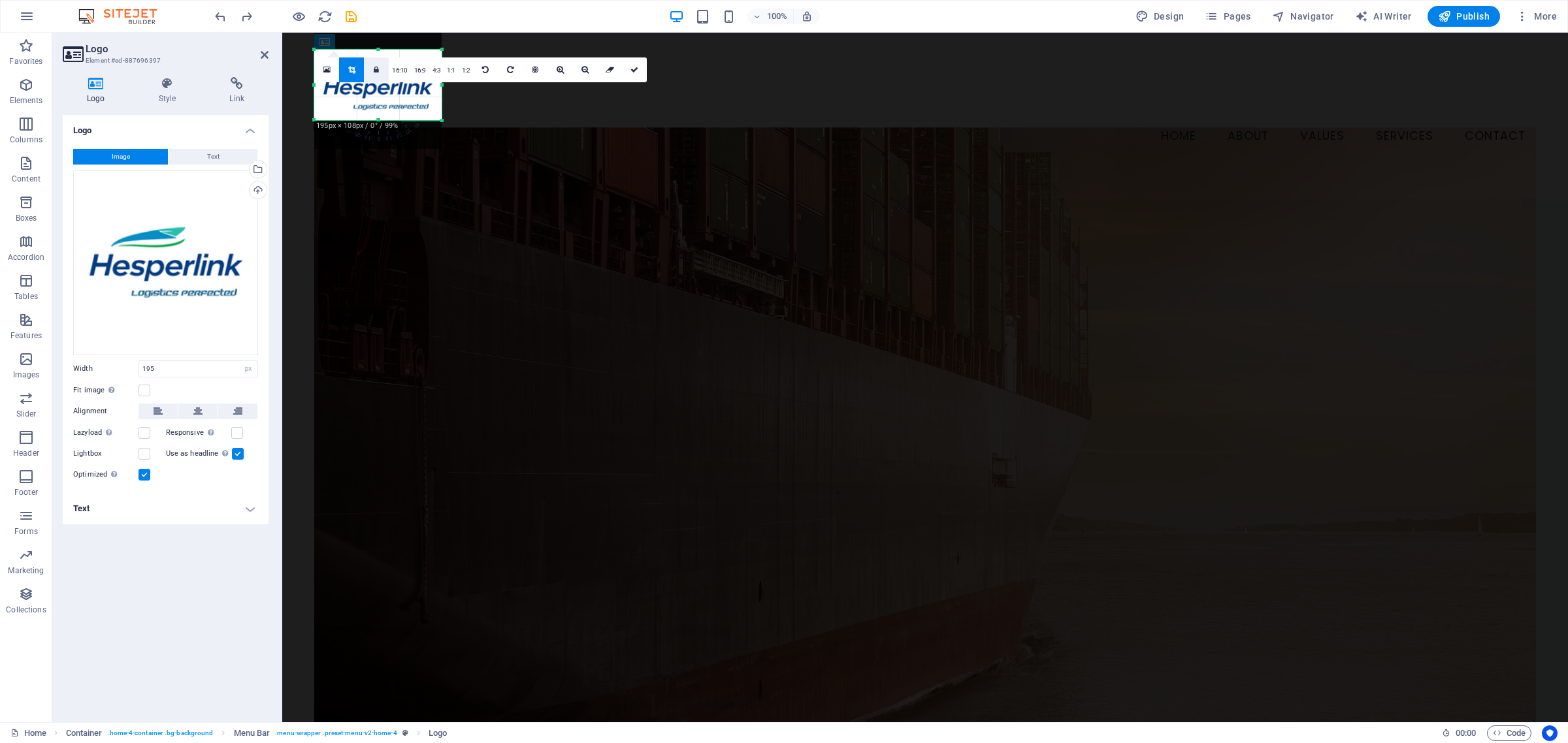
drag, startPoint x: 377, startPoint y: 47, endPoint x: 374, endPoint y: 75, distance: 28.2
click at [374, 75] on div "180 170 160 150 140 130 120 110 100 90 80 70 60 50 40 30 20 10 0 -10 -20 -30 -4…" at bounding box center [378, 85] width 127 height 71
drag, startPoint x: 354, startPoint y: 38, endPoint x: 637, endPoint y: 71, distance: 284.9
click at [637, 71] on link at bounding box center [634, 69] width 25 height 25
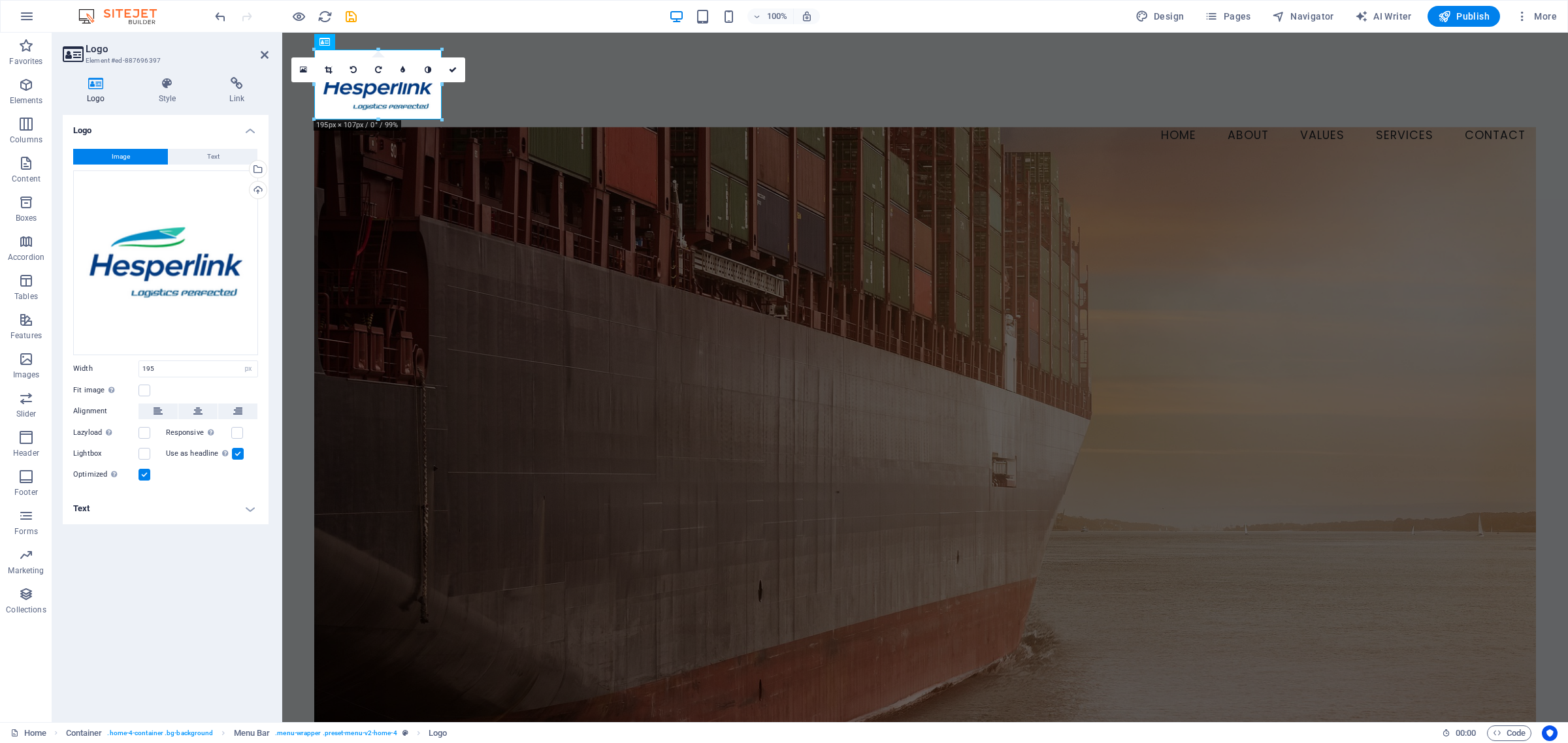
click at [1190, 328] on figure at bounding box center [925, 441] width 1222 height 629
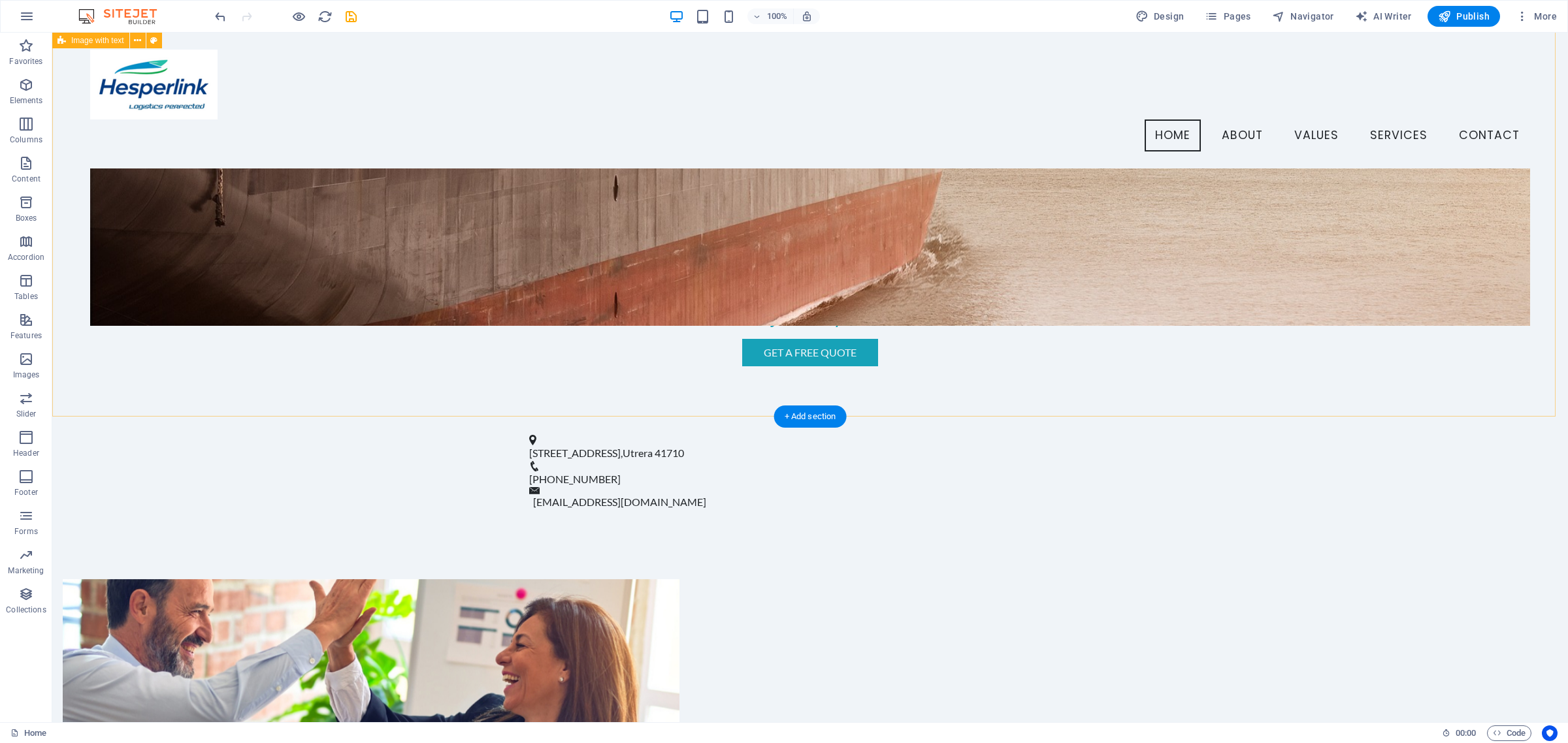
scroll to position [408, 0]
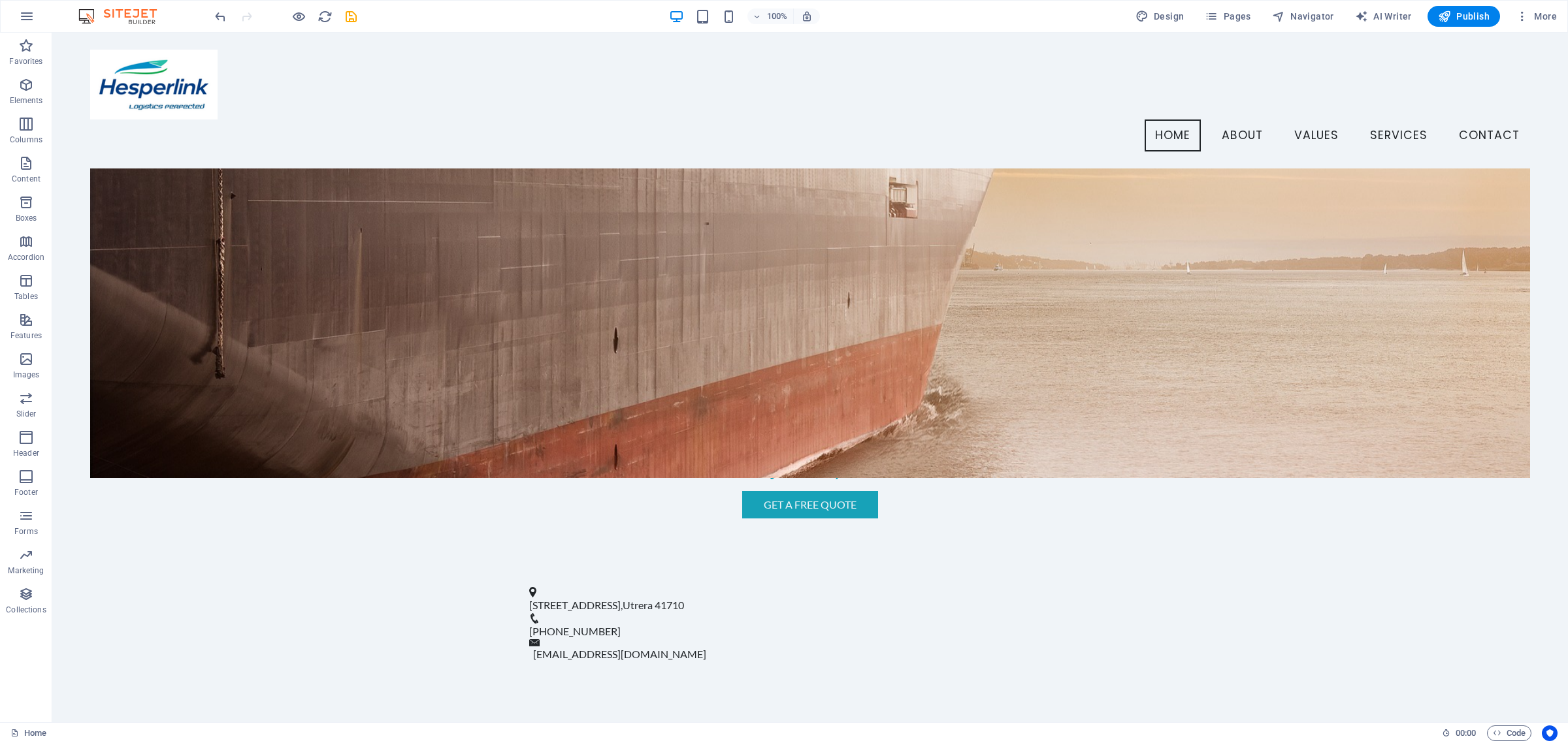
click at [353, 11] on icon "save" at bounding box center [351, 16] width 15 height 15
checkbox input "false"
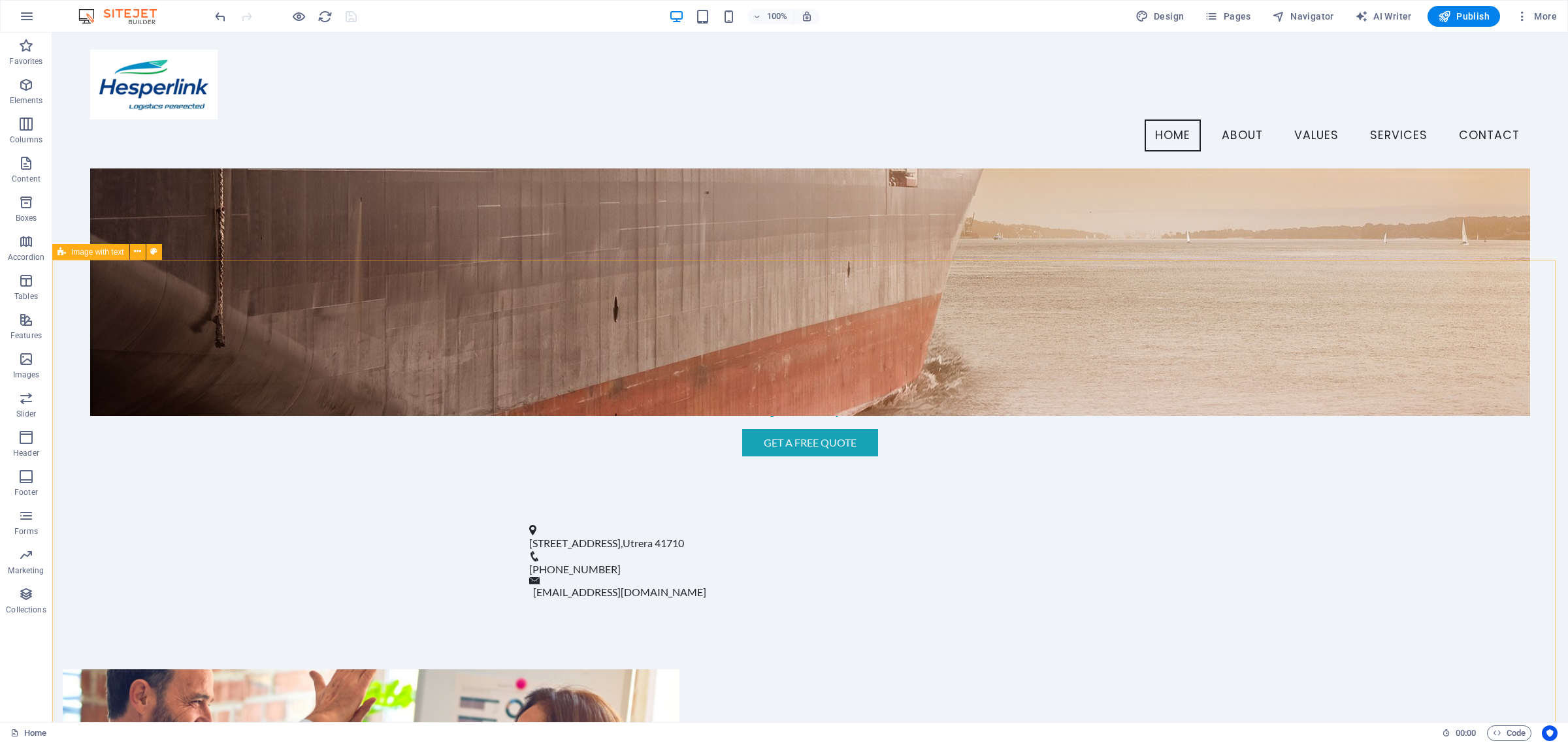
click at [84, 253] on span "Image with text" at bounding box center [97, 252] width 53 height 8
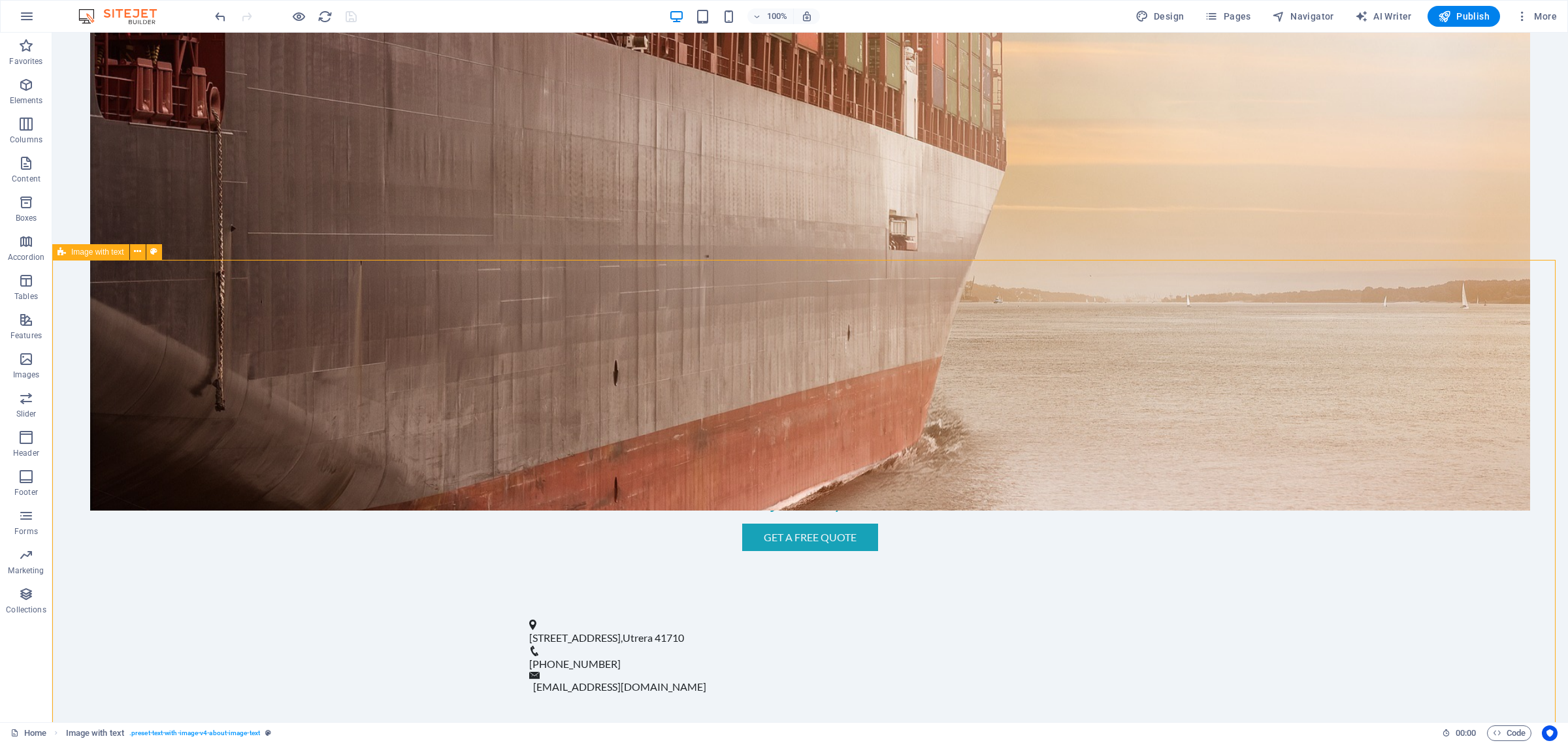
select select "rem"
select select "px"
select select "preset-text-with-image-v4-about-image-text"
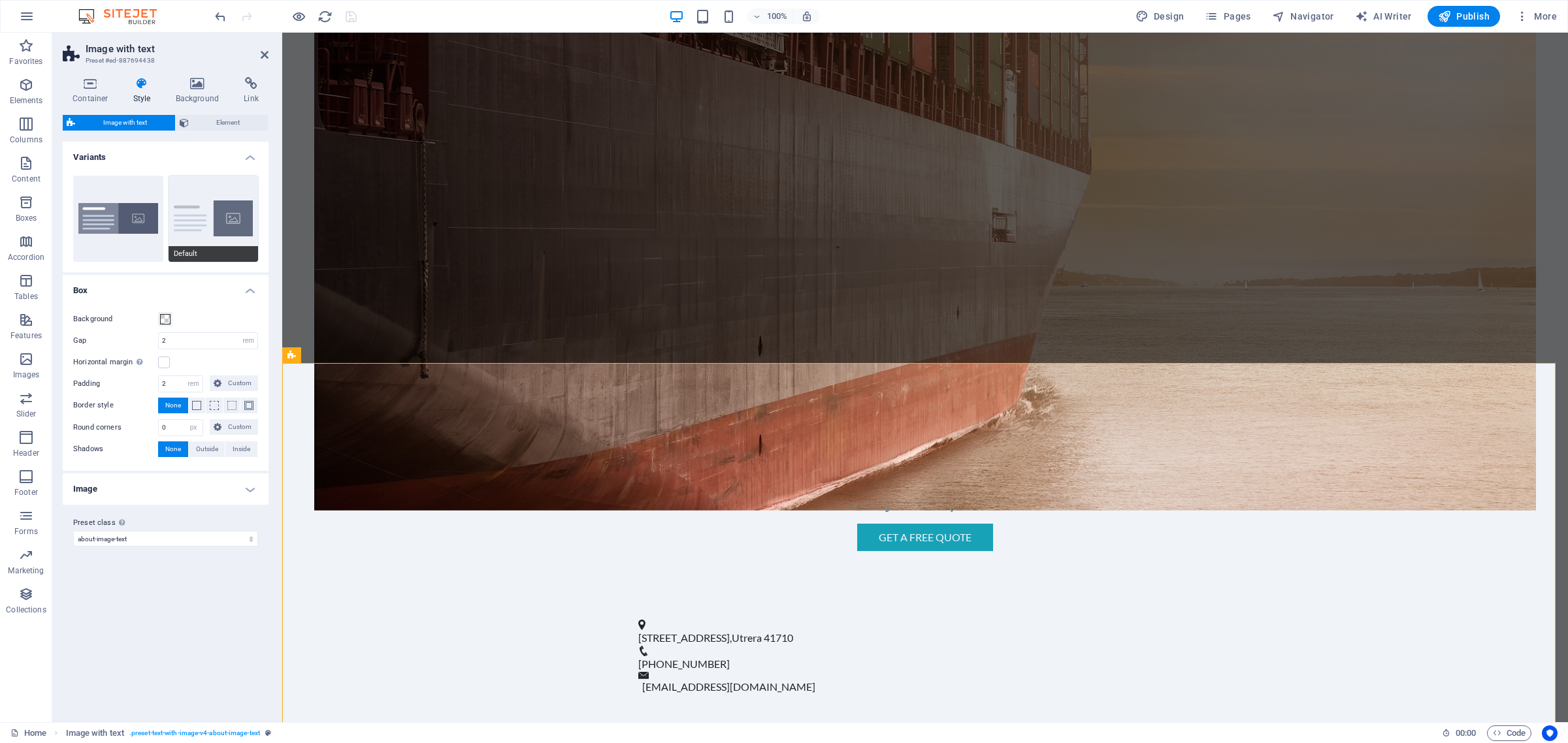
click at [246, 214] on button "Default" at bounding box center [213, 218] width 90 height 86
type input "0"
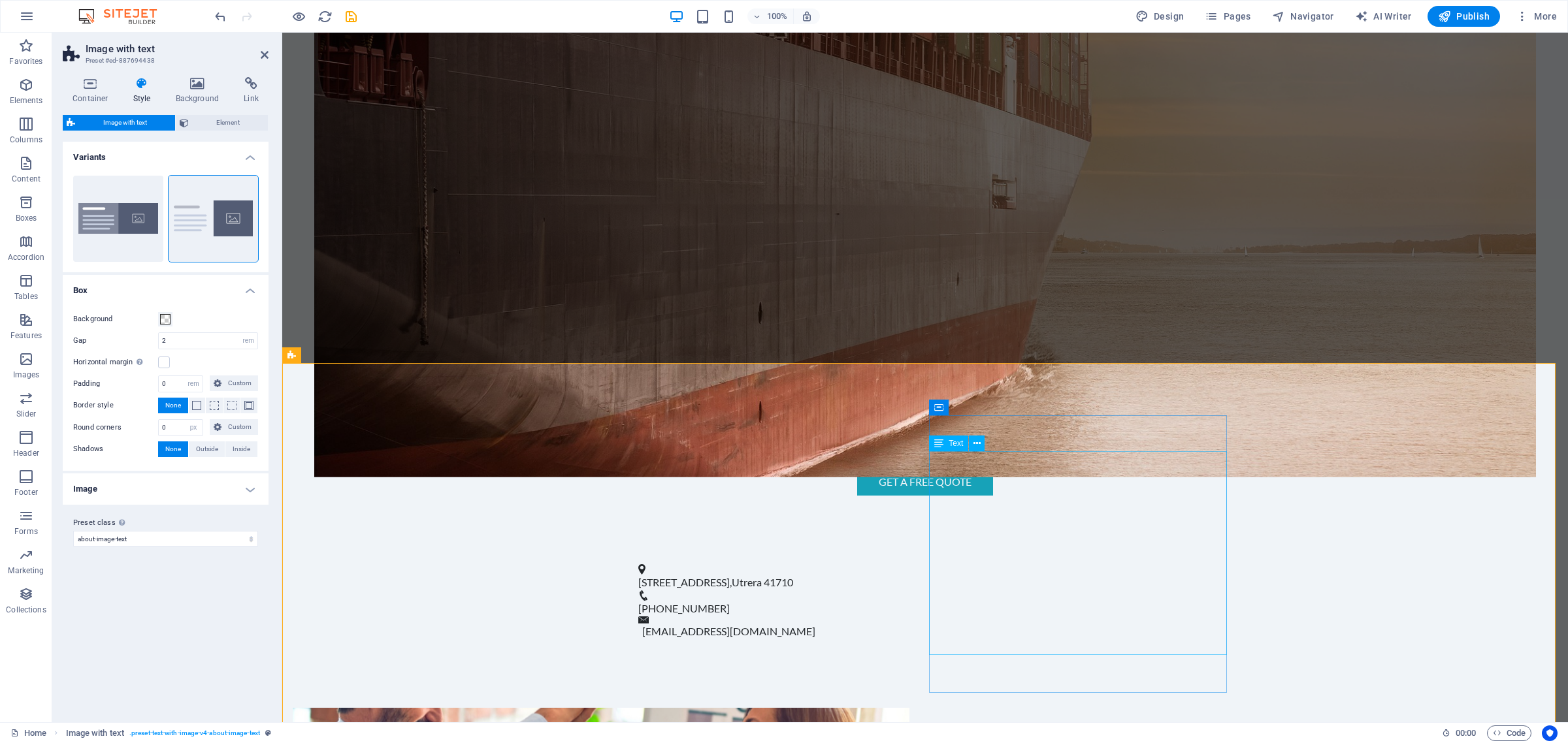
scroll to position [490, 0]
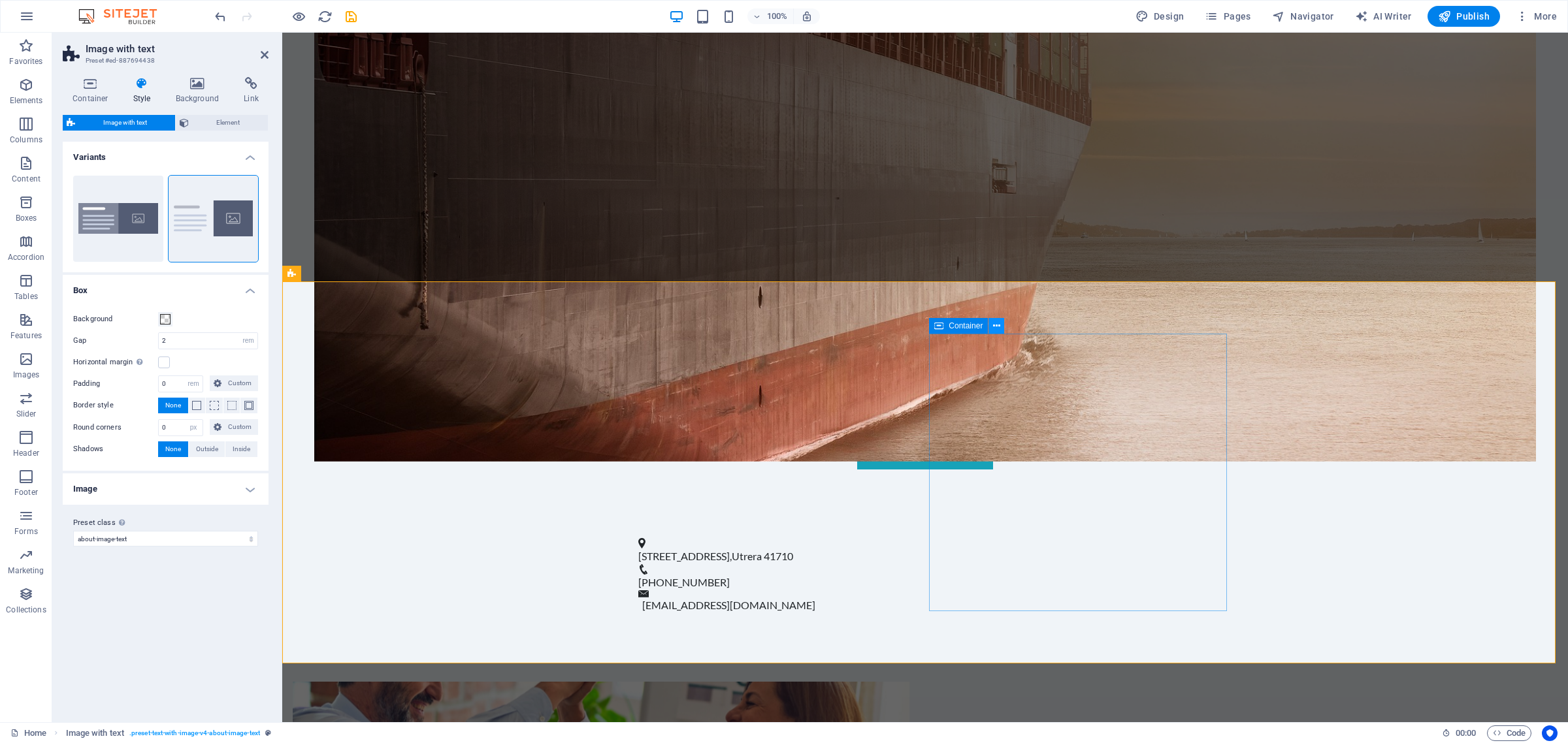
click at [999, 327] on icon at bounding box center [997, 326] width 7 height 14
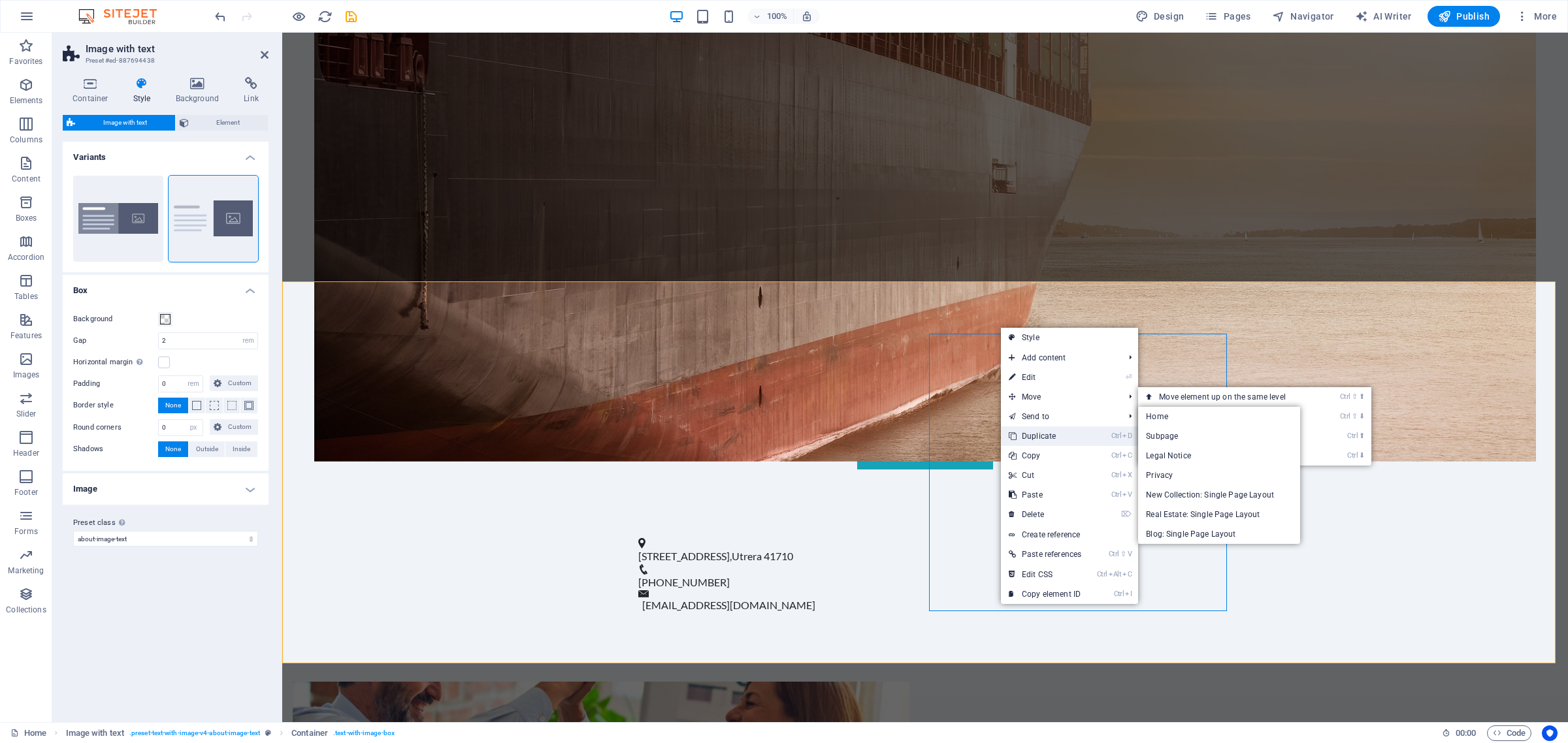
click at [1046, 433] on link "Ctrl D Duplicate" at bounding box center [1045, 437] width 88 height 20
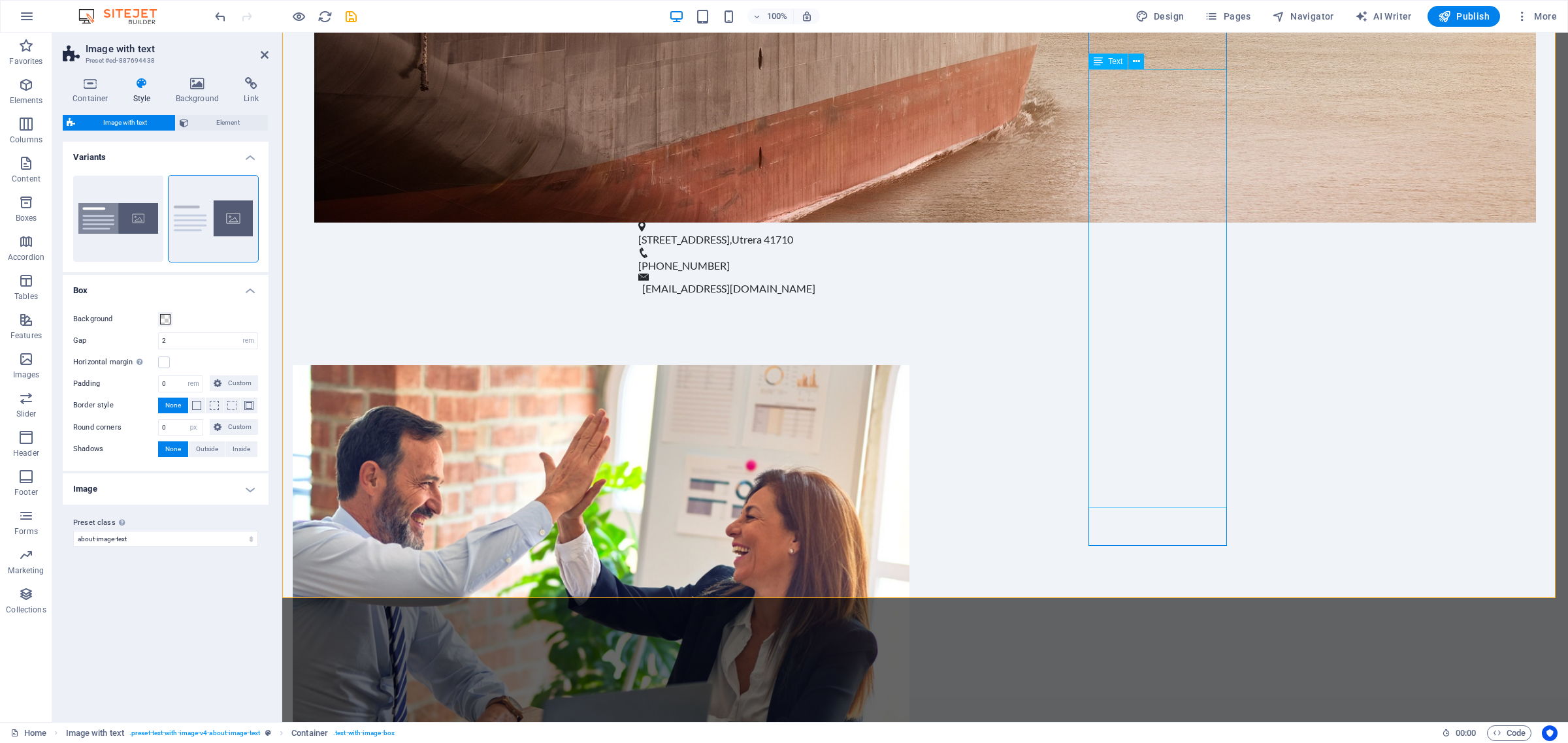
scroll to position [817, 0]
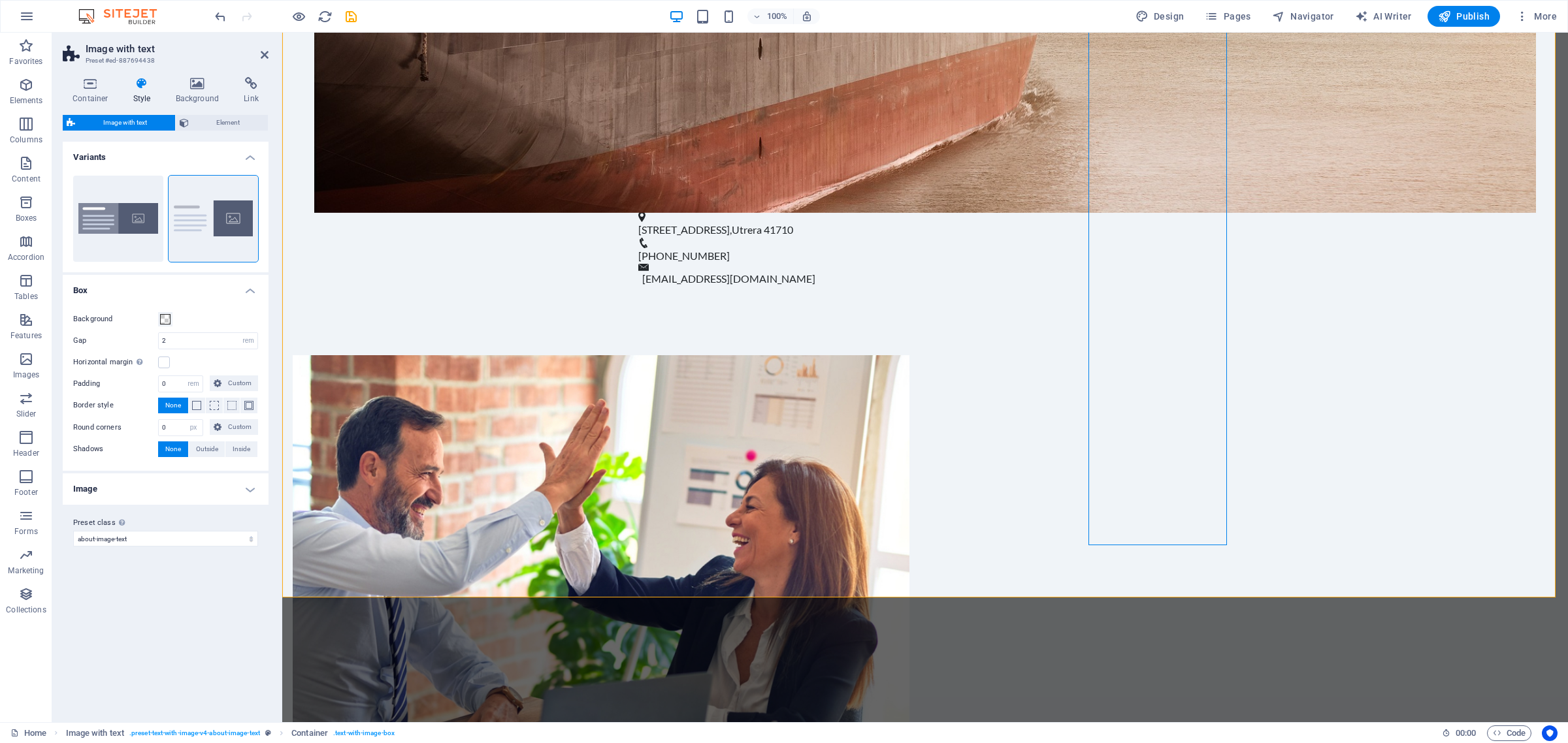
click at [690, 355] on figure at bounding box center [600, 624] width 617 height 539
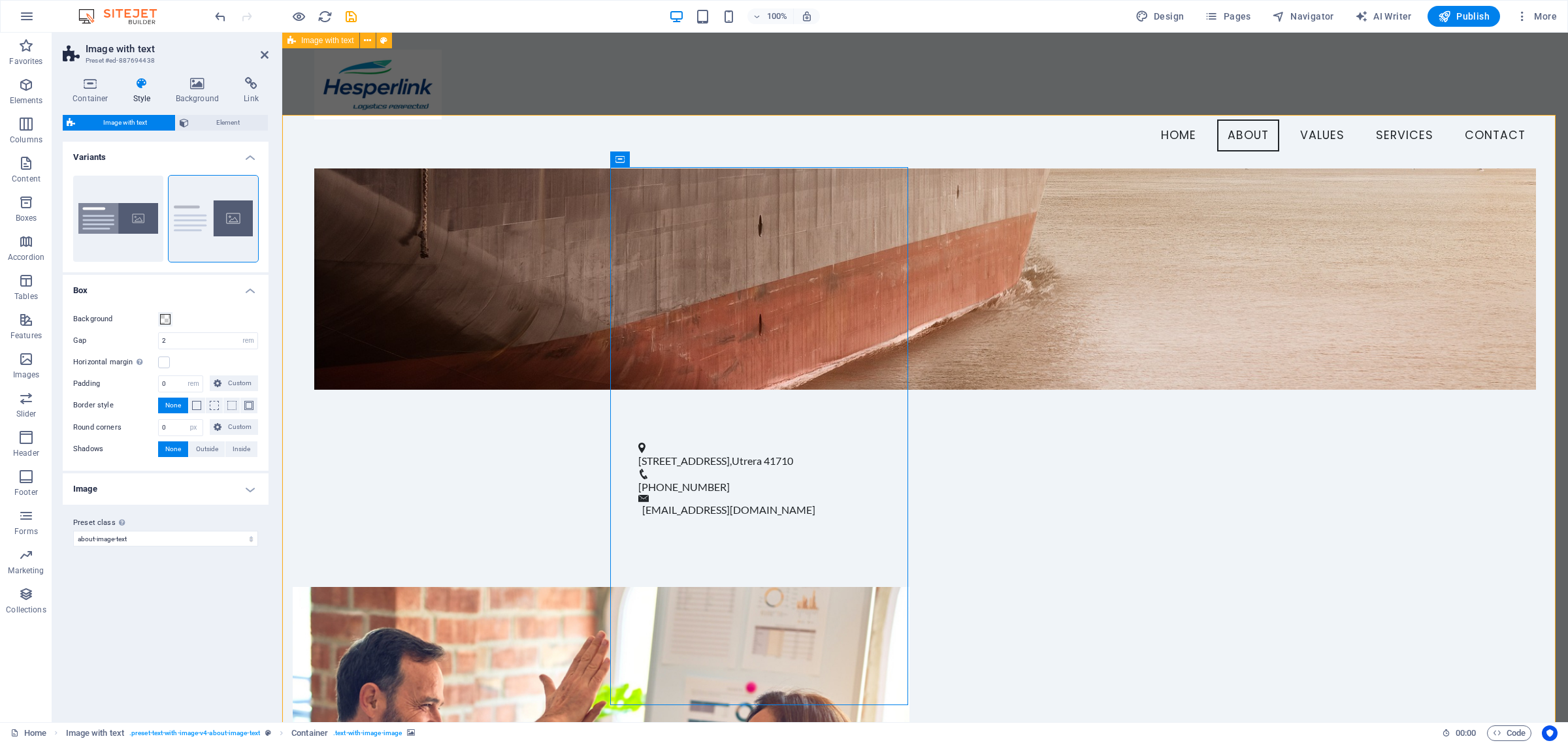
scroll to position [550, 0]
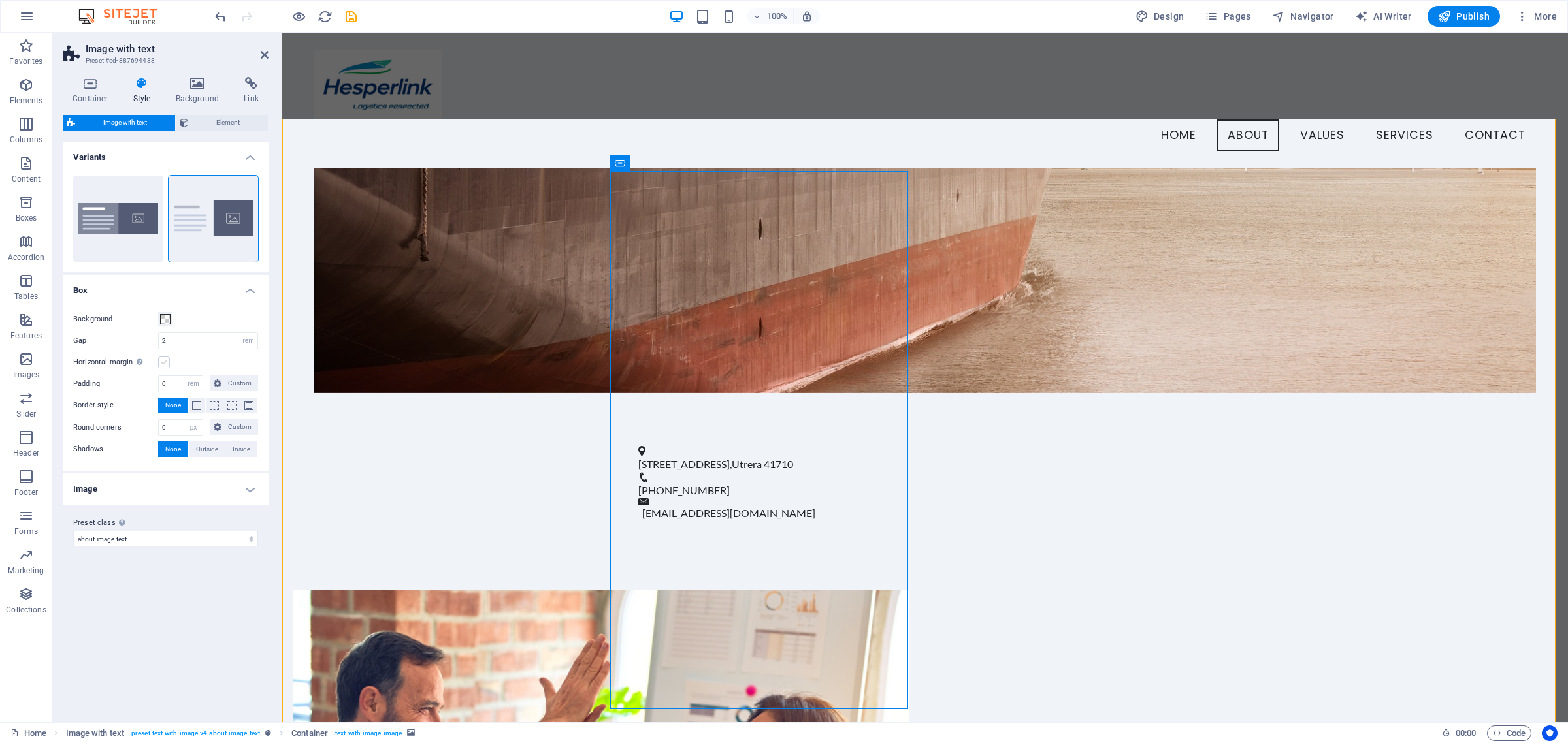
click at [160, 366] on label at bounding box center [164, 362] width 12 height 12
click at [0, 0] on input "Horizontal margin Only if the containers "Content width" is not set to "Default"" at bounding box center [0, 0] width 0 height 0
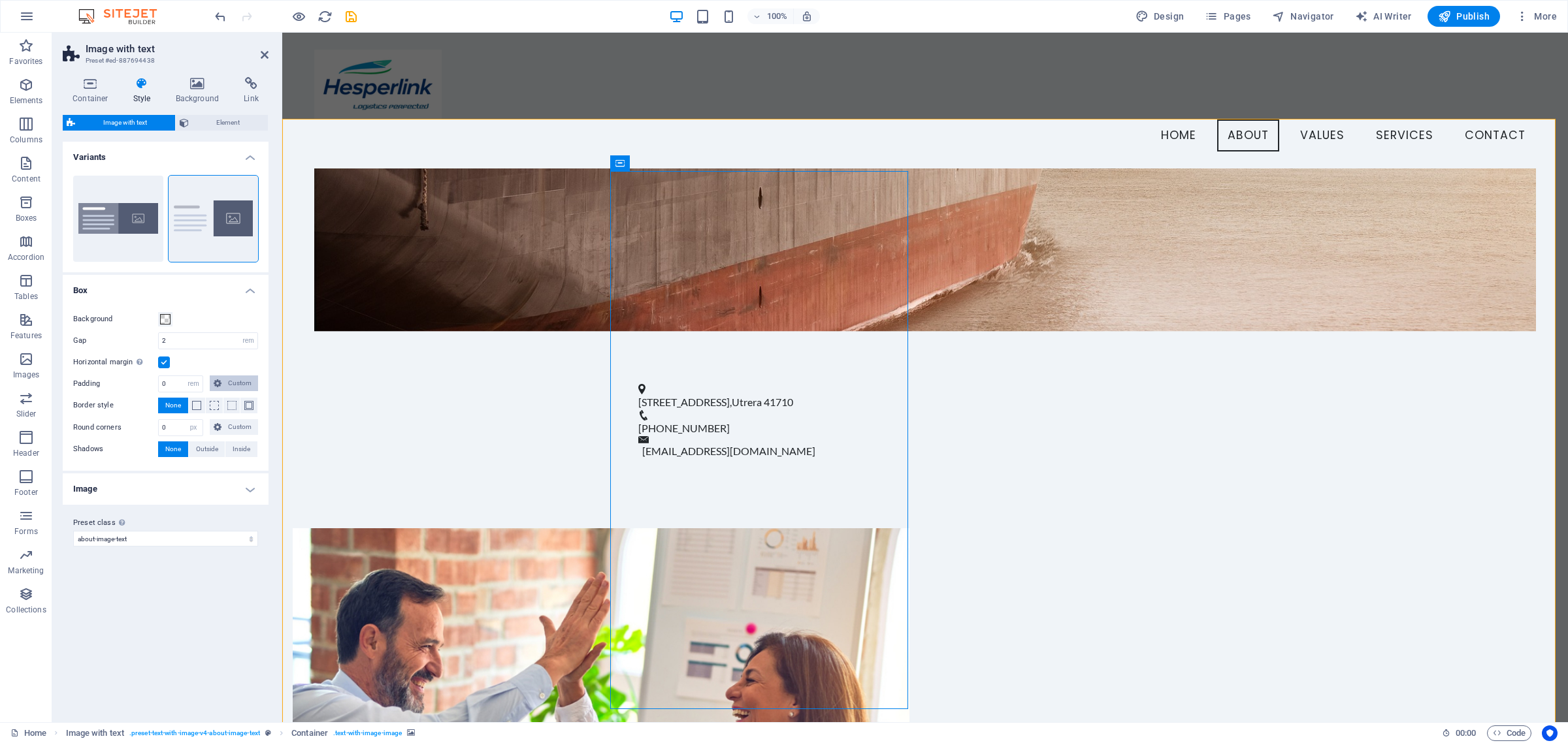
click at [227, 376] on span "Custom" at bounding box center [240, 383] width 29 height 15
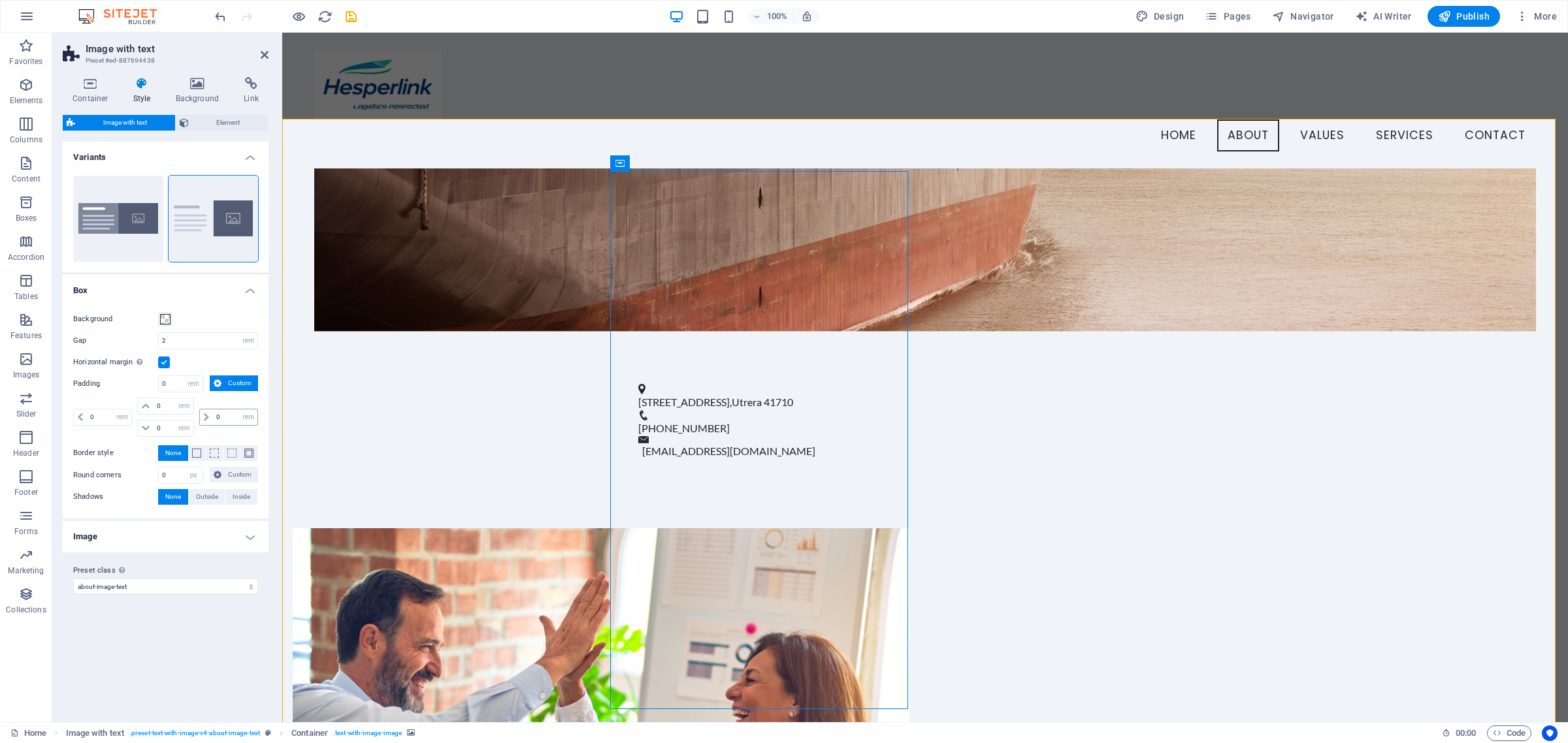
click at [206, 420] on icon at bounding box center [206, 417] width 5 height 8
click at [118, 390] on label "Padding" at bounding box center [115, 383] width 84 height 15
click at [183, 385] on input "0" at bounding box center [181, 383] width 44 height 15
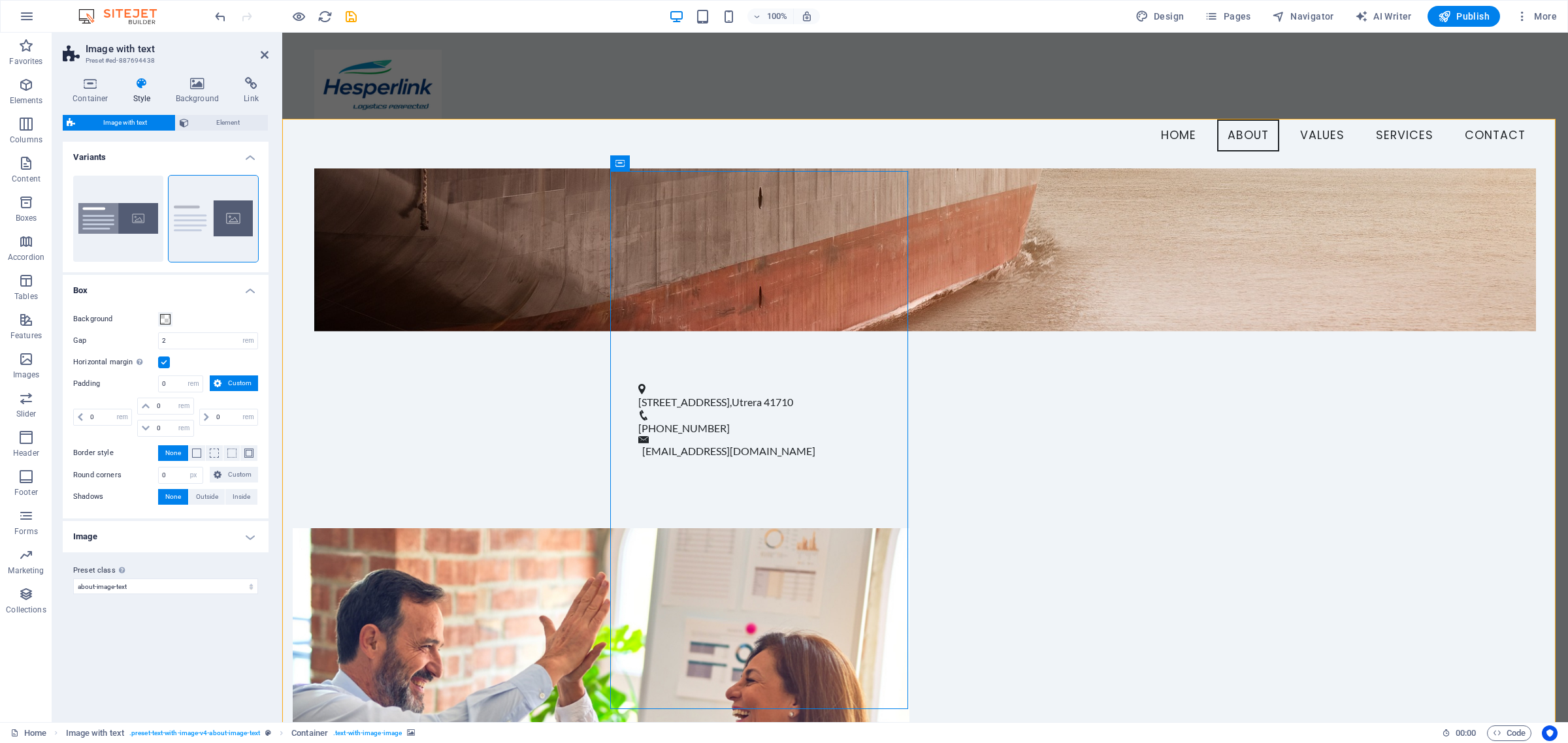
click at [158, 357] on label at bounding box center [164, 362] width 12 height 12
click at [0, 0] on input "Horizontal margin Only if the containers "Content width" is not set to "Default"" at bounding box center [0, 0] width 0 height 0
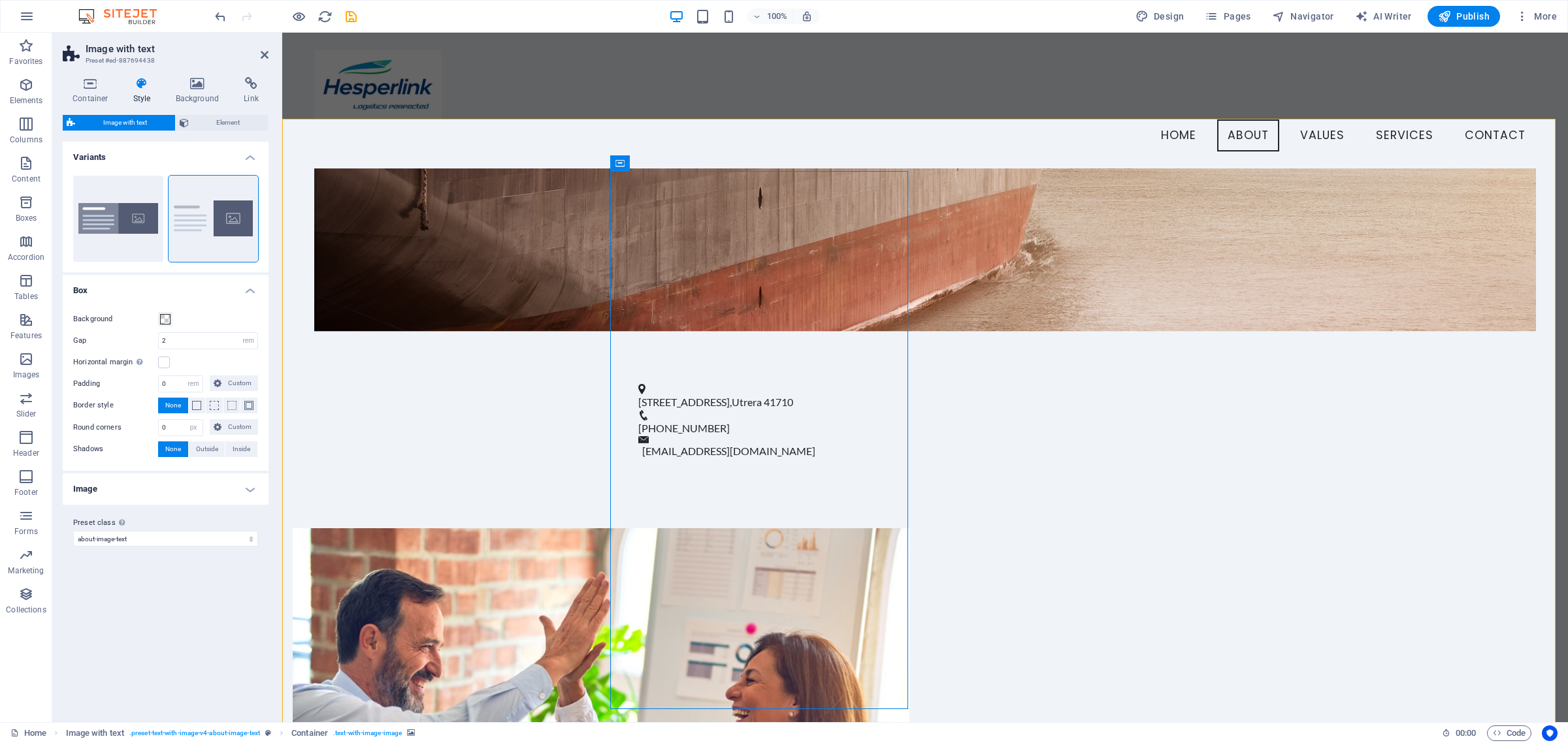
click at [215, 484] on h4 "Image" at bounding box center [165, 489] width 206 height 32
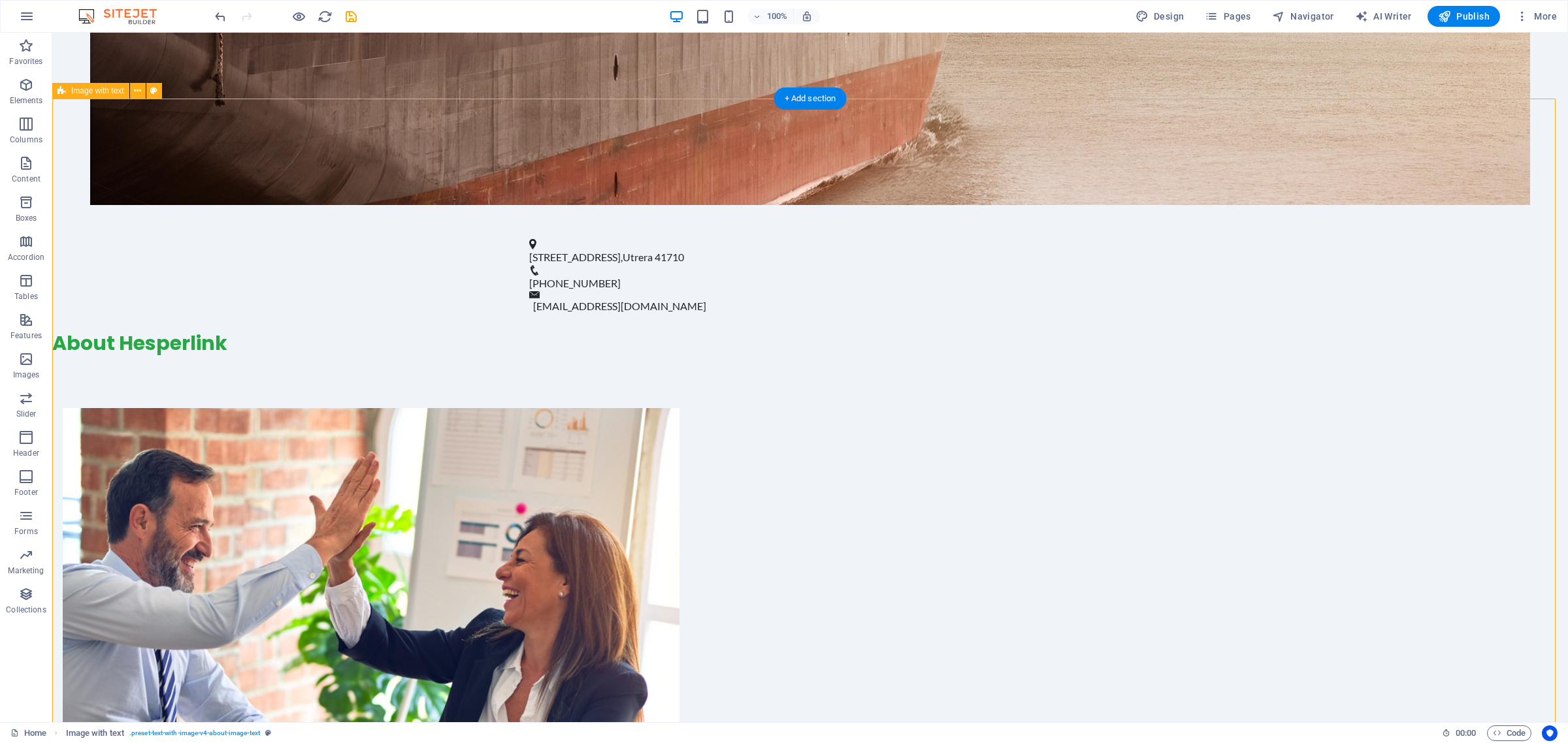
scroll to position [794, 0]
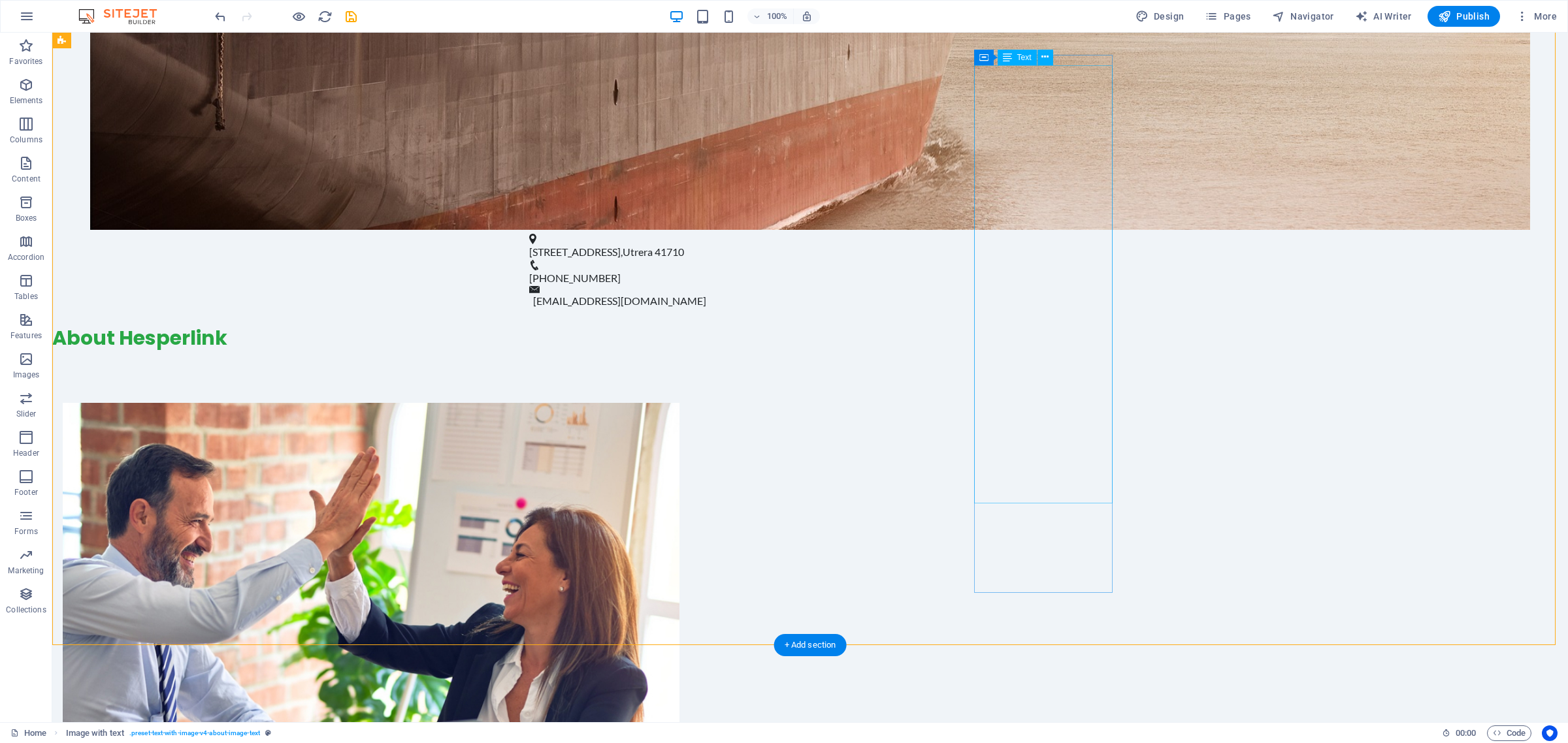
click at [1027, 505] on icon at bounding box center [1030, 506] width 7 height 14
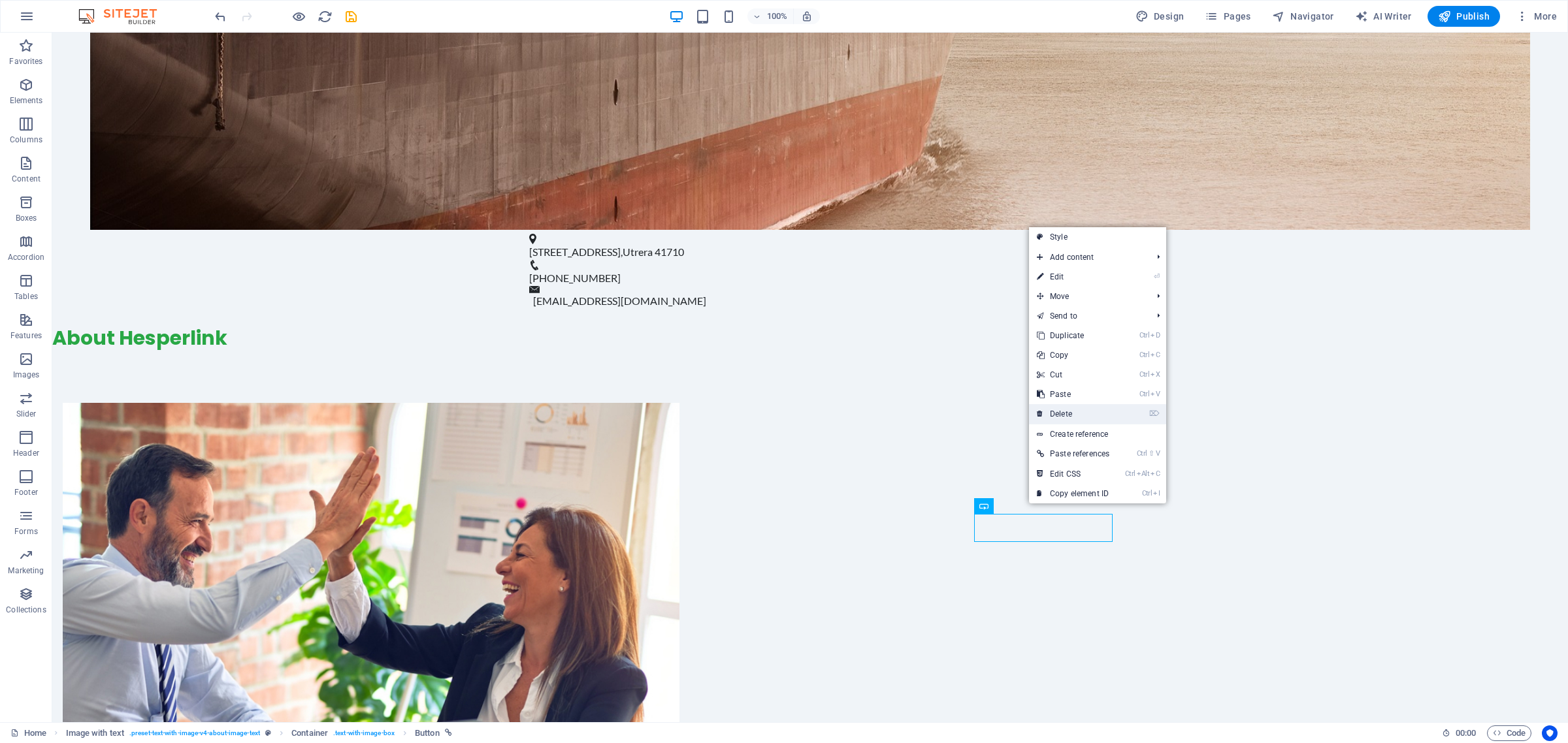
click at [1076, 411] on link "⌦ Delete" at bounding box center [1073, 414] width 88 height 20
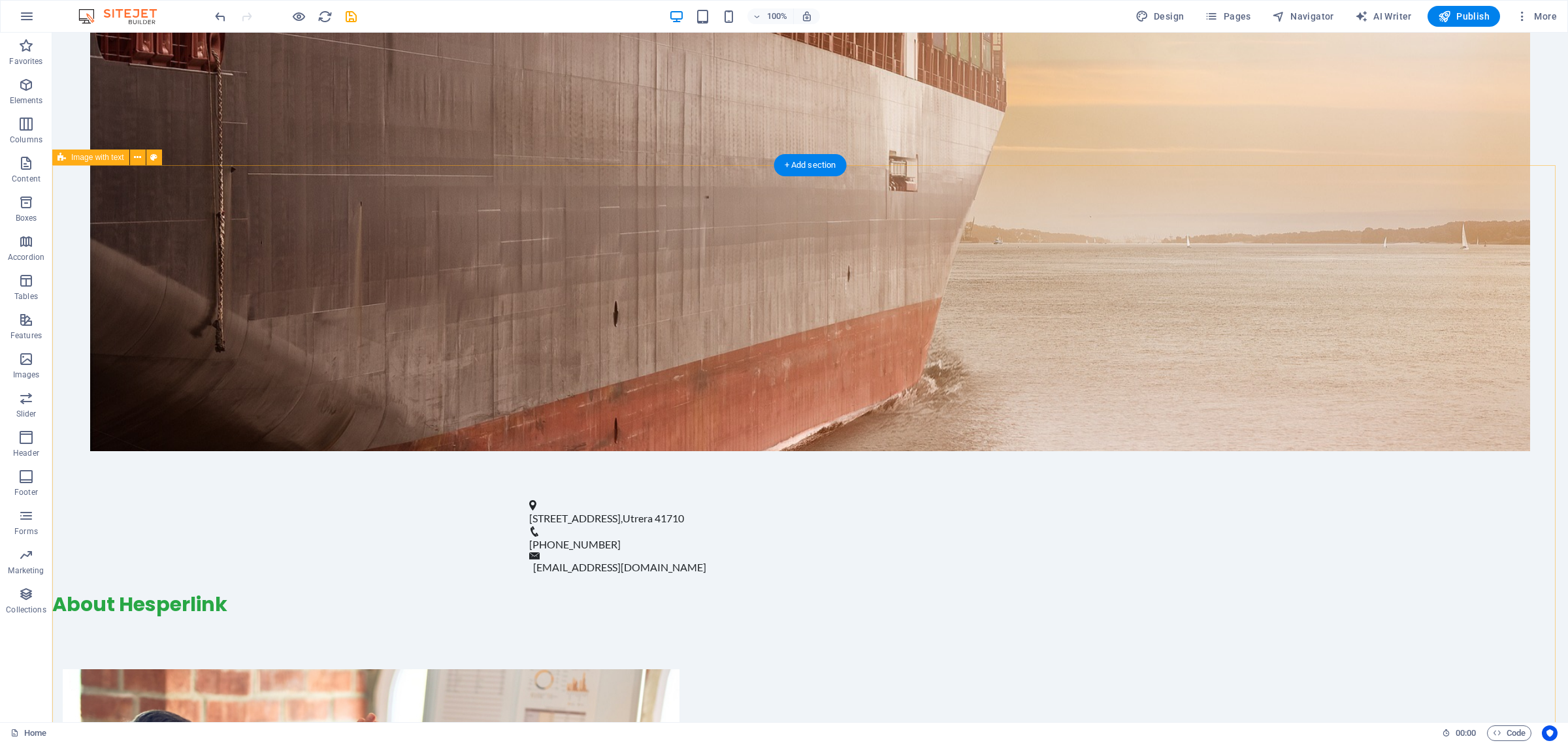
scroll to position [609, 0]
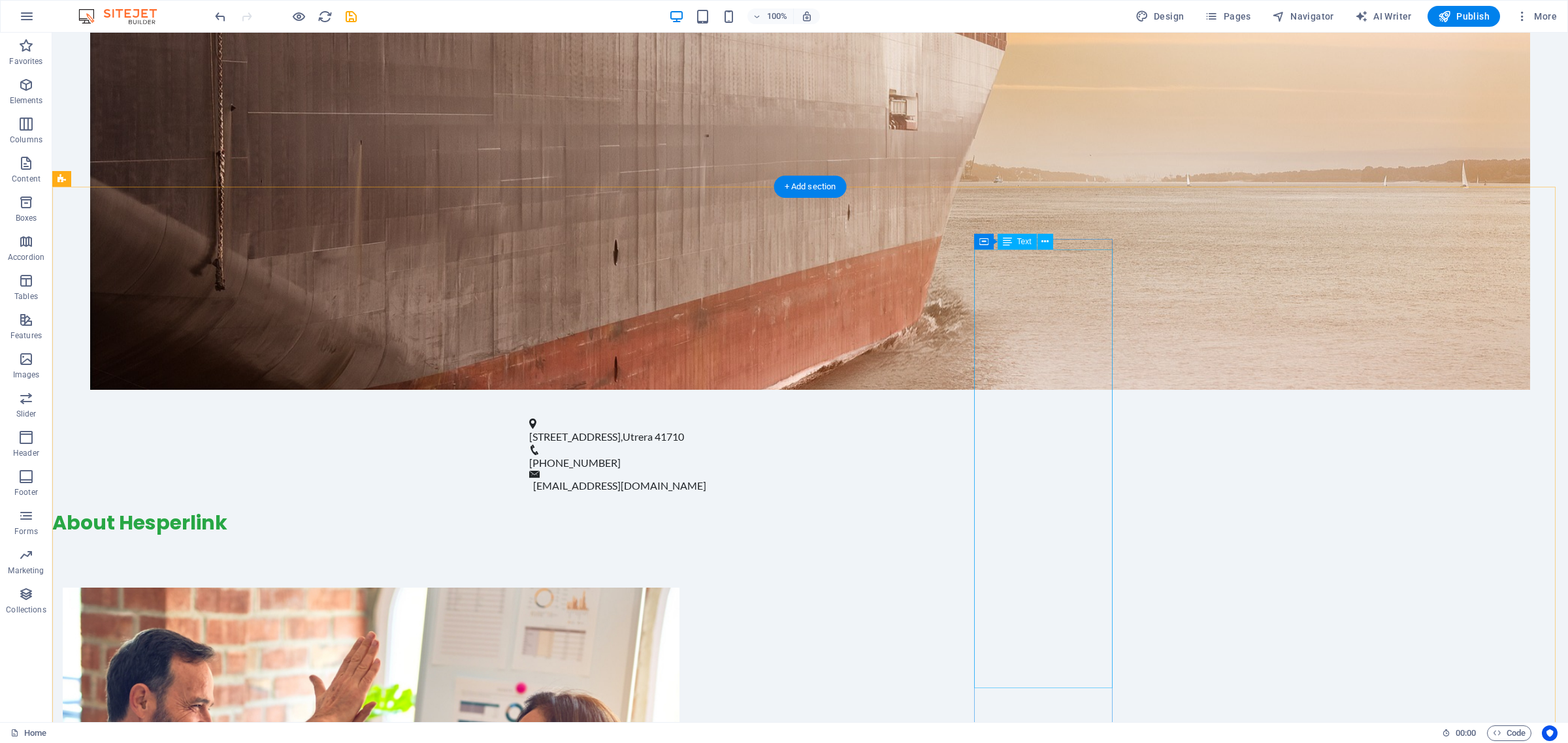
drag, startPoint x: 1015, startPoint y: 302, endPoint x: 1013, endPoint y: 350, distance: 48.0
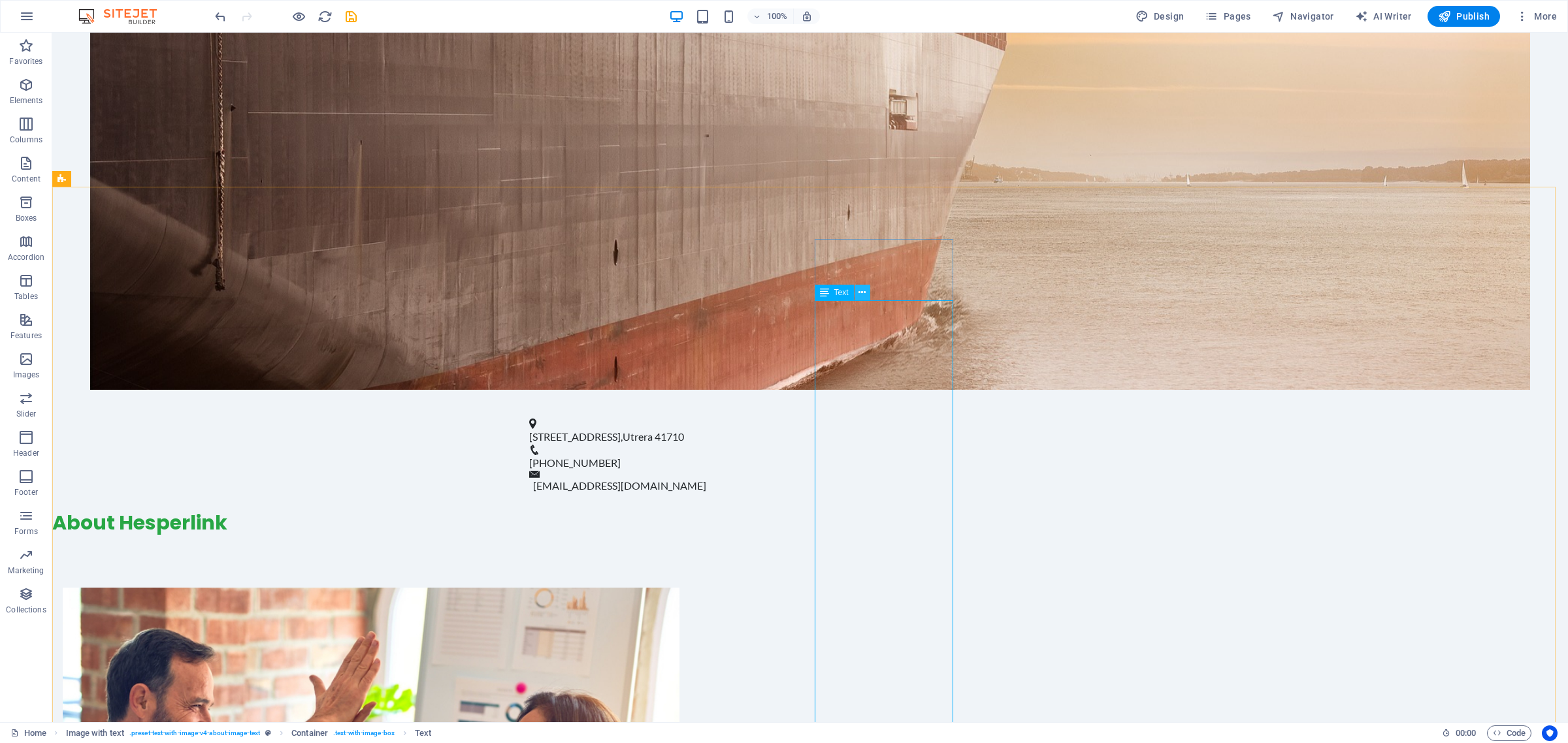
click at [864, 292] on icon at bounding box center [862, 292] width 7 height 14
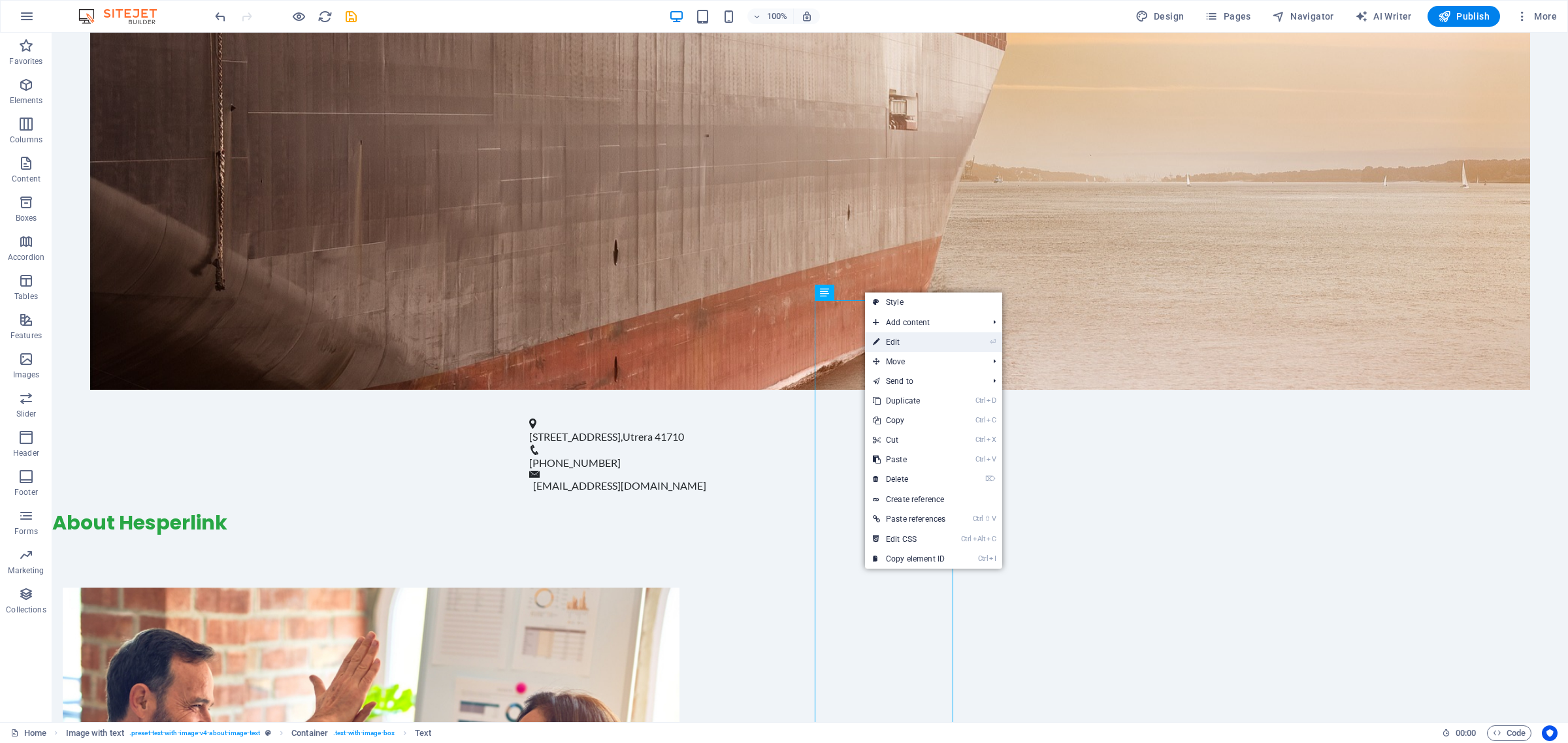
click at [912, 340] on link "⏎ Edit" at bounding box center [908, 342] width 88 height 20
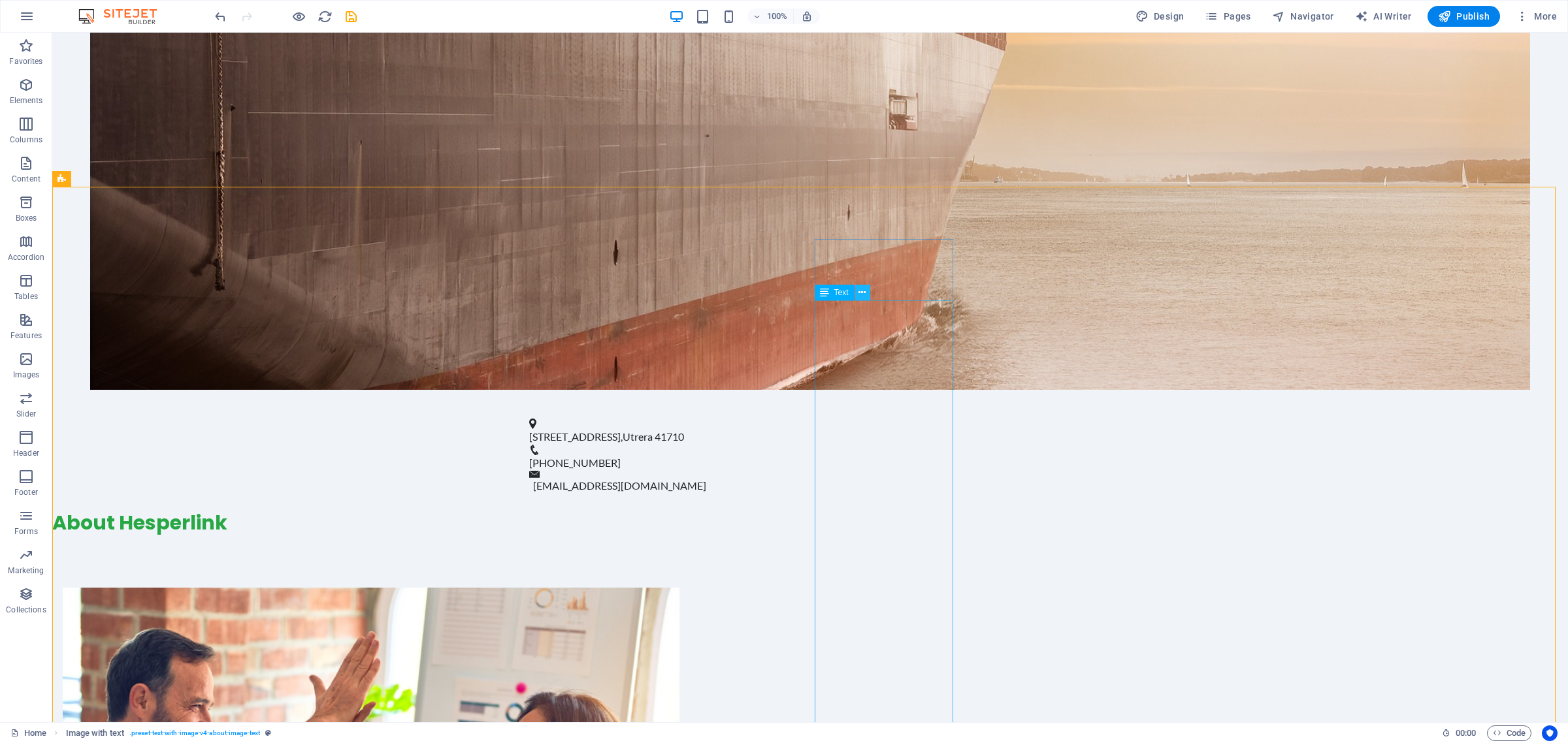
click at [861, 296] on icon at bounding box center [862, 292] width 7 height 14
click at [829, 292] on div "Text" at bounding box center [834, 292] width 39 height 15
click at [829, 292] on icon at bounding box center [825, 292] width 9 height 15
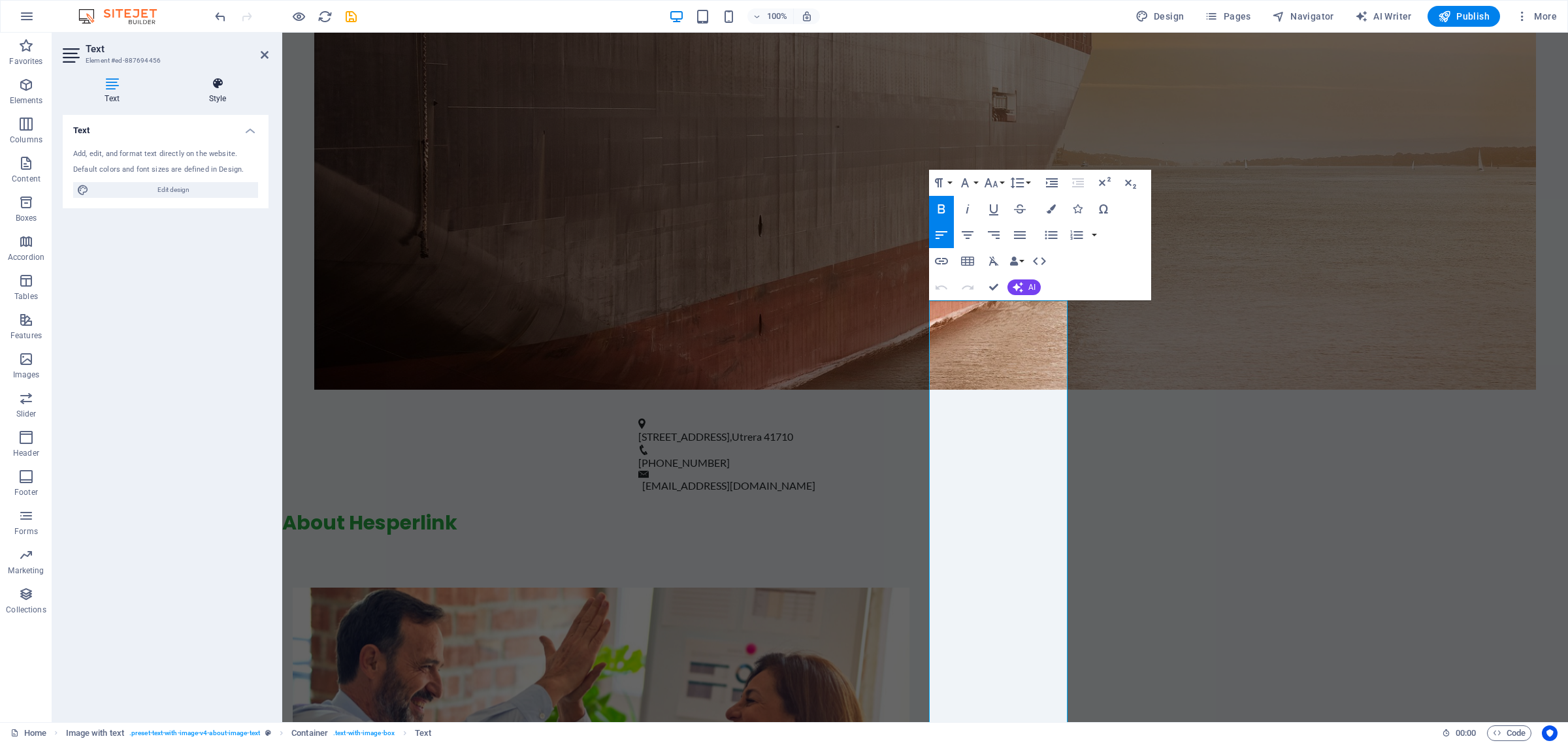
click at [233, 96] on h4 "Style" at bounding box center [217, 91] width 102 height 27
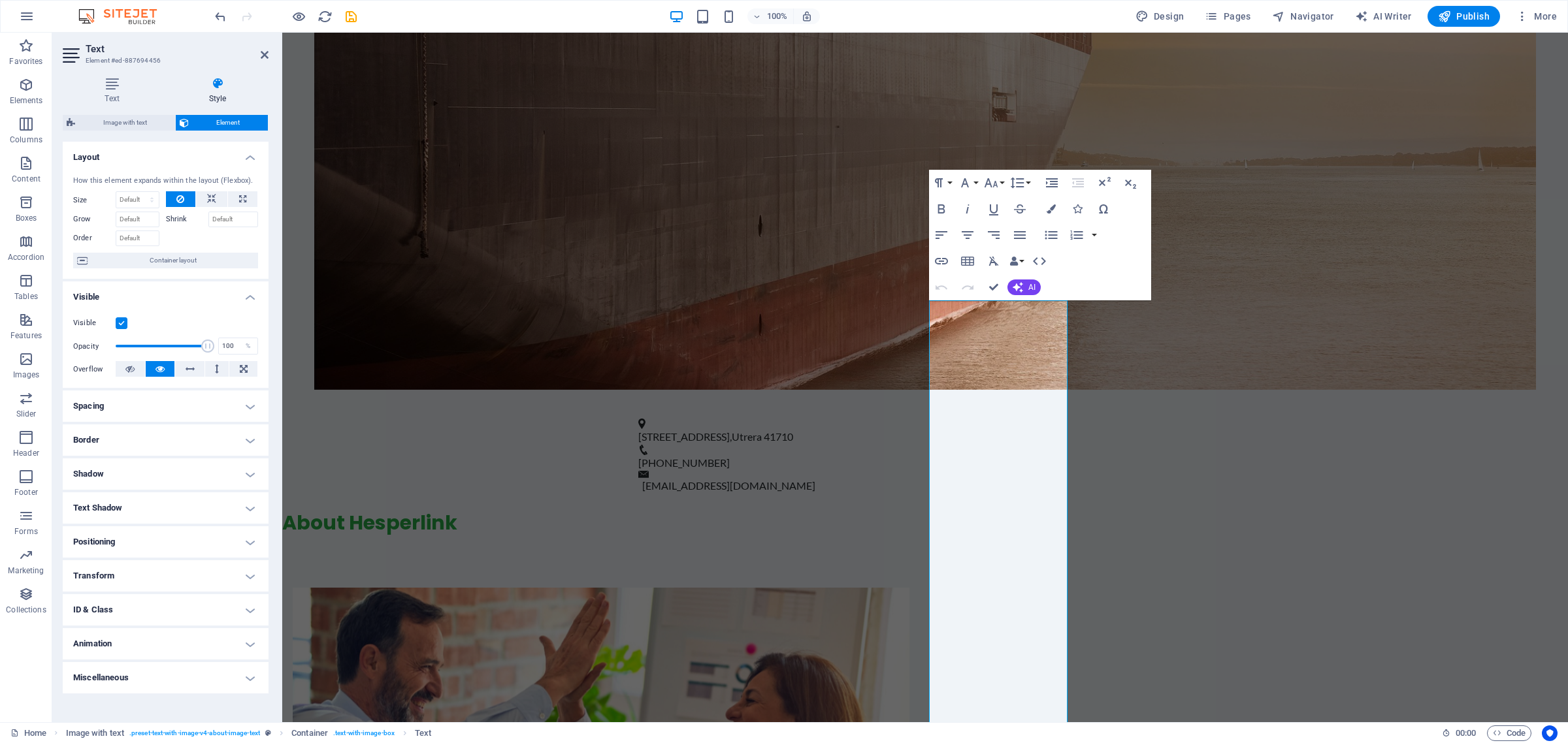
click at [184, 561] on h4 "Transform" at bounding box center [165, 576] width 206 height 32
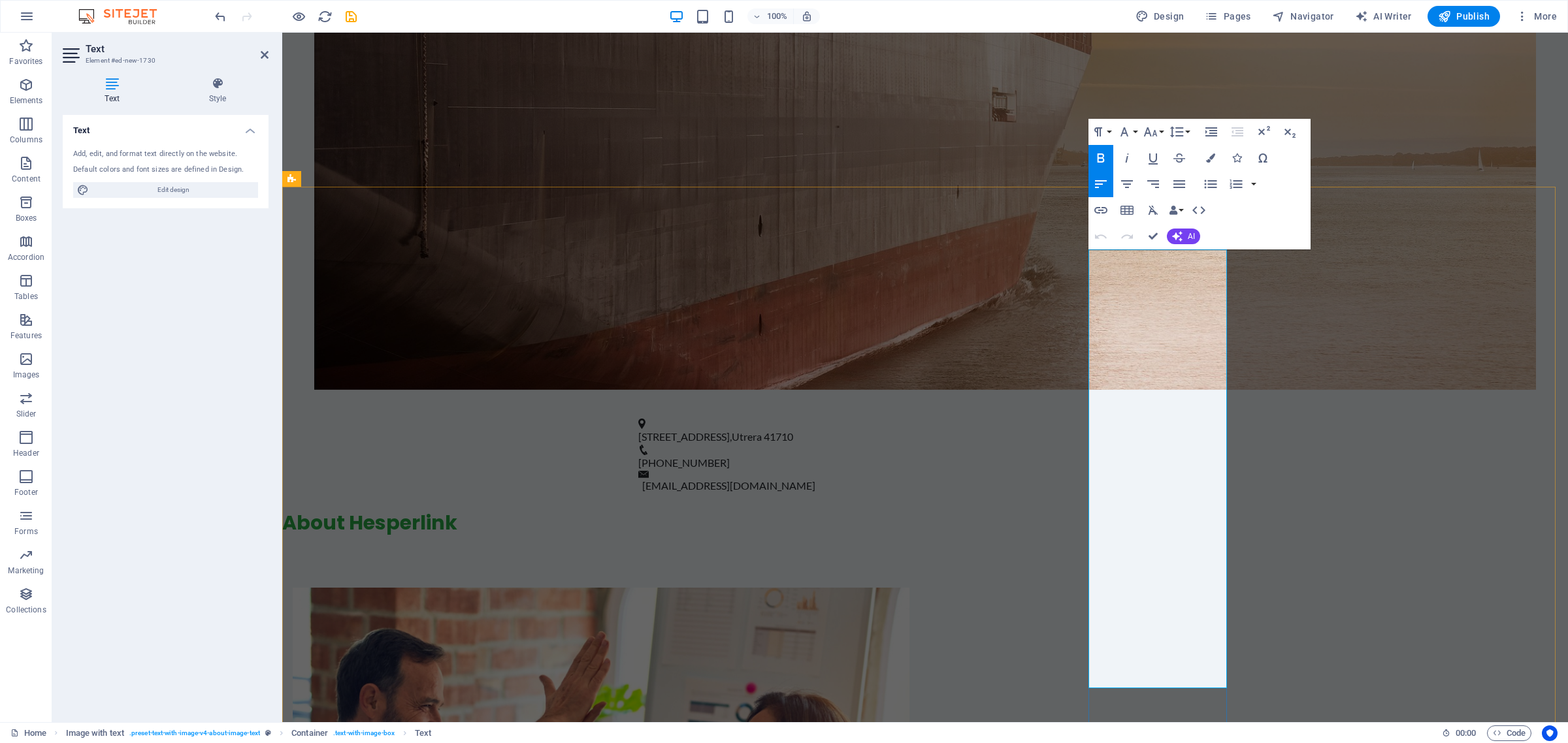
drag, startPoint x: 1092, startPoint y: 255, endPoint x: 1206, endPoint y: 589, distance: 352.9
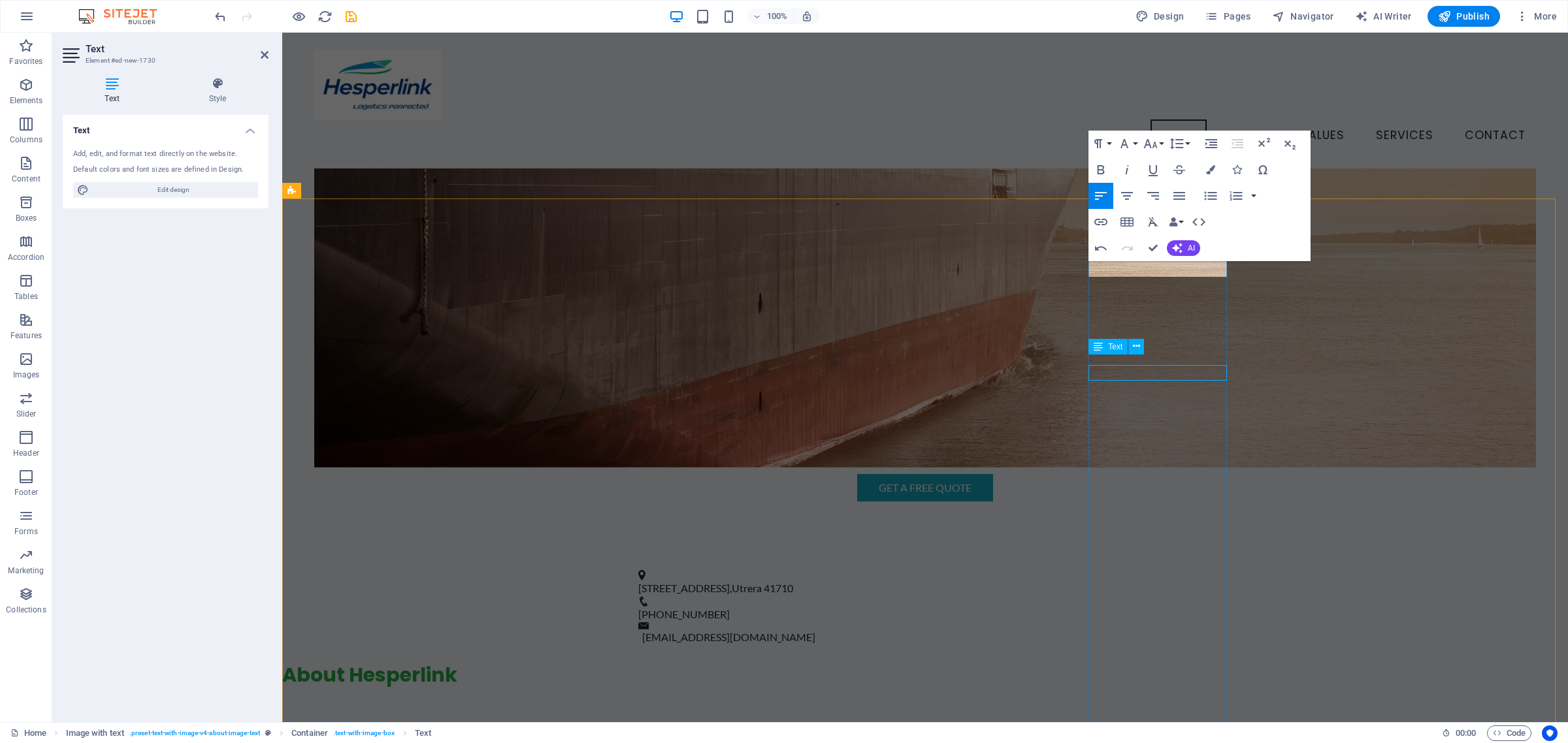
scroll to position [424, 0]
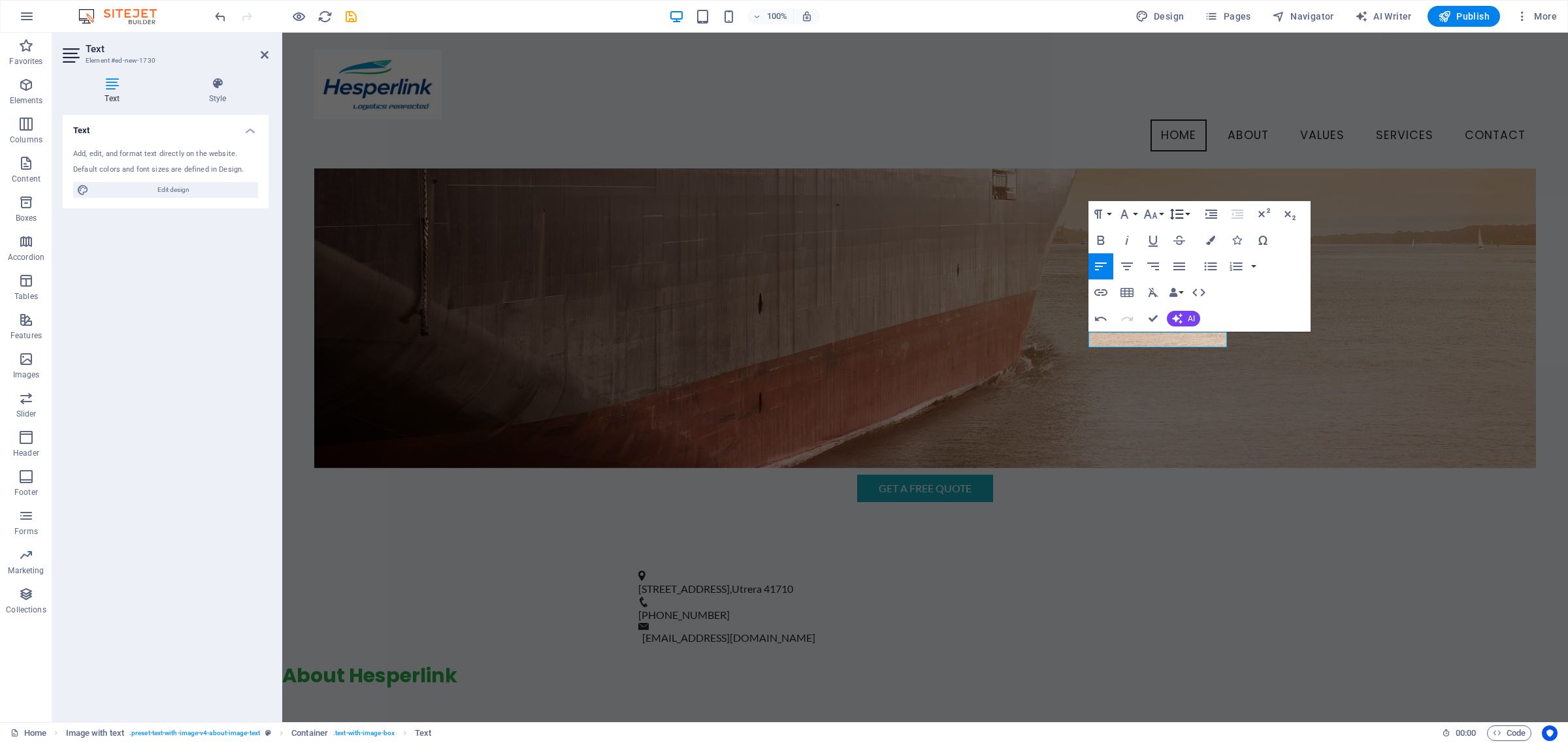
click at [1184, 213] on icon "button" at bounding box center [1176, 213] width 15 height 15
click at [1287, 282] on div "Paragraph Format Normal Heading 1 Heading 2 Heading 3 Heading 4 Heading 5 Headi…" at bounding box center [1199, 266] width 223 height 131
click at [1262, 291] on div "Paragraph Format Normal Heading 1 Heading 2 Heading 3 Heading 4 Heading 5 Headi…" at bounding box center [1199, 266] width 223 height 131
click at [1241, 269] on icon "button" at bounding box center [1236, 266] width 13 height 9
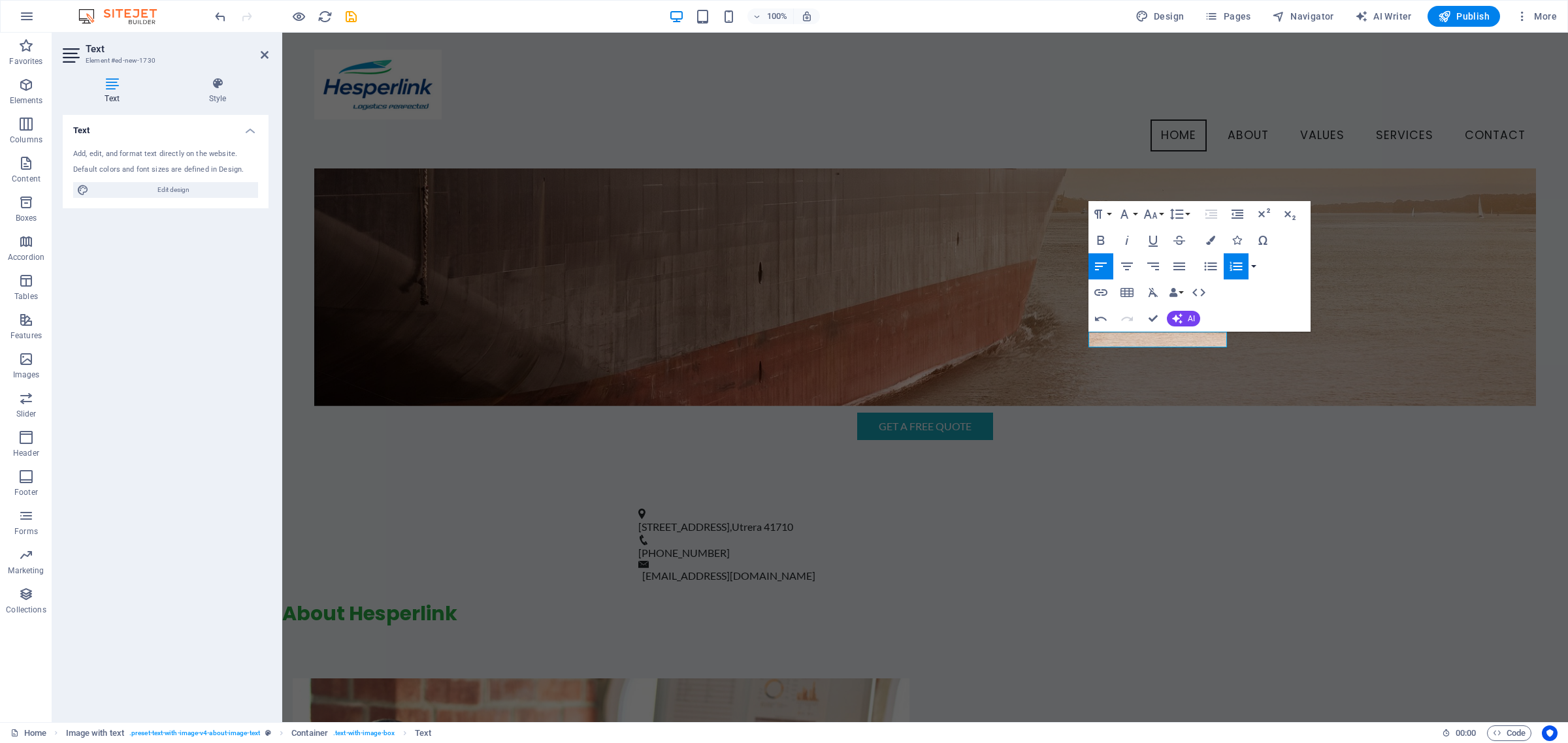
click at [1256, 268] on button "button" at bounding box center [1254, 266] width 11 height 26
click at [1146, 287] on link "Default" at bounding box center [1156, 292] width 87 height 20
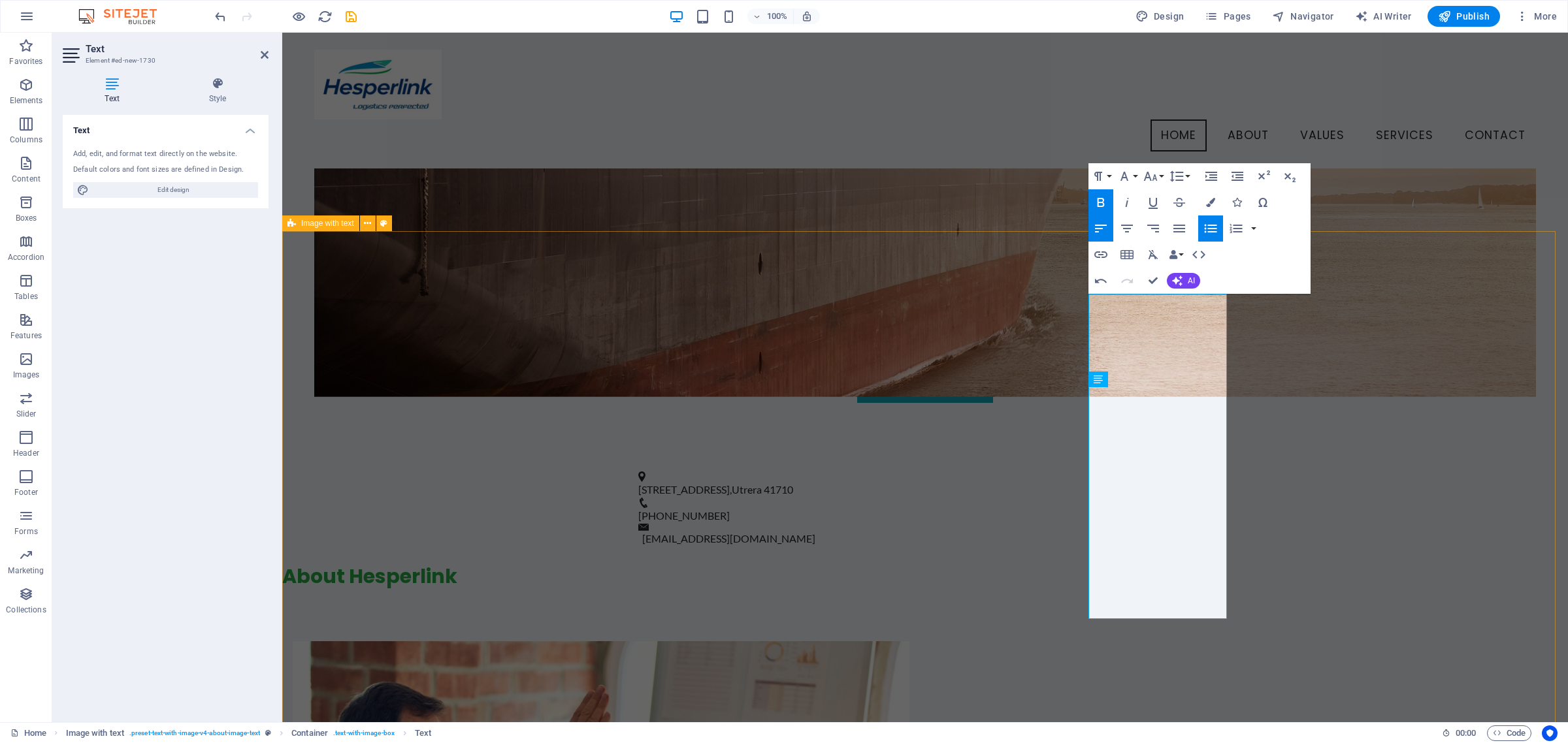
scroll to position [424, 0]
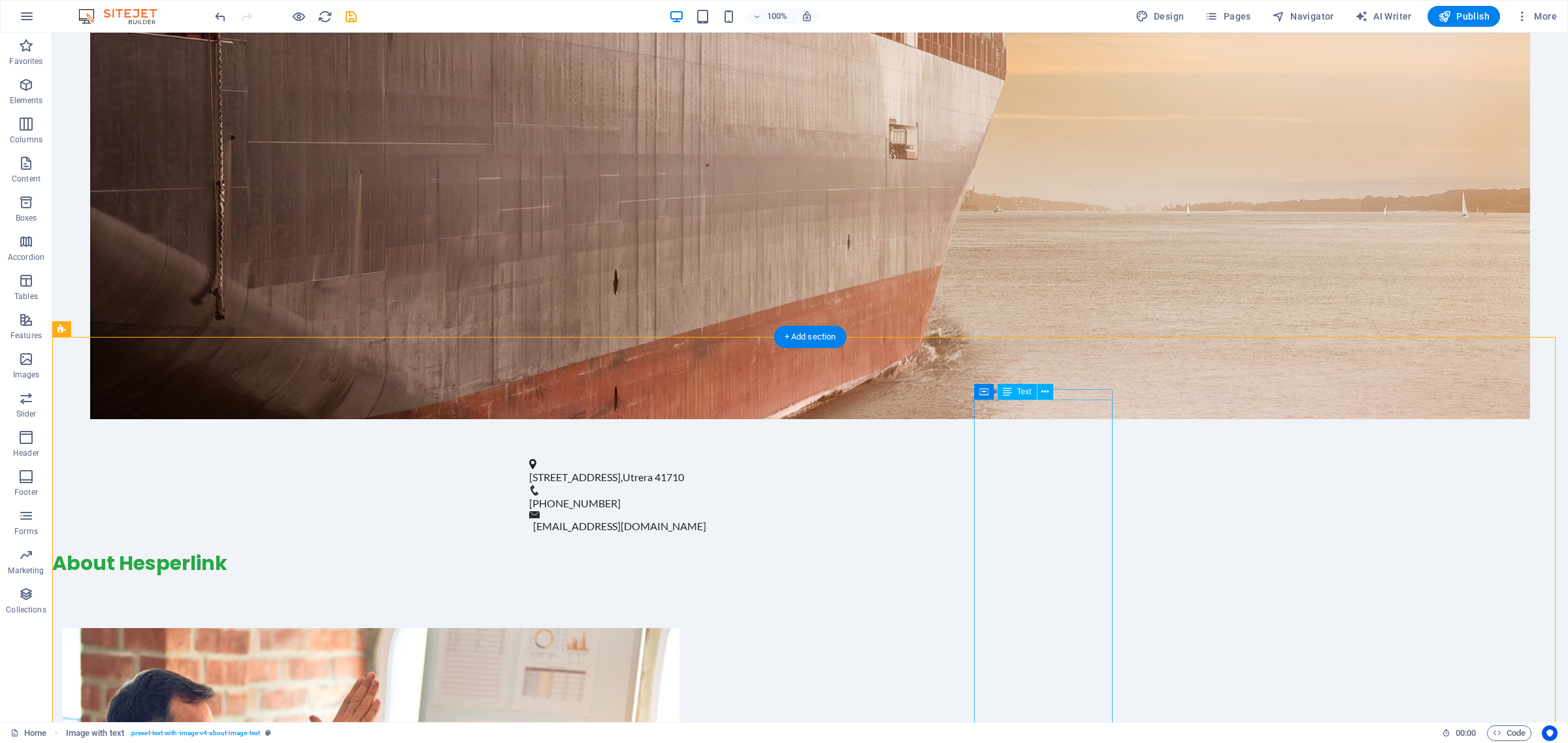
scroll to position [588, 0]
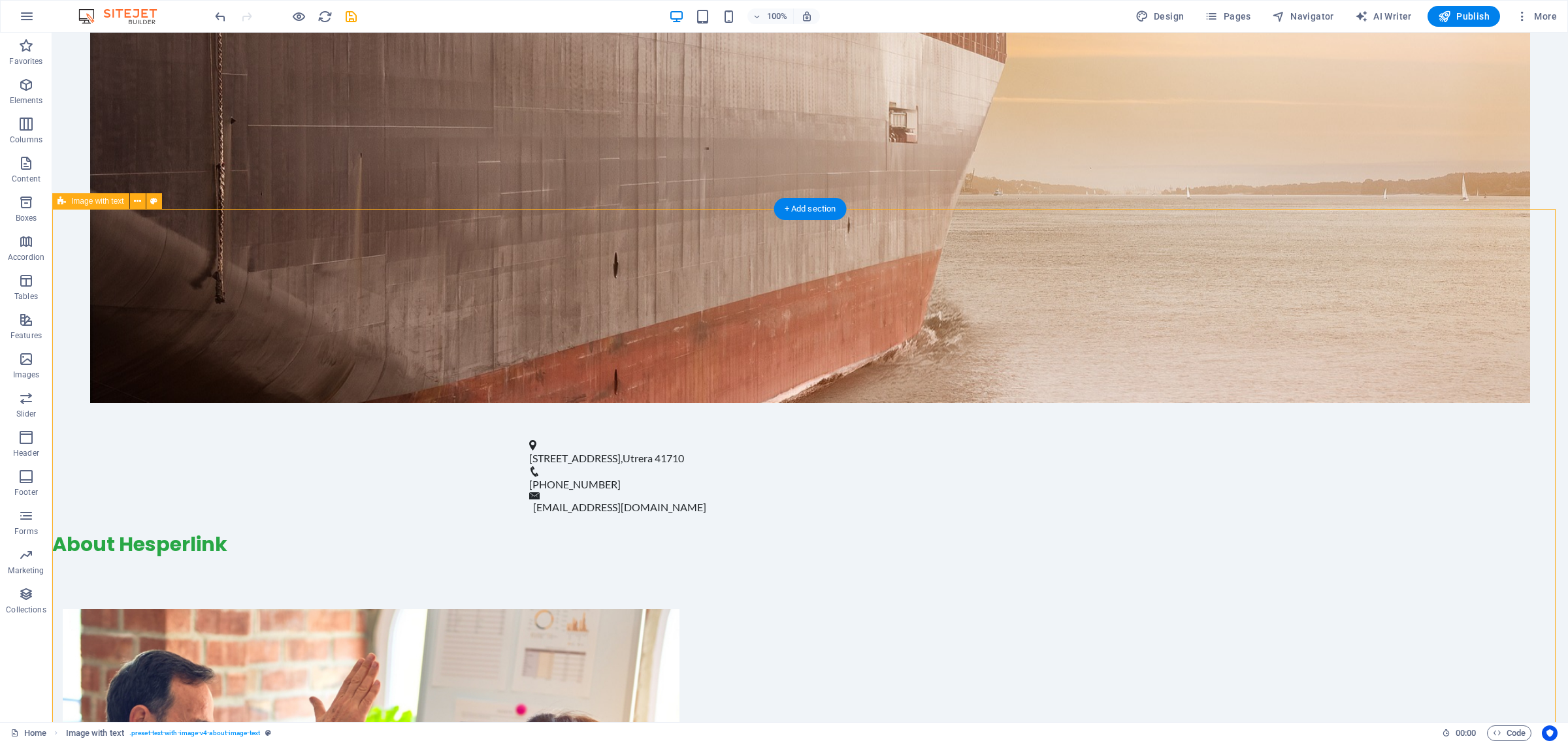
click at [1020, 253] on span "Spacer" at bounding box center [1029, 253] width 25 height 8
click at [1007, 253] on icon at bounding box center [1007, 253] width 9 height 15
select select "px"
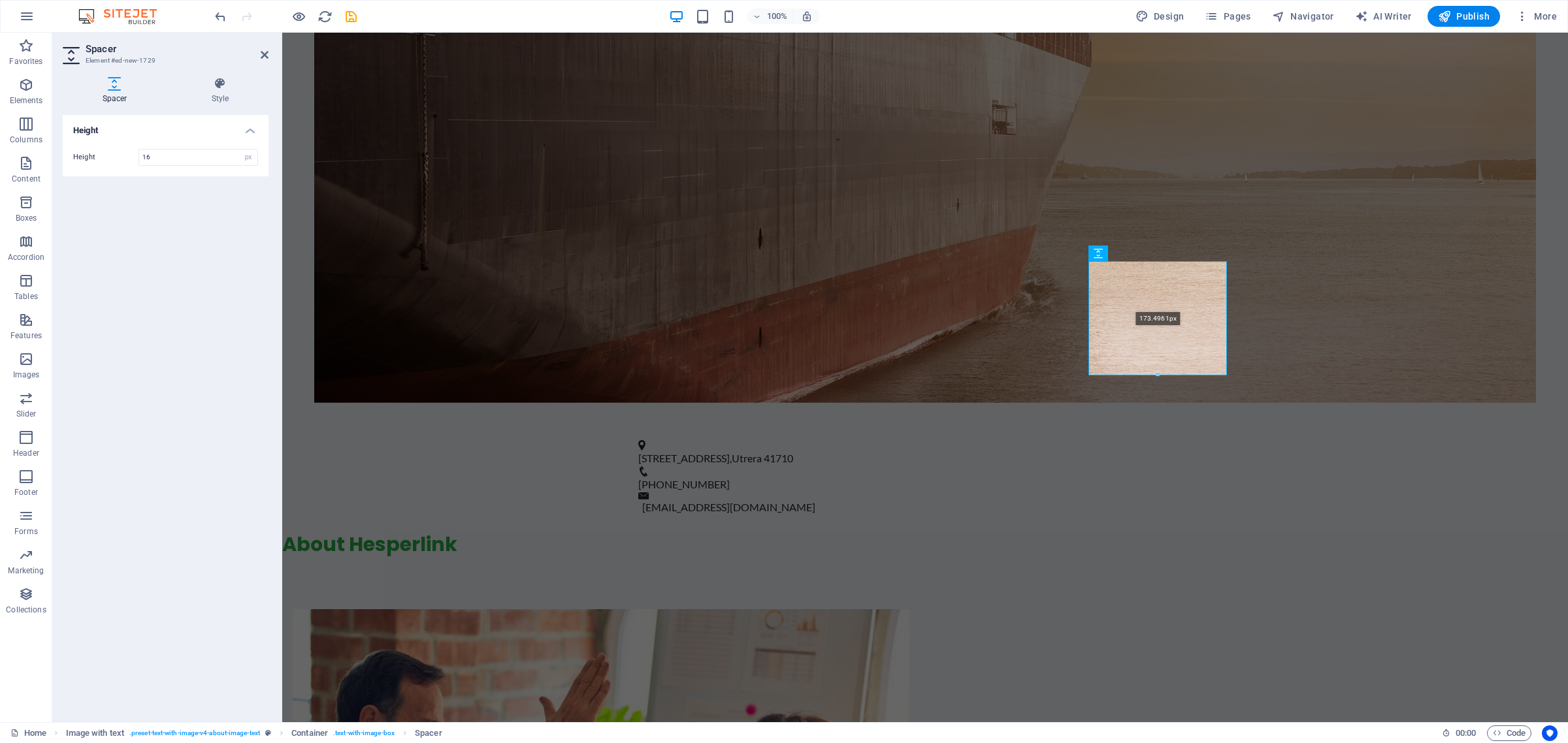
drag, startPoint x: 1157, startPoint y: 269, endPoint x: 1154, endPoint y: 373, distance: 104.0
click at [1154, 373] on div at bounding box center [1157, 375] width 137 height 5
type input "173"
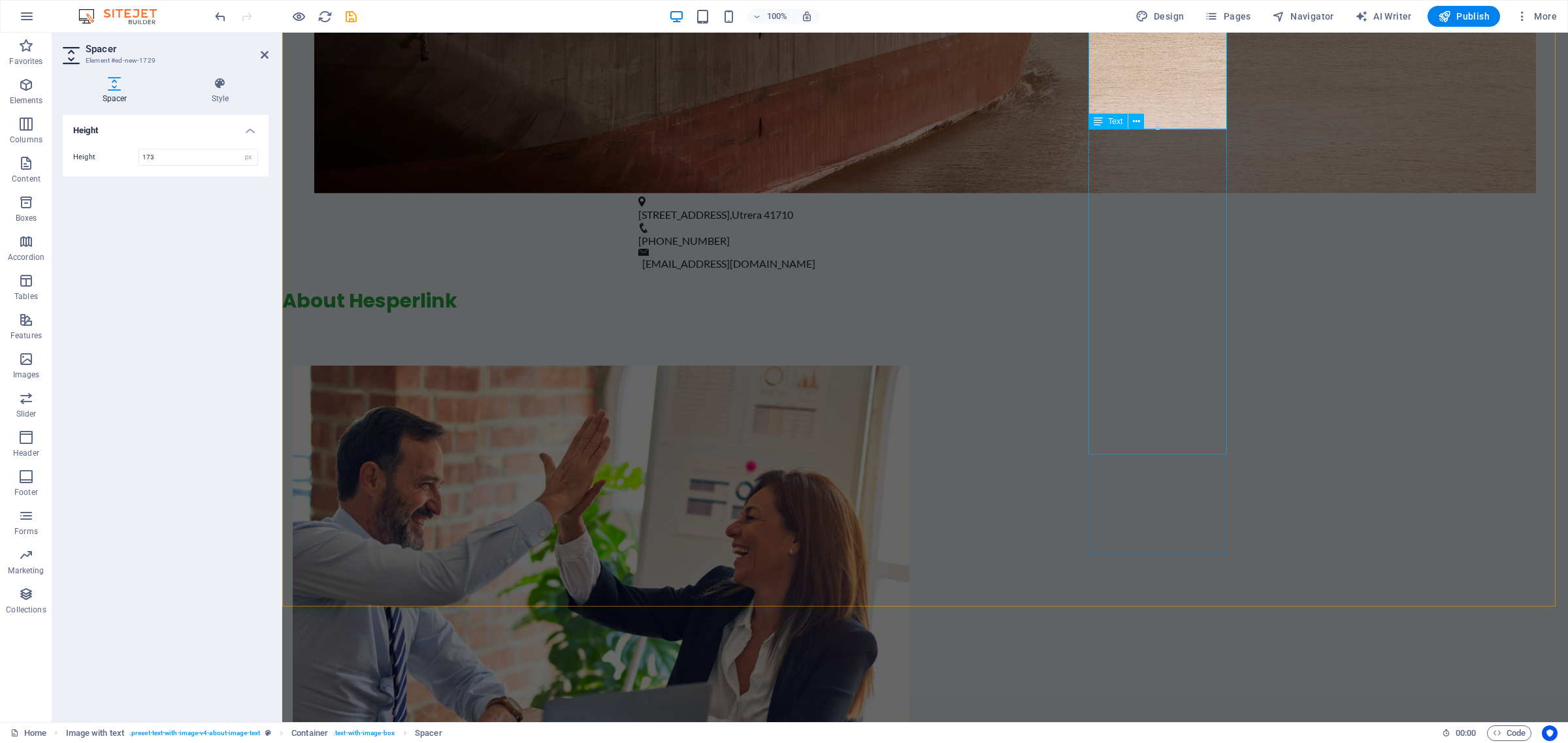
scroll to position [833, 0]
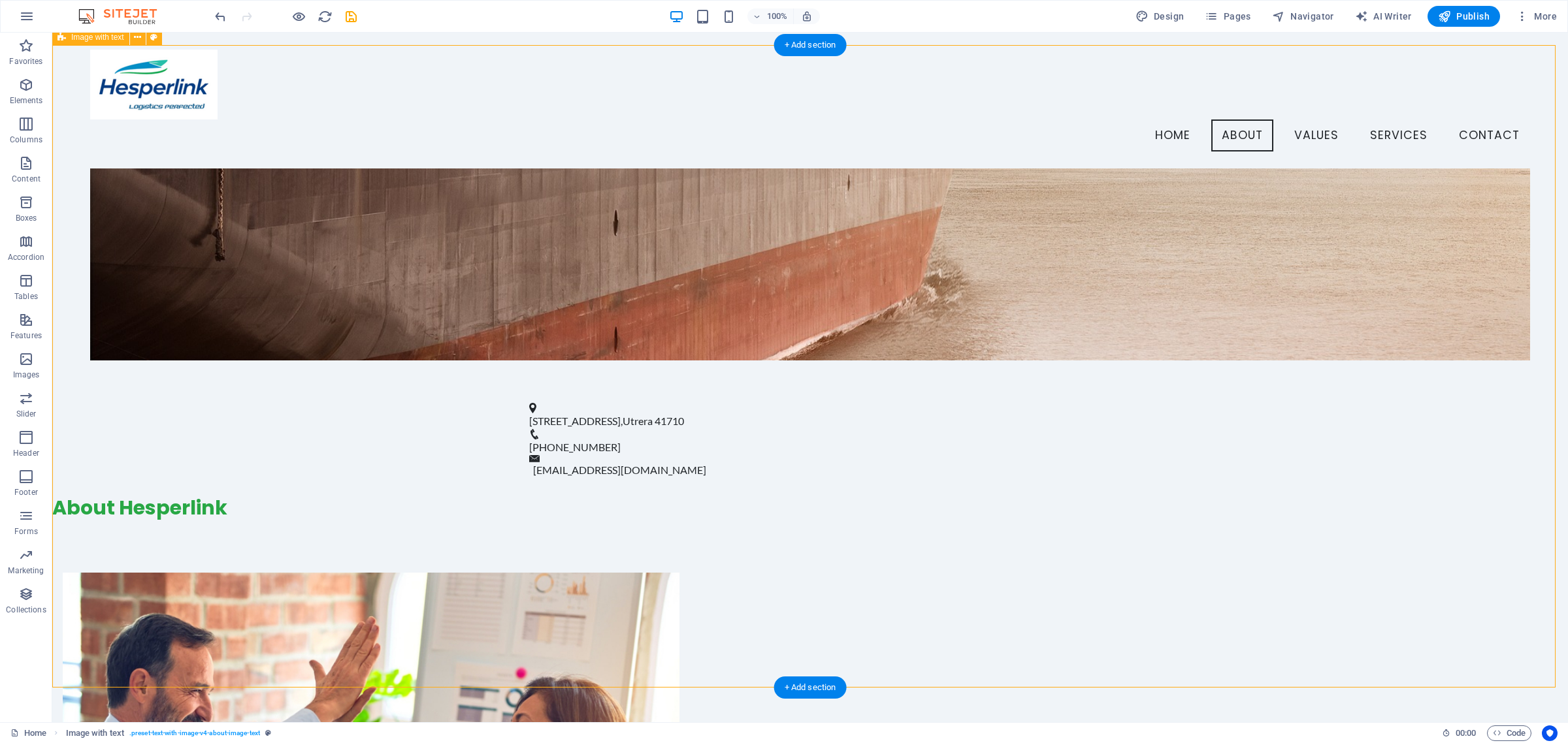
scroll to position [566, 0]
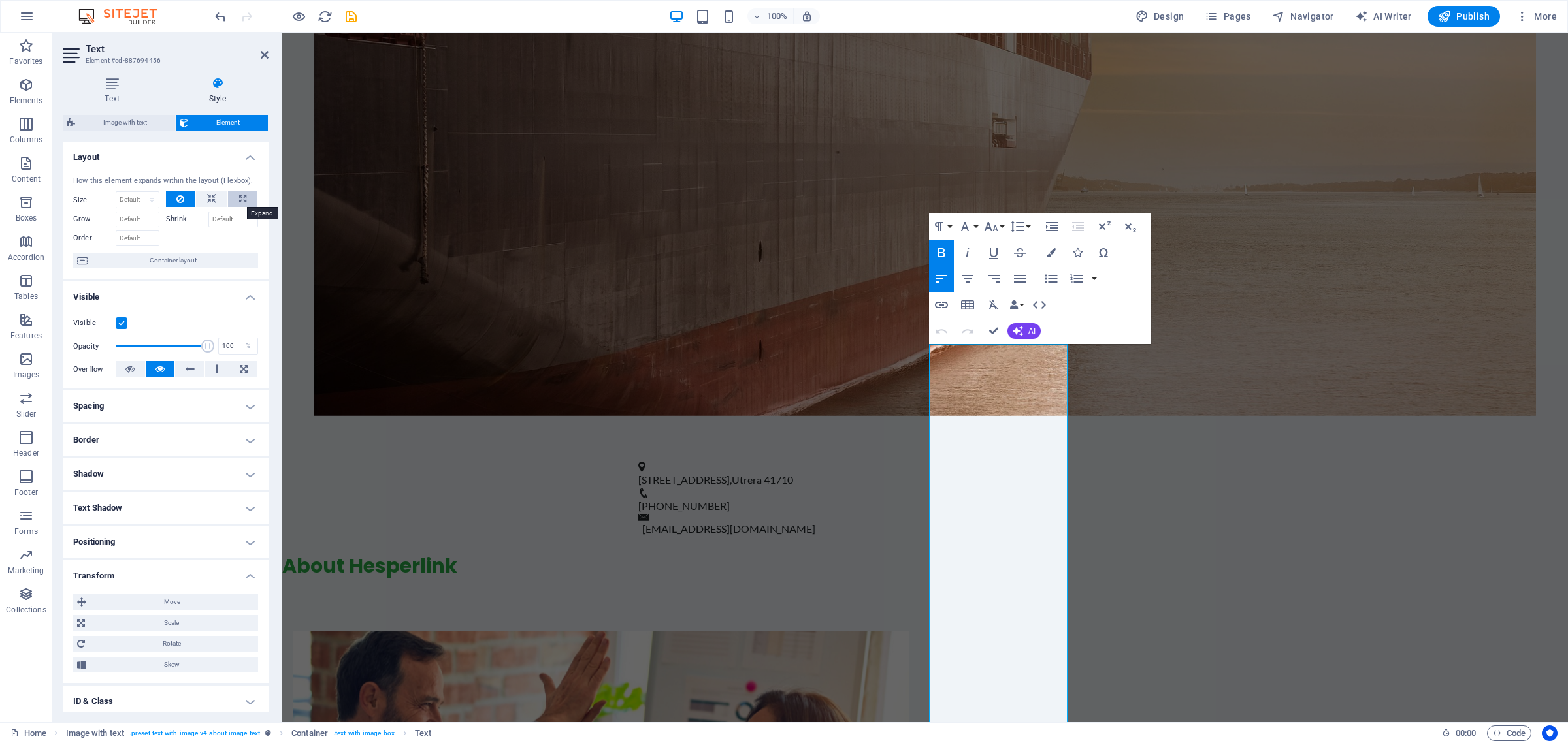
click at [235, 198] on button at bounding box center [243, 199] width 29 height 15
type input "100"
select select "%"
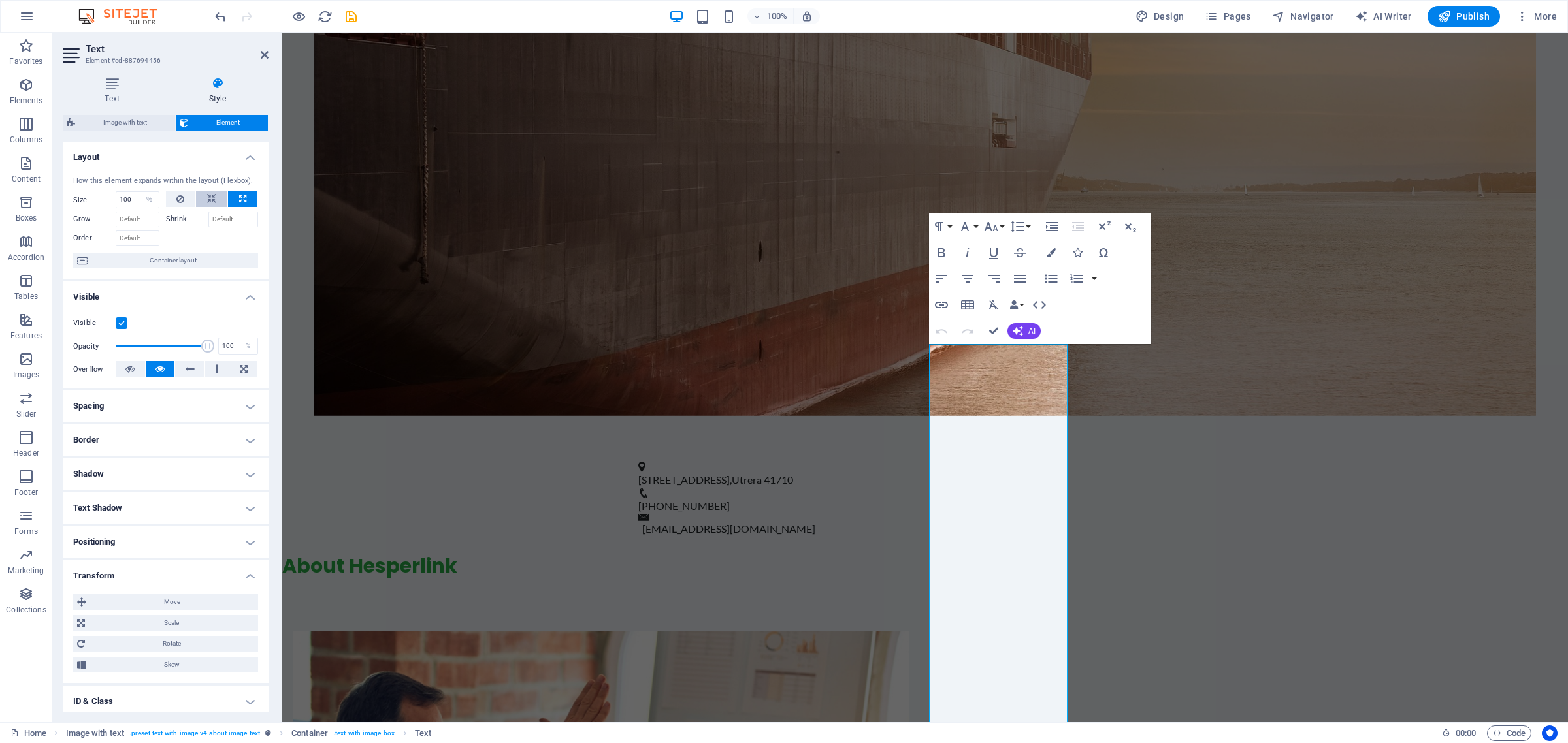
click at [207, 197] on icon at bounding box center [212, 199] width 9 height 15
select select "DISABLED_OPTION_VALUE"
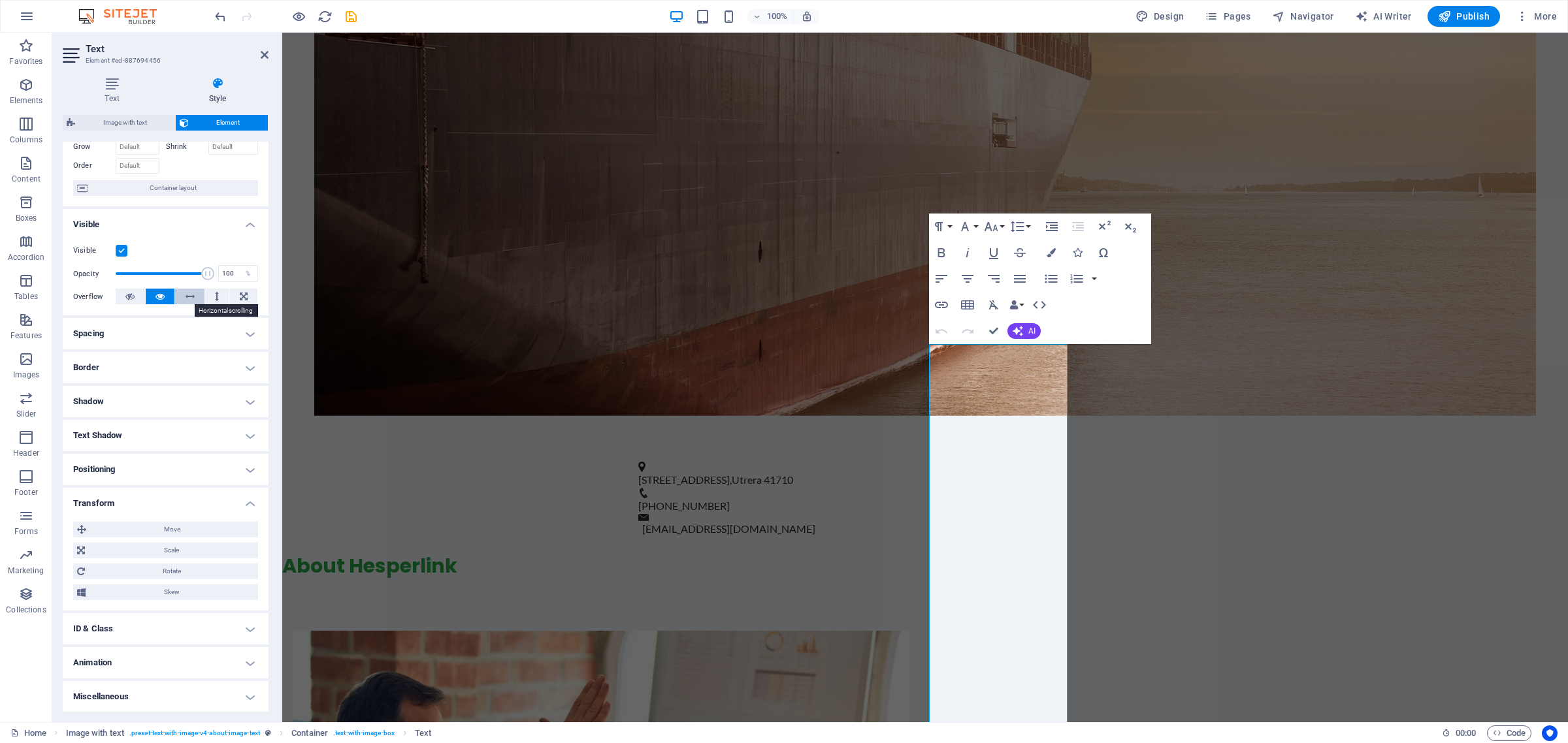
click at [193, 297] on icon at bounding box center [190, 296] width 9 height 15
click at [240, 298] on icon at bounding box center [243, 296] width 8 height 15
type input "100"
select select "%"
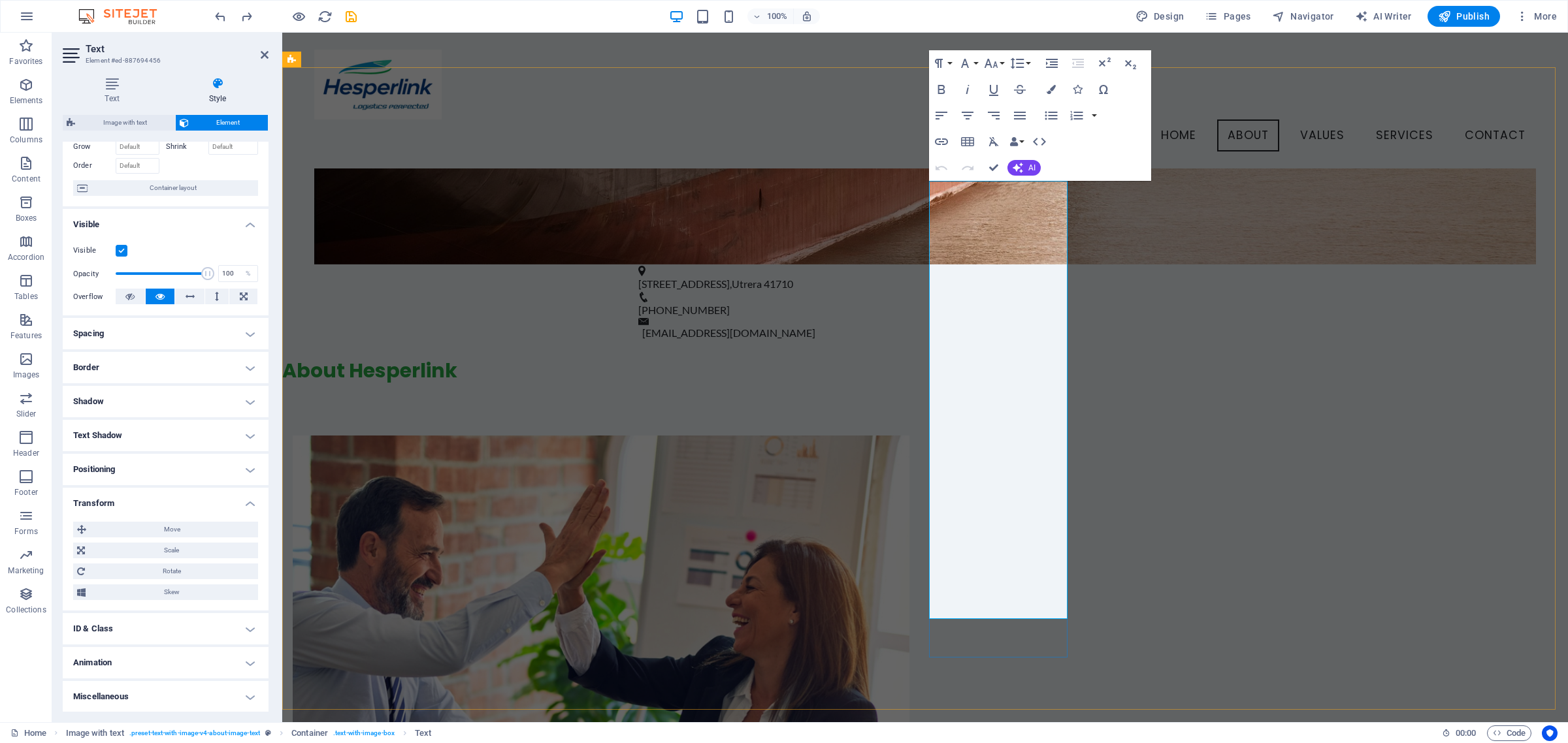
scroll to position [566, 0]
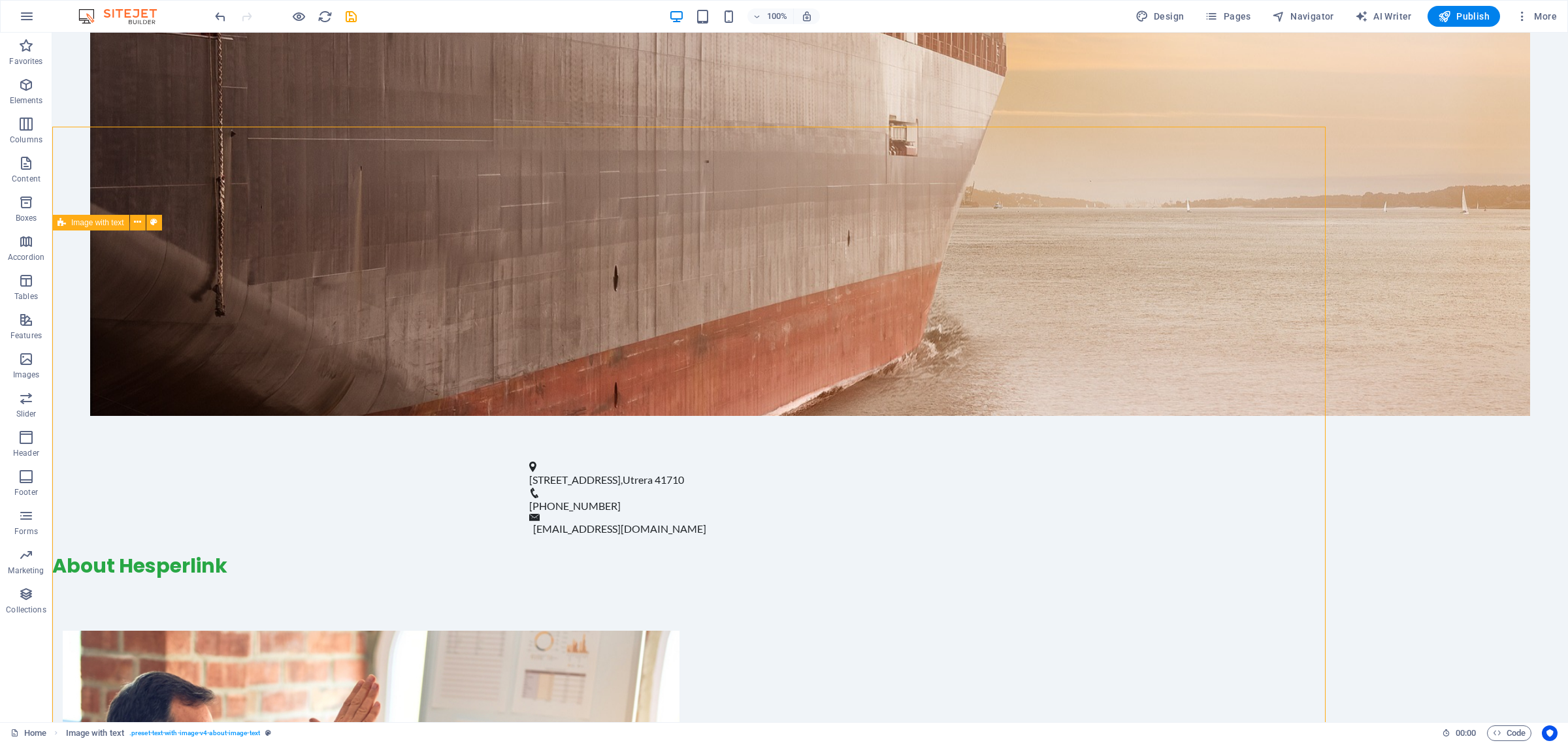
click at [1329, 445] on div "[STREET_ADDRESS] [PHONE_NUMBER] [EMAIL_ADDRESS][DOMAIN_NAME]" at bounding box center [810, 499] width 1515 height 108
click at [858, 335] on icon at bounding box center [862, 335] width 7 height 14
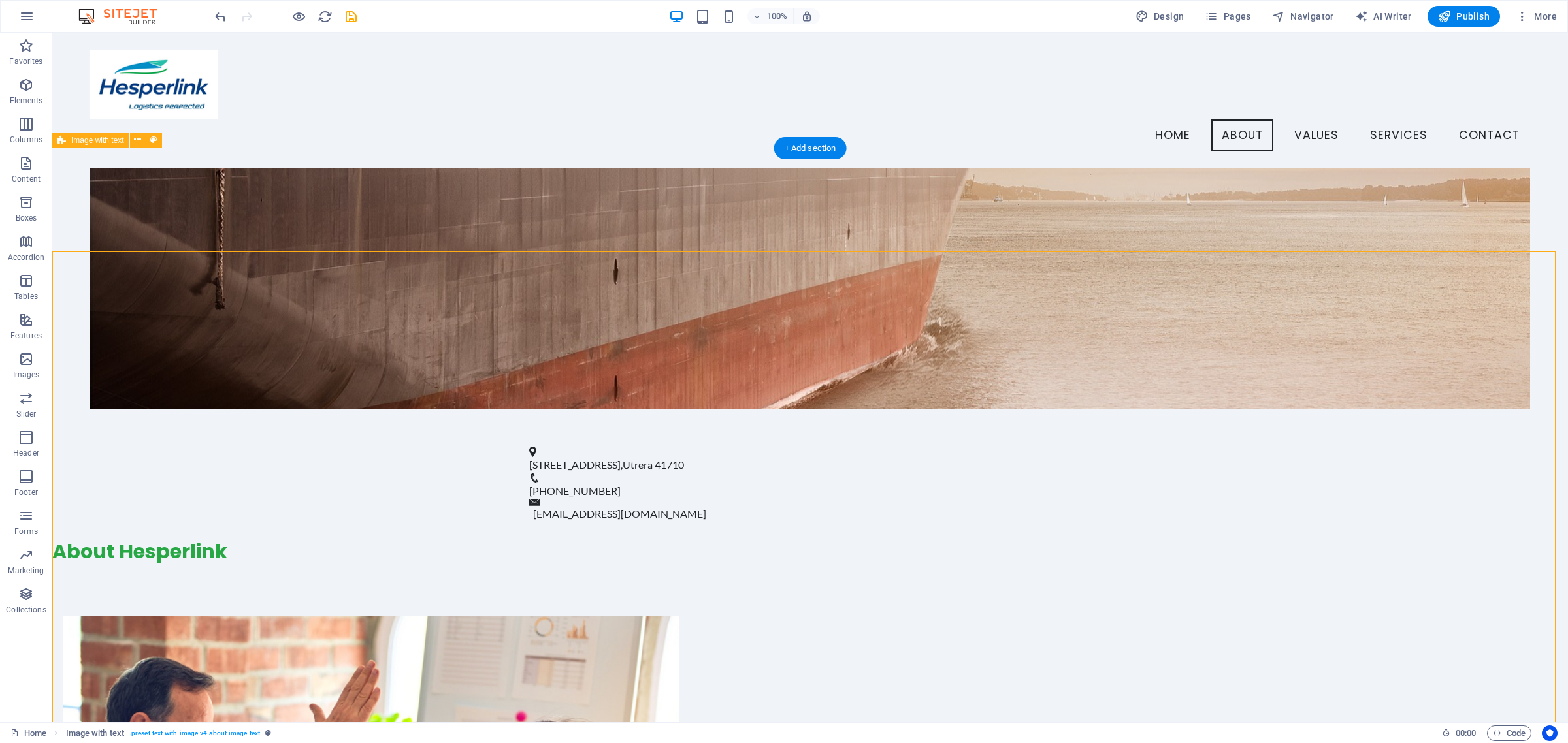
scroll to position [545, 0]
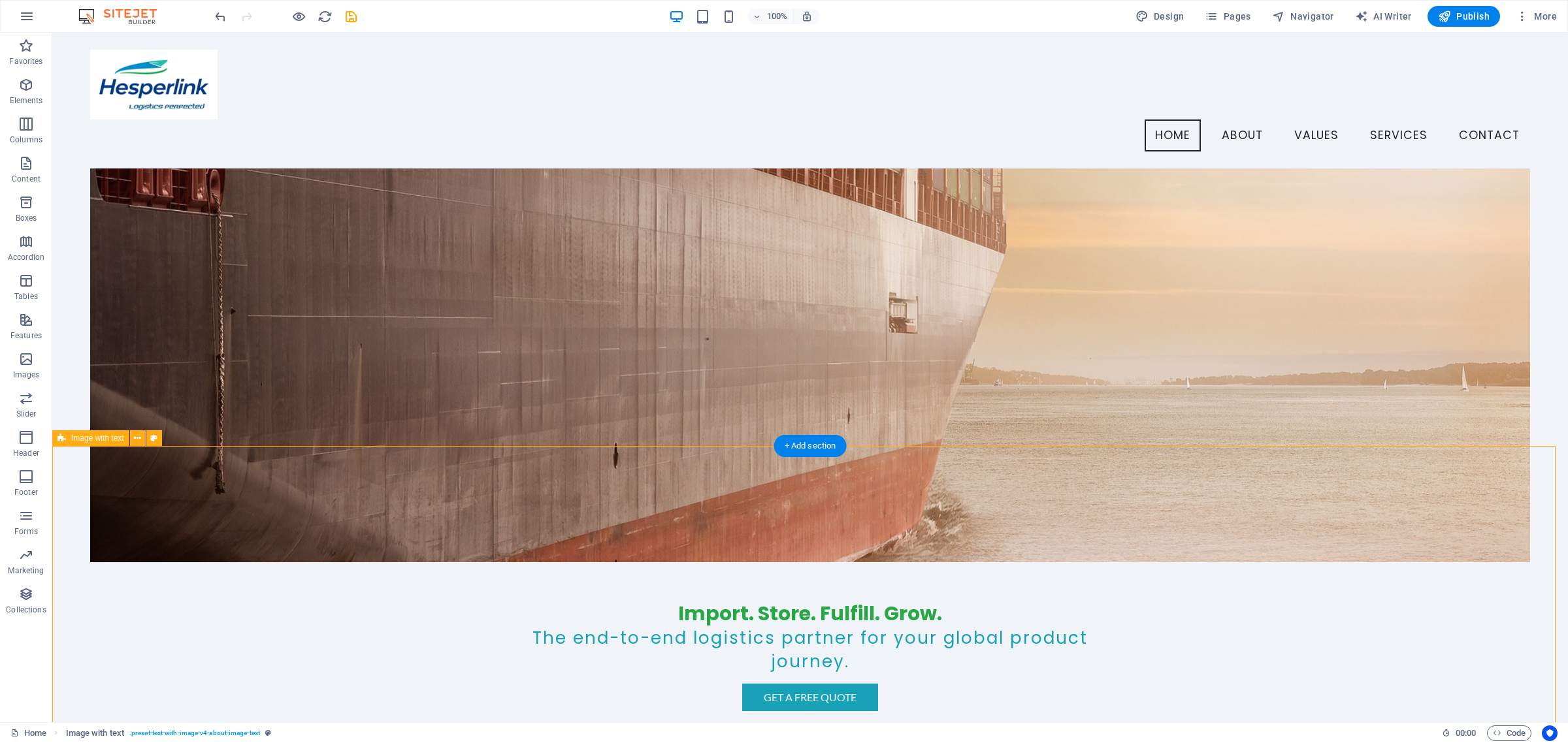
scroll to position [137, 0]
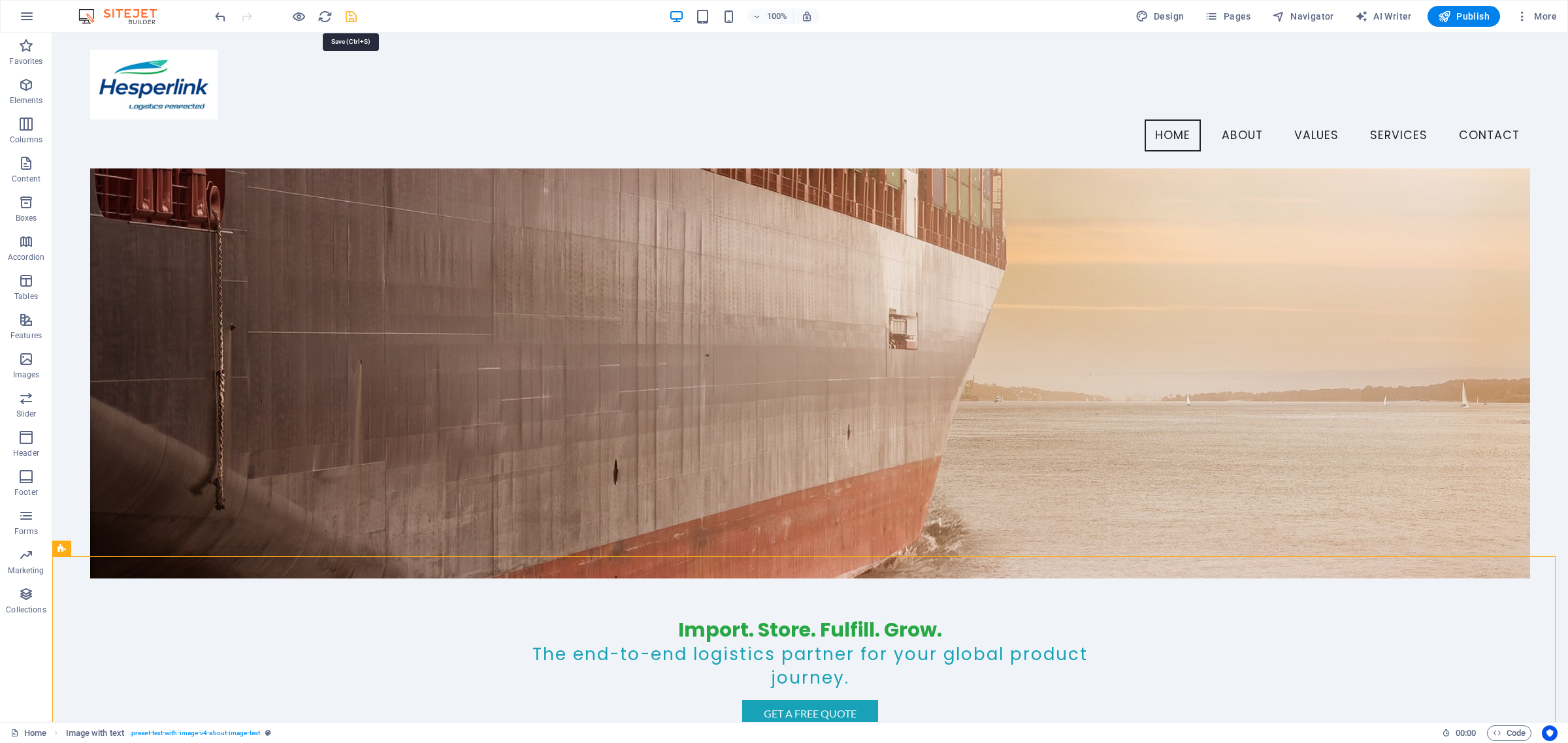
click at [351, 15] on icon "save" at bounding box center [351, 16] width 15 height 15
checkbox input "false"
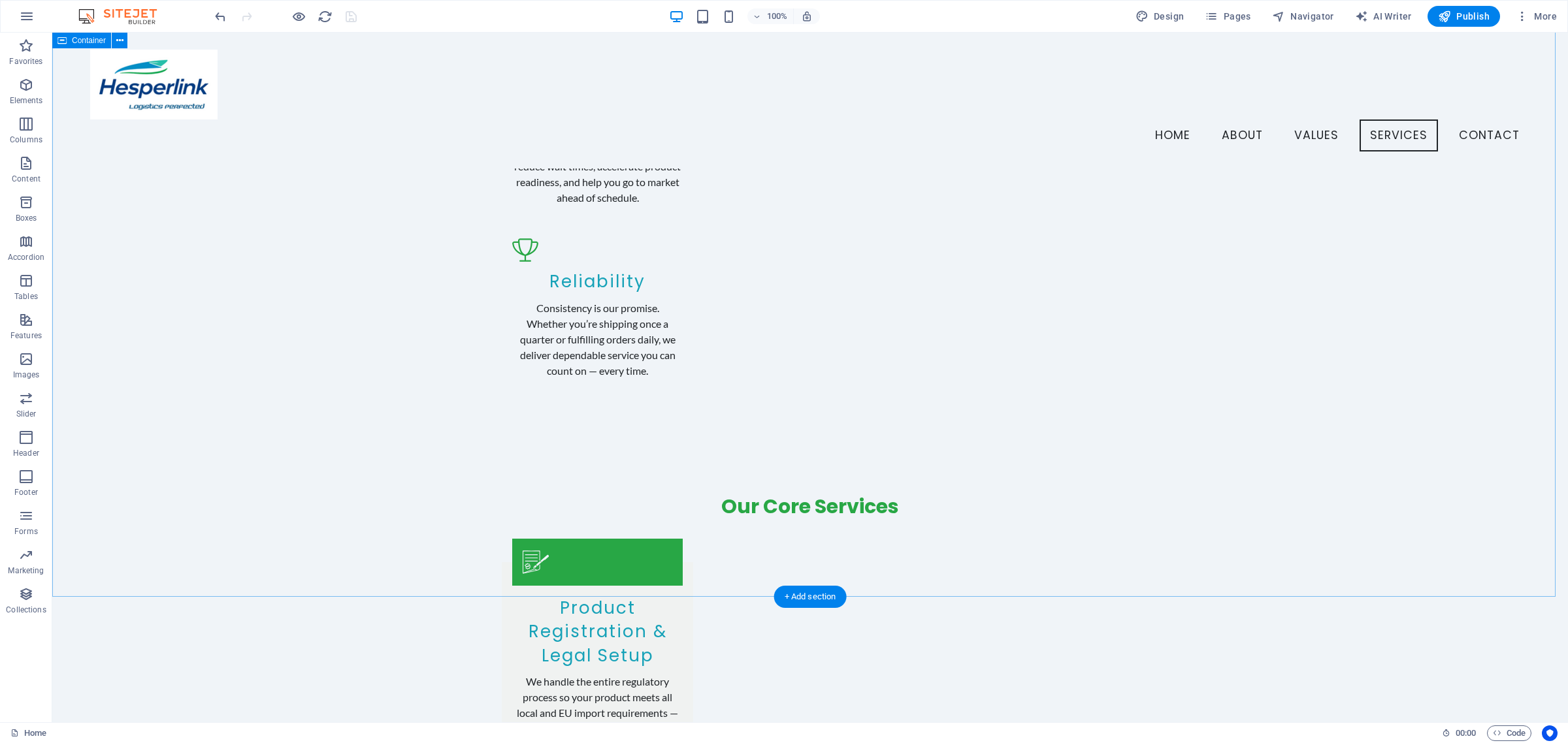
scroll to position [2229, 0]
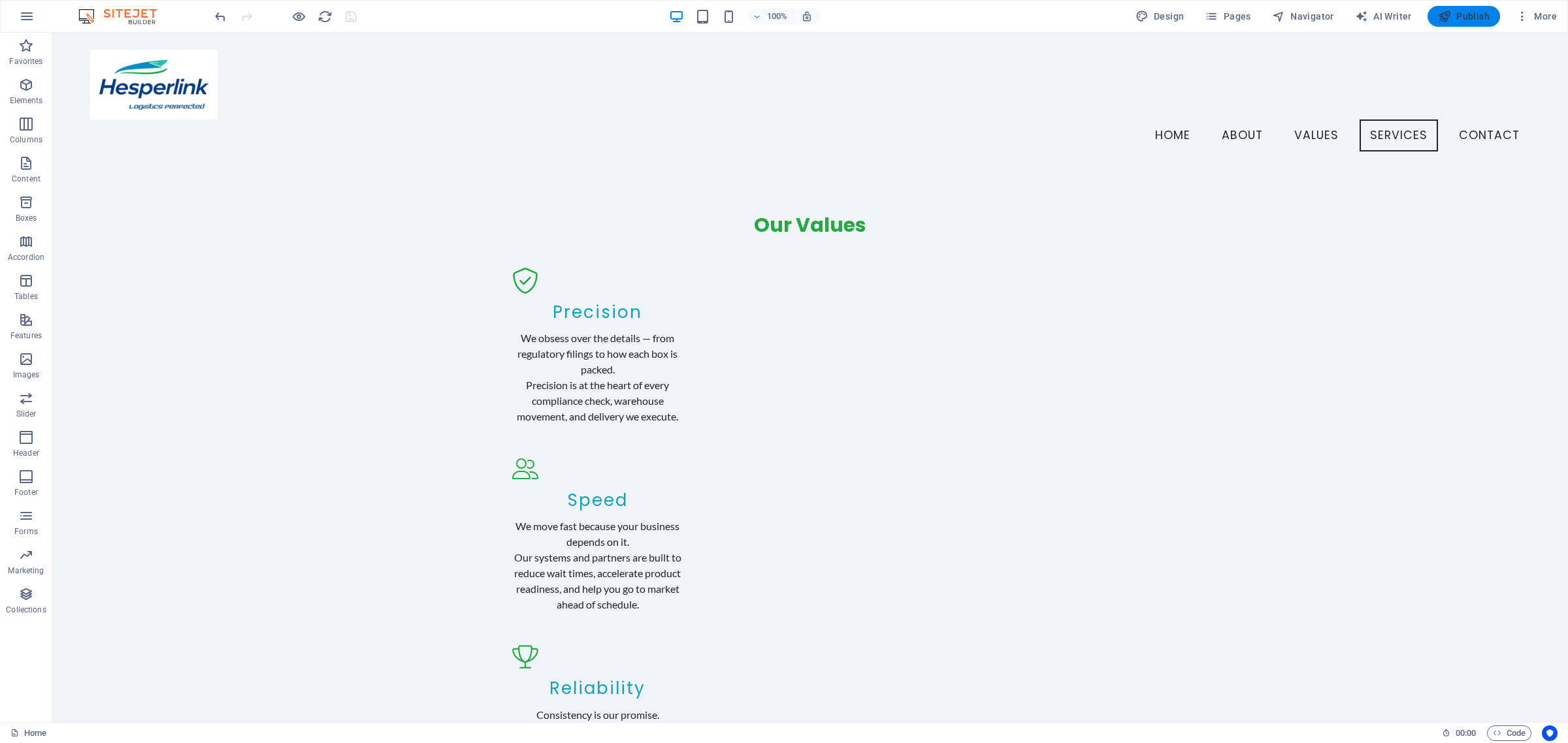
click at [1464, 18] on span "Publish" at bounding box center [1464, 16] width 52 height 13
